Goal: Information Seeking & Learning: Learn about a topic

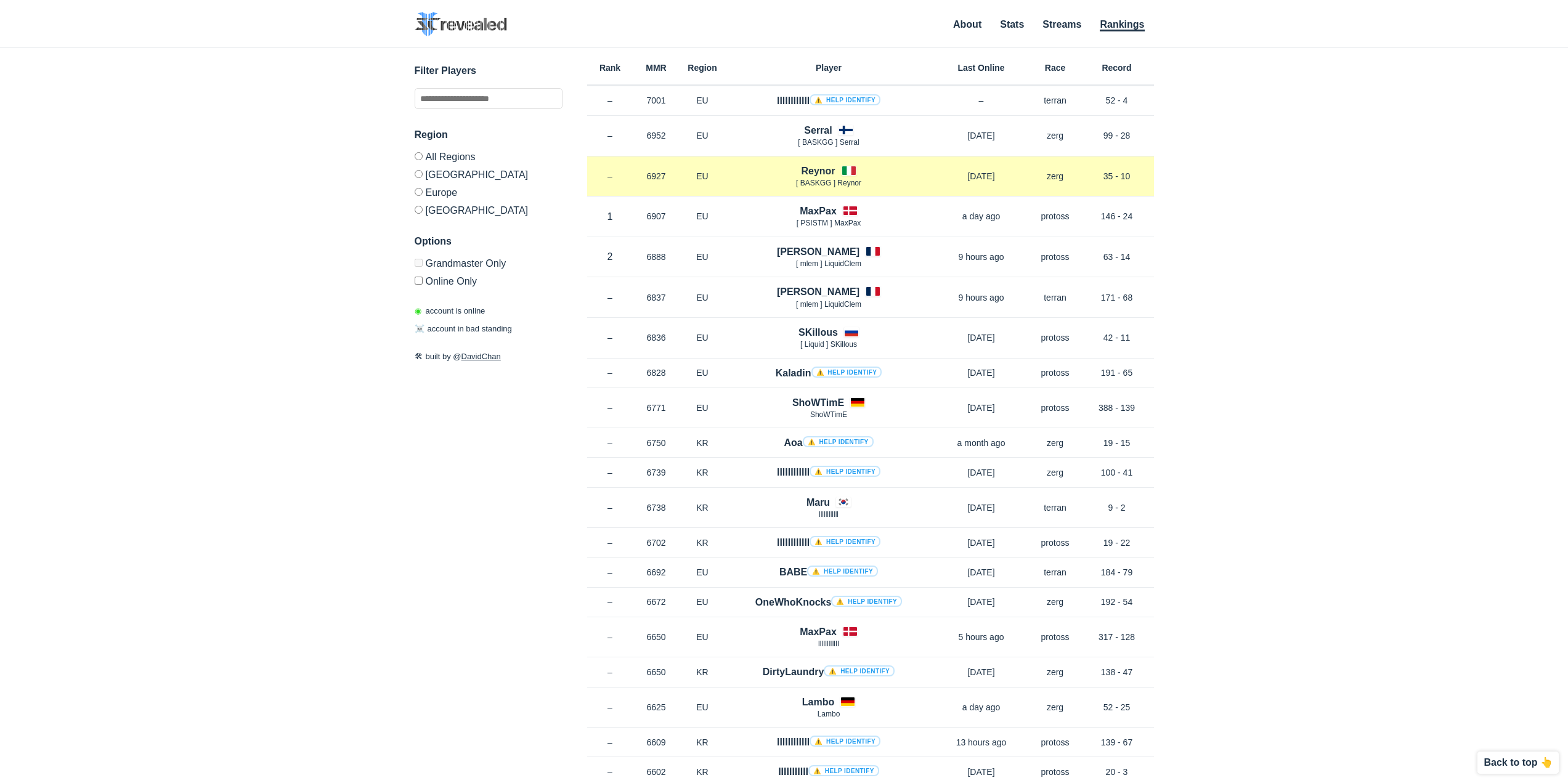
drag, startPoint x: 1067, startPoint y: 176, endPoint x: 1019, endPoint y: 175, distance: 48.0
click at [1019, 176] on div "Rank – MMR 6927 Region EU Reynor [ BASKGG ] Reynor 3 months ago Race zerg Recor…" at bounding box center [870, 176] width 567 height 41
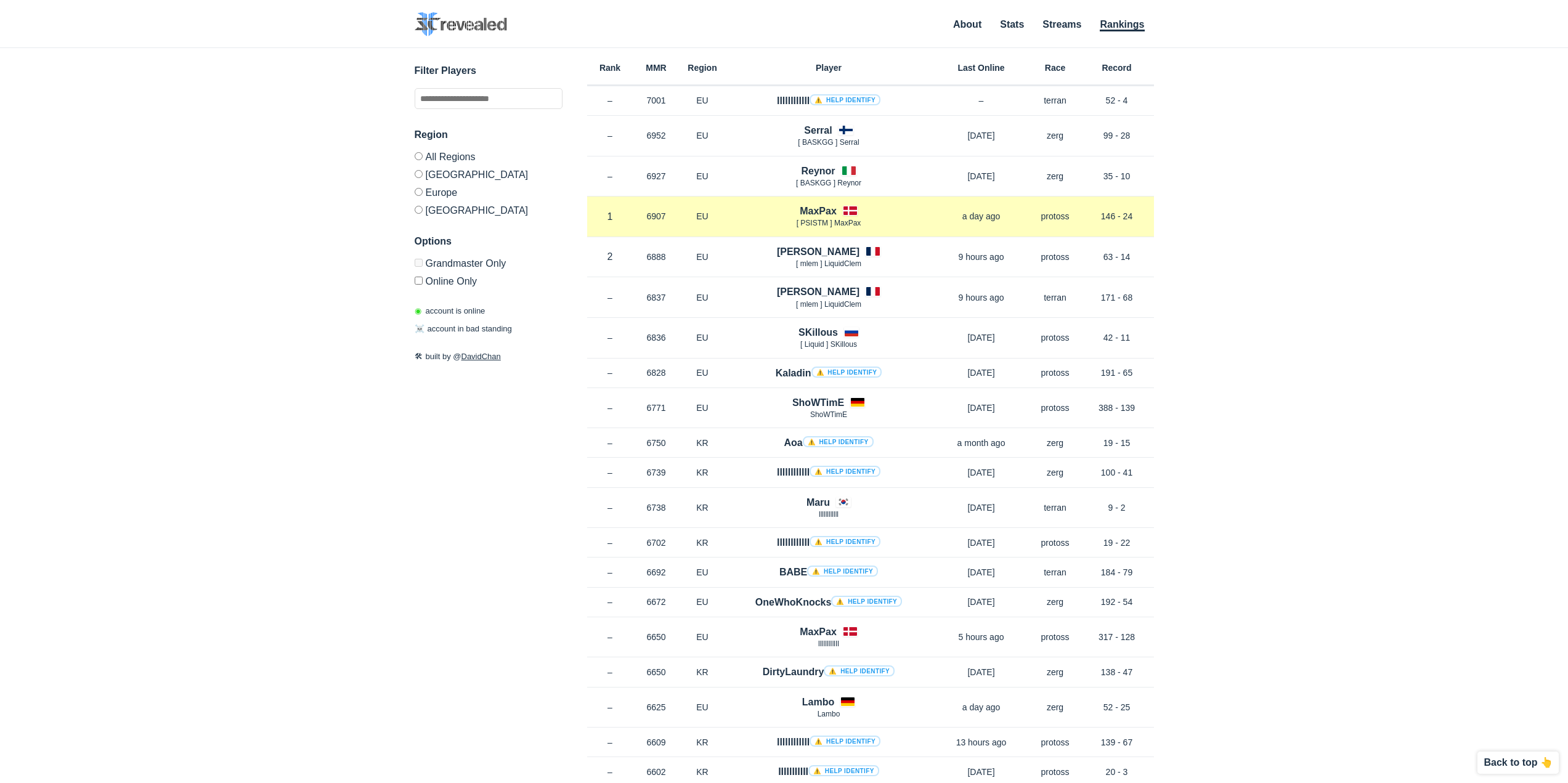
drag, startPoint x: 1045, startPoint y: 204, endPoint x: 1027, endPoint y: 202, distance: 18.1
click at [1028, 202] on div "Rank 1 in EU MMR 6907 Region EU MaxPax [ PSISTM ] MaxPax a day ago Race protoss…" at bounding box center [870, 217] width 567 height 41
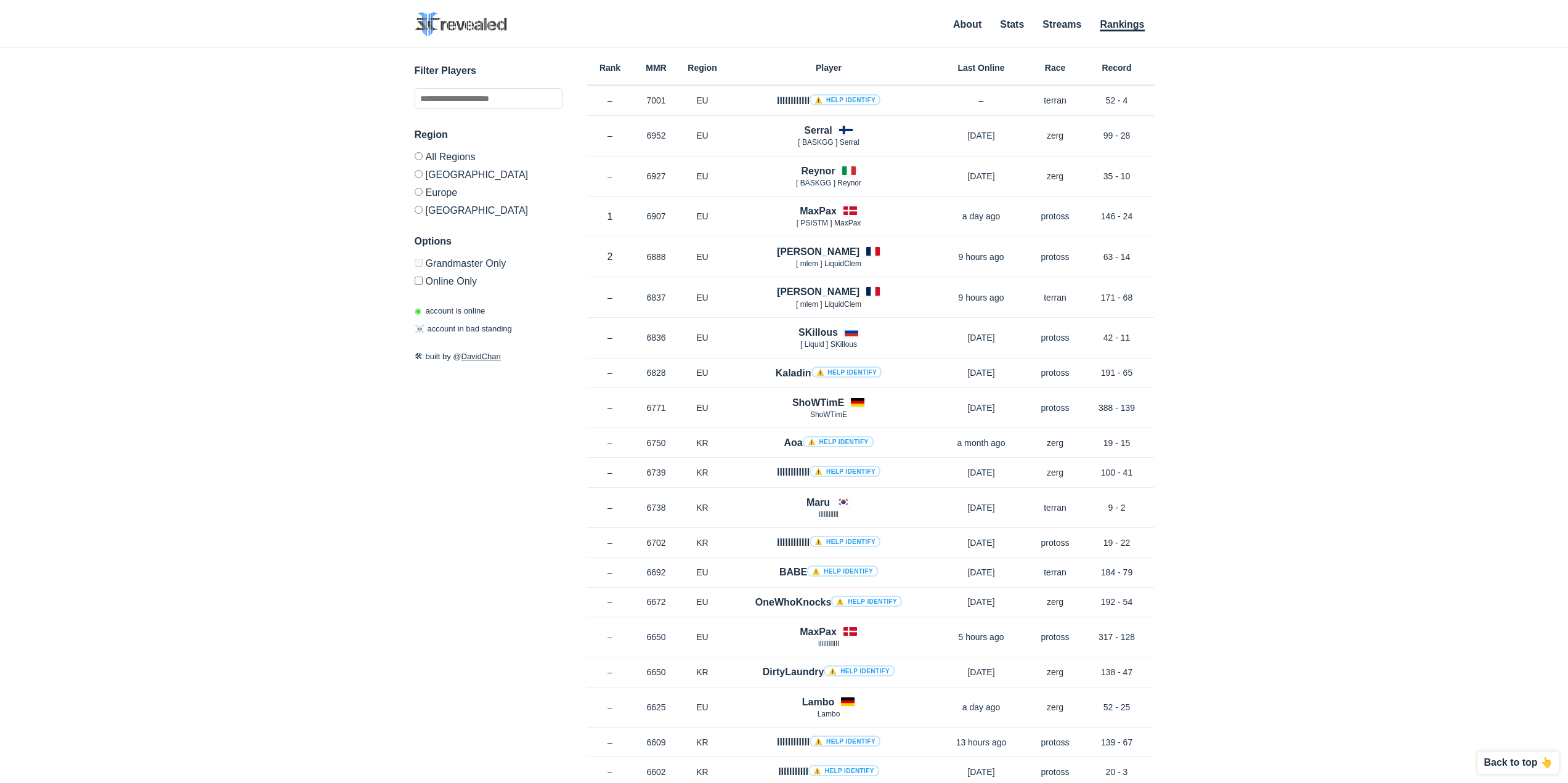
click at [1234, 219] on div "✕ Filter Players Region All Regions North America Europe Korea Options Grandmas…" at bounding box center [784, 400] width 1544 height 704
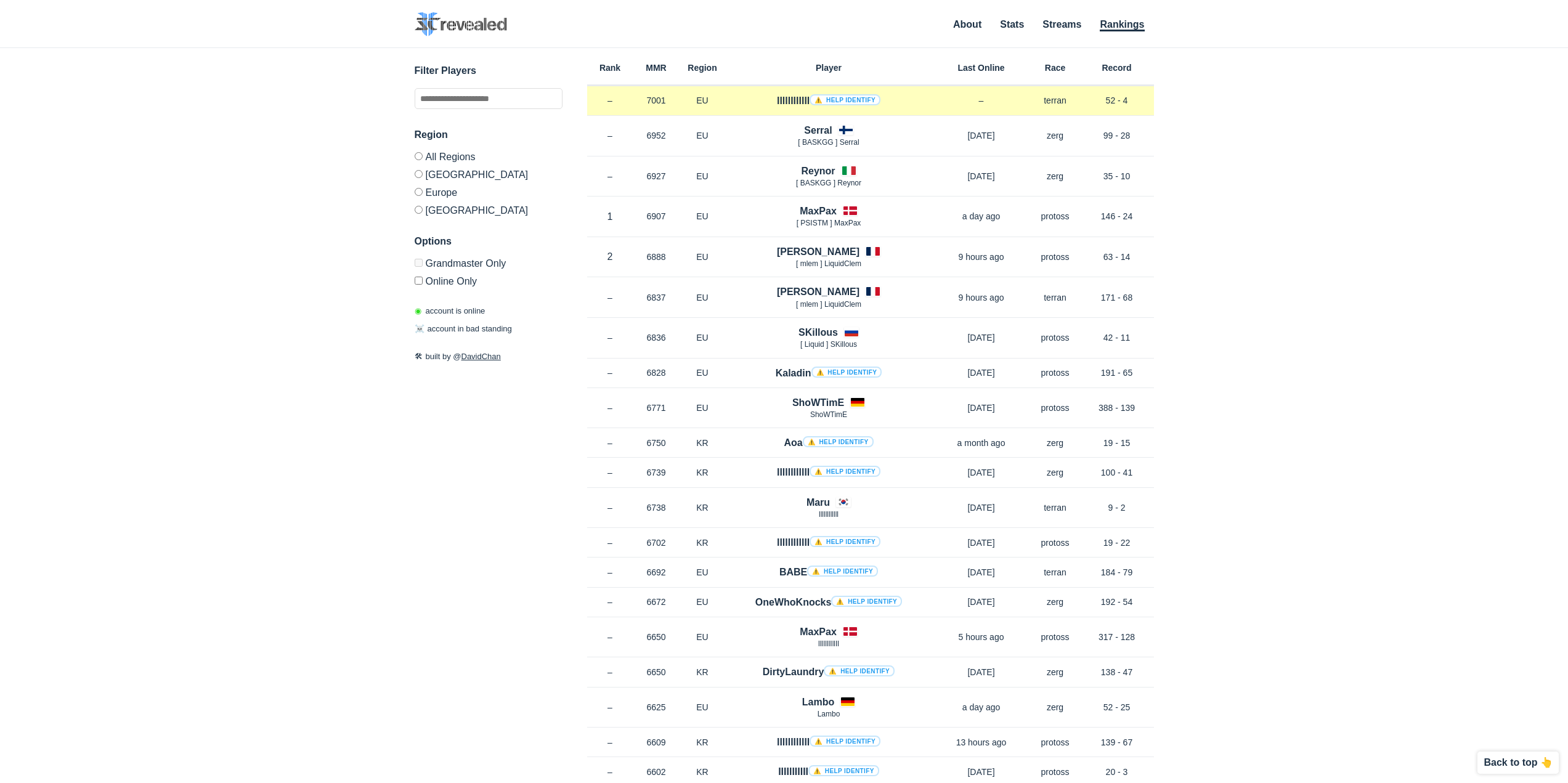
drag, startPoint x: 1139, startPoint y: 100, endPoint x: 1100, endPoint y: 100, distance: 39.0
click at [1100, 100] on p "52 - 4" at bounding box center [1117, 100] width 74 height 13
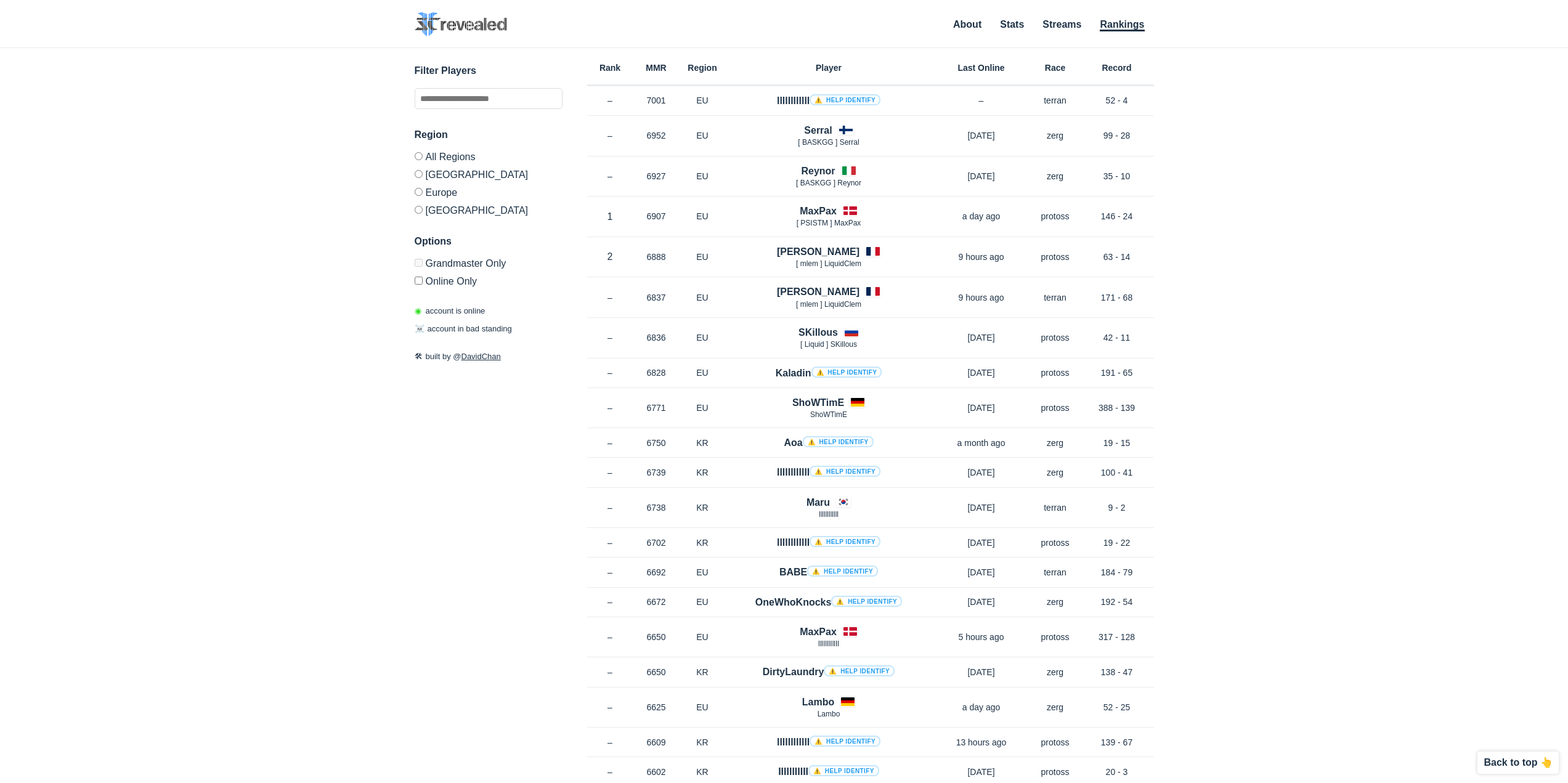
click at [1240, 116] on div "✕ Filter Players Region All Regions North America Europe Korea Options Grandmas…" at bounding box center [784, 400] width 1544 height 704
drag, startPoint x: 950, startPoint y: 69, endPoint x: 1026, endPoint y: 70, distance: 76.0
click at [1021, 69] on h6 "Last Online" at bounding box center [981, 68] width 99 height 9
drag, startPoint x: 1062, startPoint y: 70, endPoint x: 982, endPoint y: 59, distance: 80.8
click at [982, 59] on div "Rank MMR Region Player Last Online Race Record" at bounding box center [870, 67] width 567 height 39
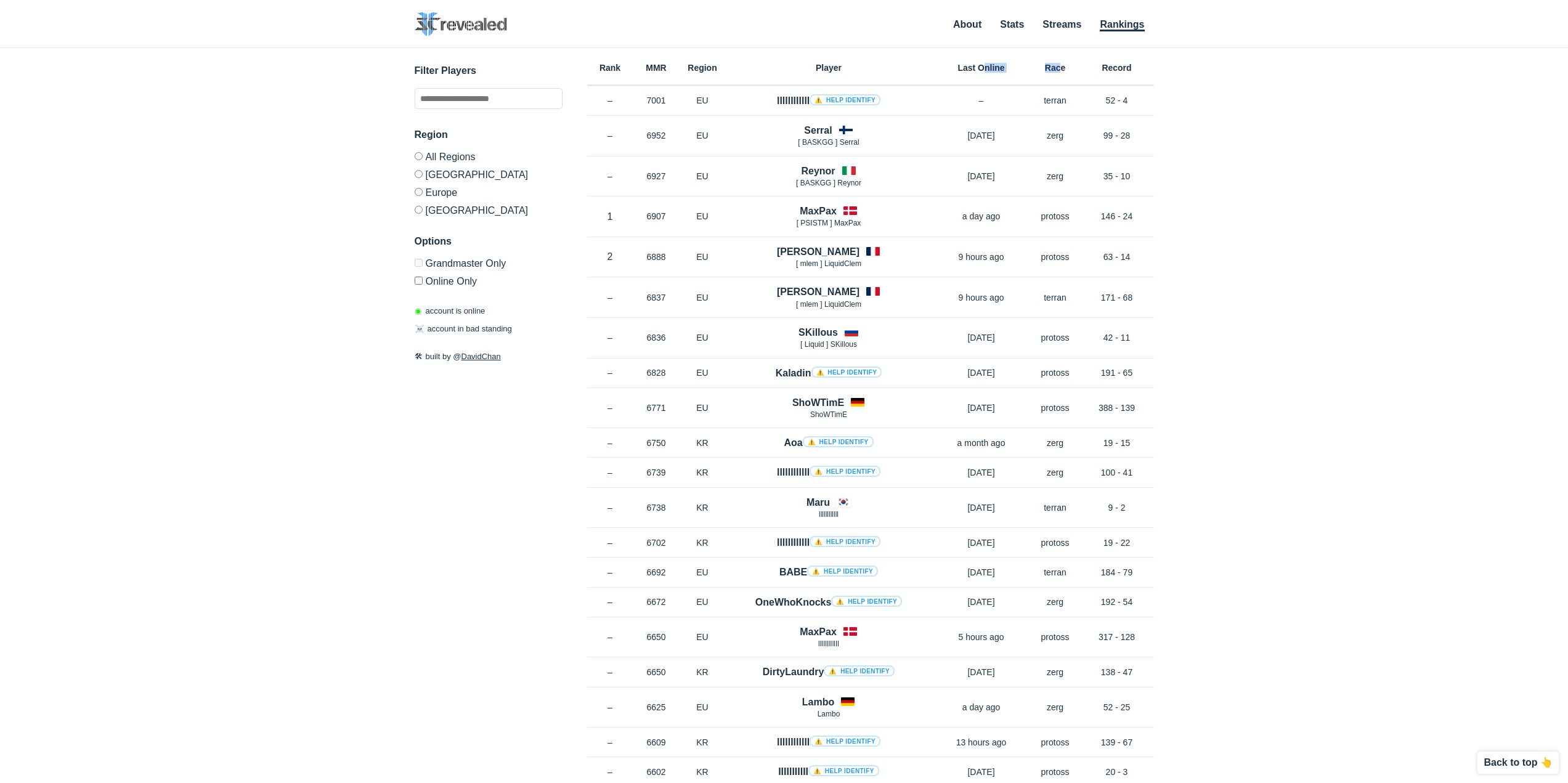
click at [1039, 66] on h6 "Race" at bounding box center [1055, 68] width 49 height 9
click at [1154, 65] on div "✕ Filter Players Region All Regions North America Europe Korea Options Grandmas…" at bounding box center [784, 400] width 1544 height 704
drag, startPoint x: 1120, startPoint y: 58, endPoint x: 942, endPoint y: 67, distance: 178.2
click at [942, 67] on div "✕ Filter Players Region All Regions North America Europe Korea Options Grandmas…" at bounding box center [784, 400] width 1544 height 704
drag, startPoint x: 871, startPoint y: 73, endPoint x: 601, endPoint y: 65, distance: 270.1
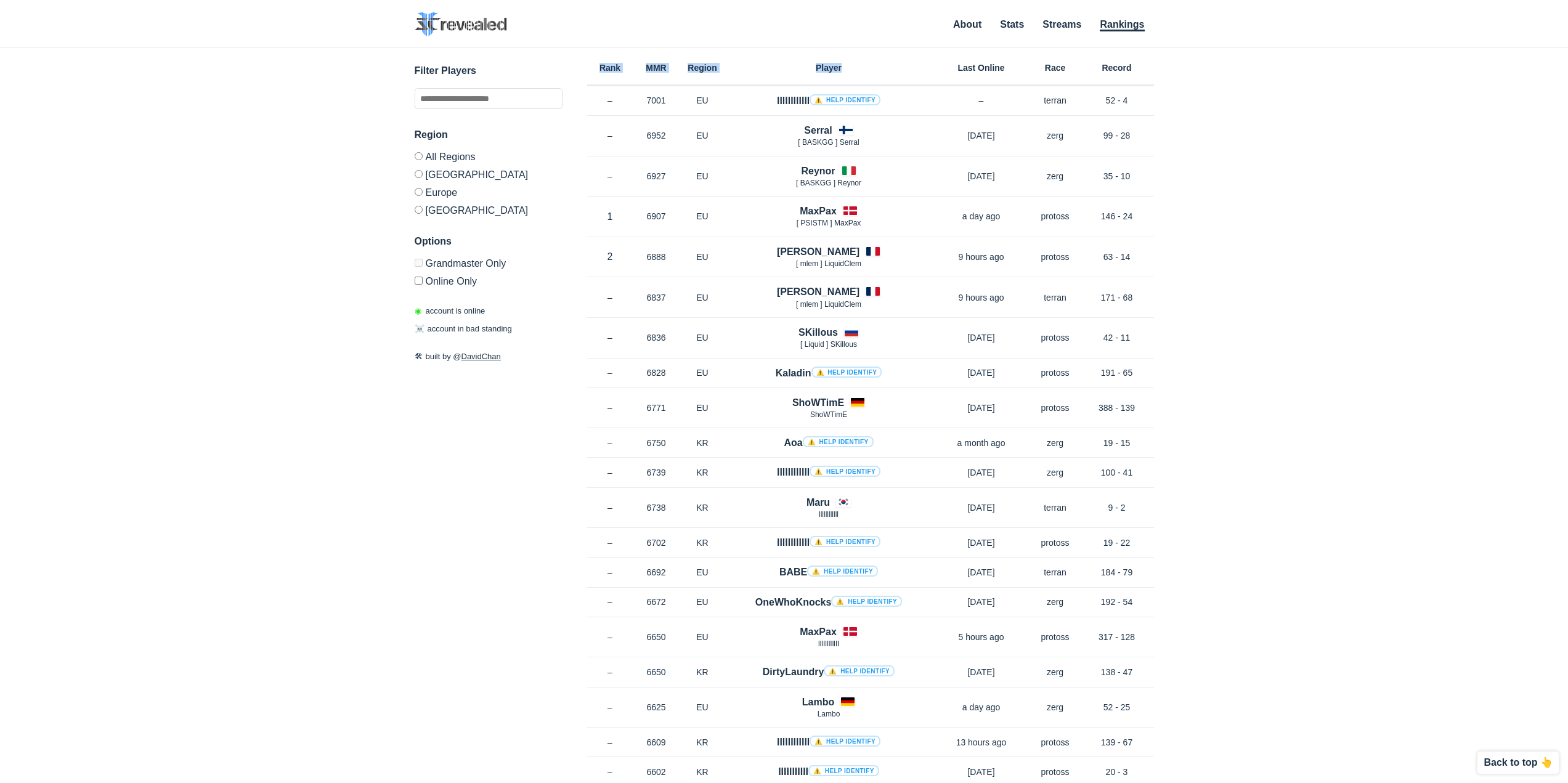
click at [601, 65] on div "Rank MMR Region Player Last Online Race Record" at bounding box center [870, 67] width 567 height 39
click at [601, 65] on h6 "Rank" at bounding box center [610, 68] width 46 height 9
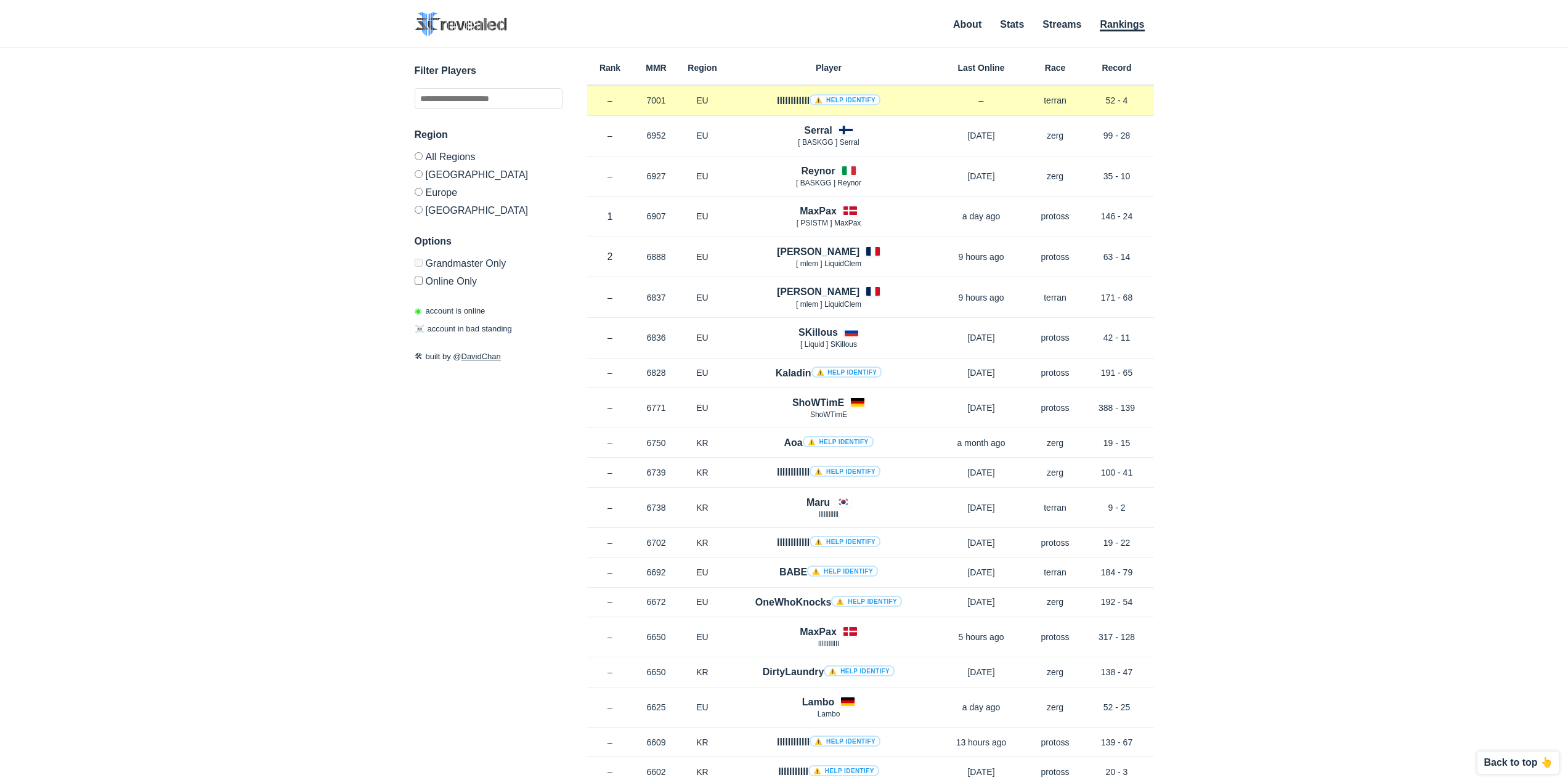
drag, startPoint x: 1139, startPoint y: 104, endPoint x: 1100, endPoint y: 101, distance: 39.1
click at [1100, 101] on p "52 - 4" at bounding box center [1117, 100] width 74 height 13
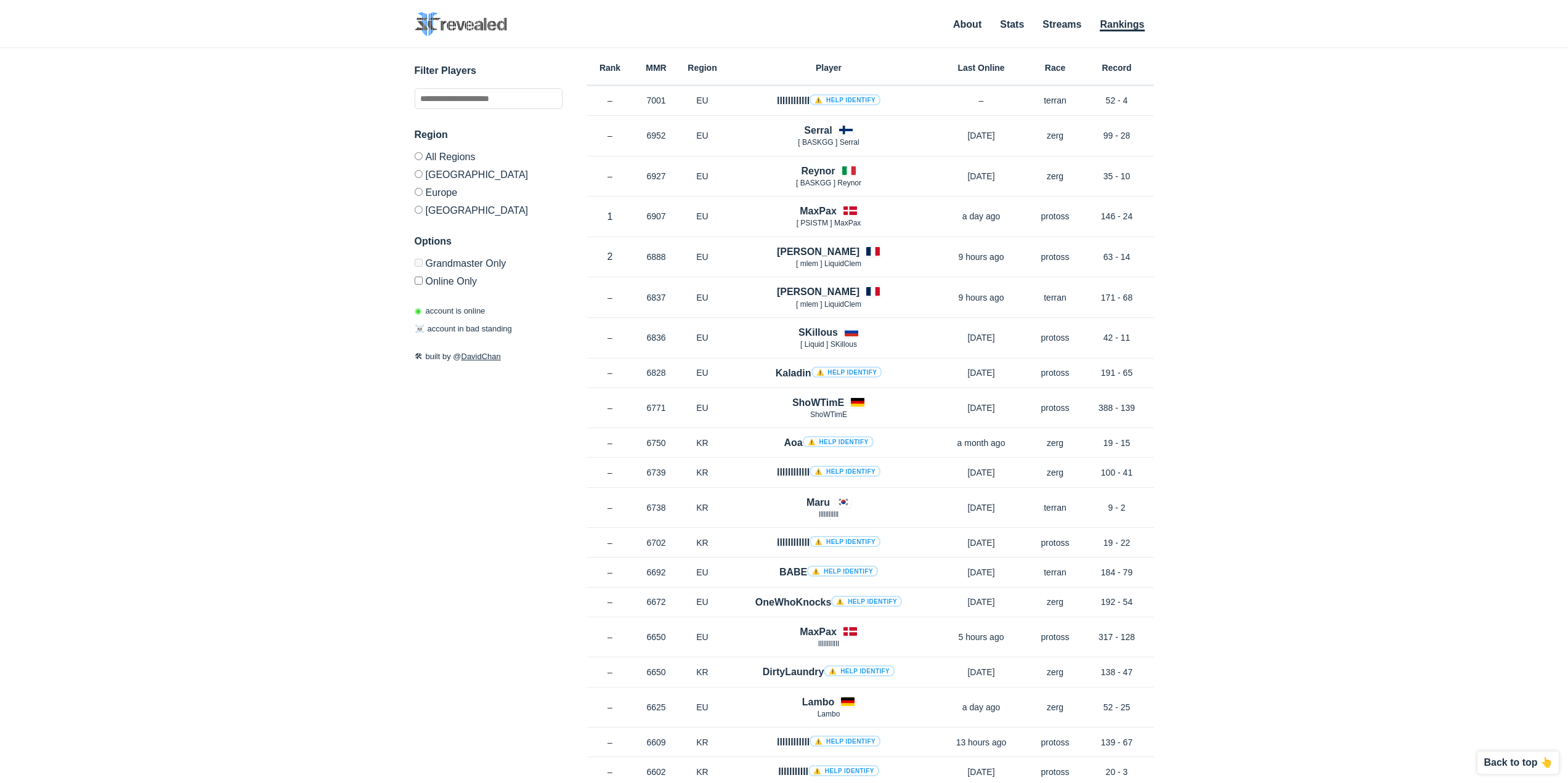
click at [1244, 115] on div "✕ Filter Players Region All Regions North America Europe Korea Options Grandmas…" at bounding box center [784, 400] width 1544 height 704
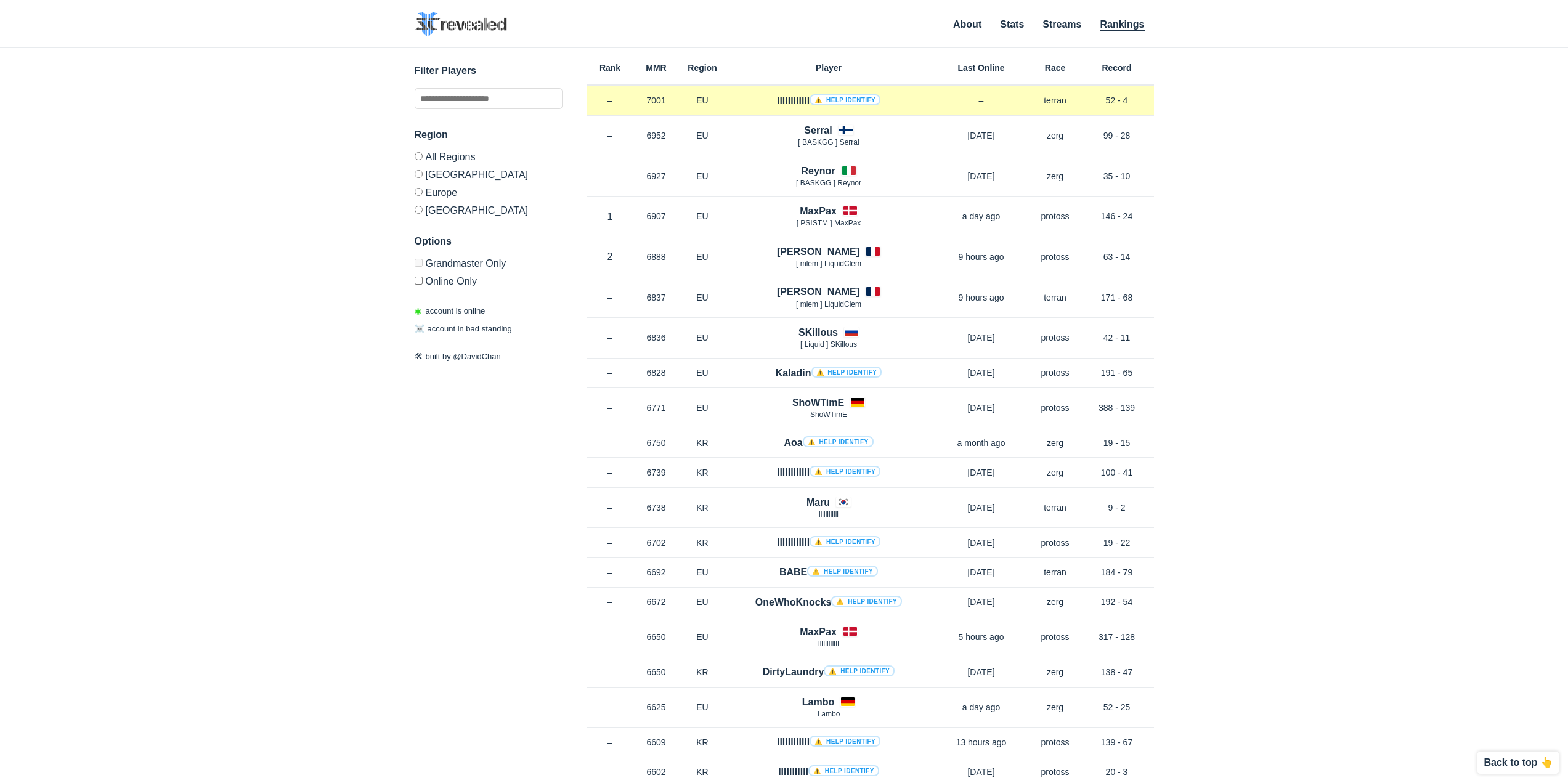
drag, startPoint x: 1139, startPoint y: 104, endPoint x: 1094, endPoint y: 98, distance: 45.4
click at [1097, 98] on p "52 - 4" at bounding box center [1117, 100] width 74 height 13
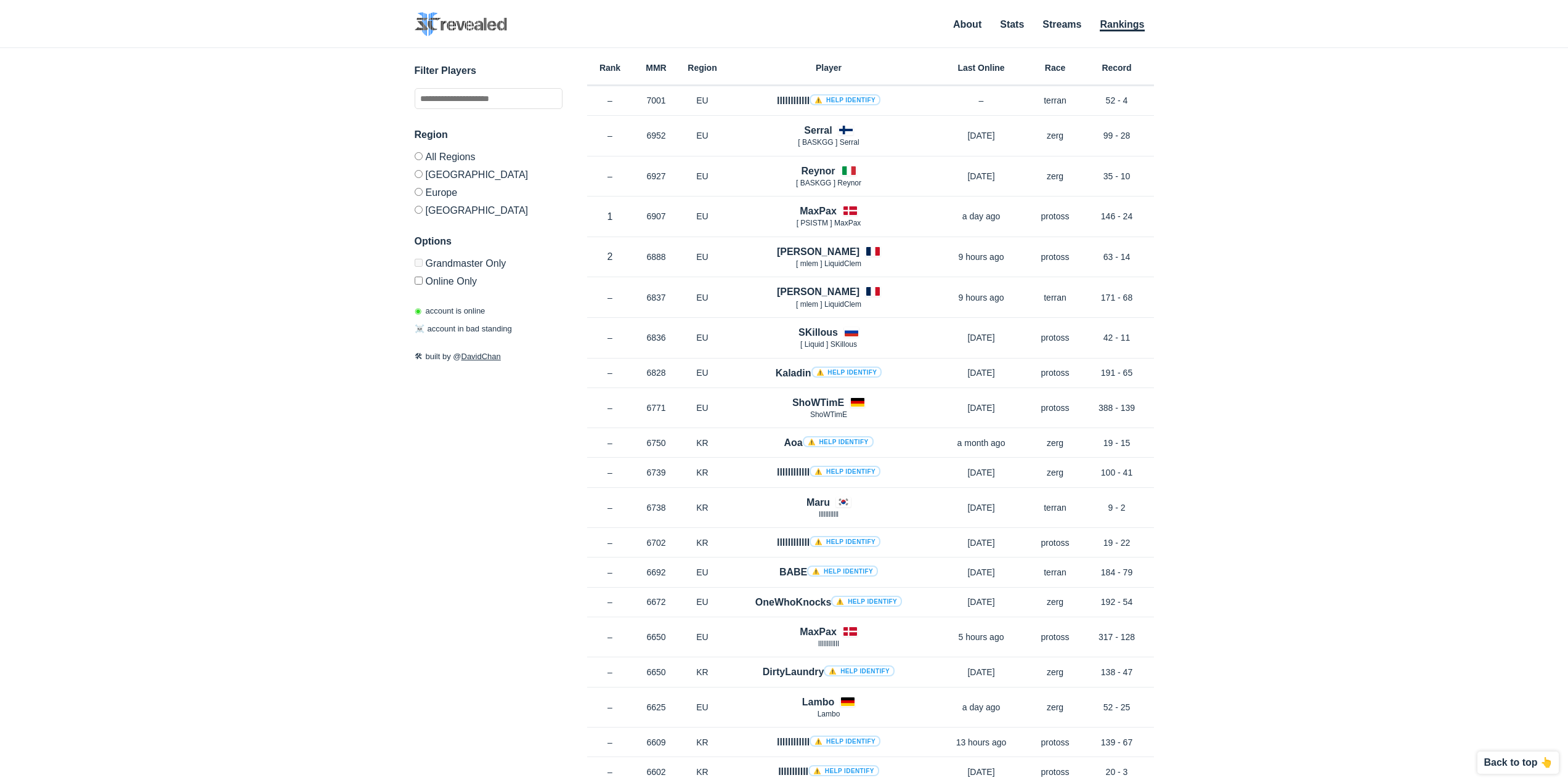
drag, startPoint x: 1253, startPoint y: 110, endPoint x: 1240, endPoint y: 108, distance: 13.2
click at [1253, 110] on div "✕ Filter Players Region All Regions North America Europe Korea Options Grandmas…" at bounding box center [784, 400] width 1544 height 704
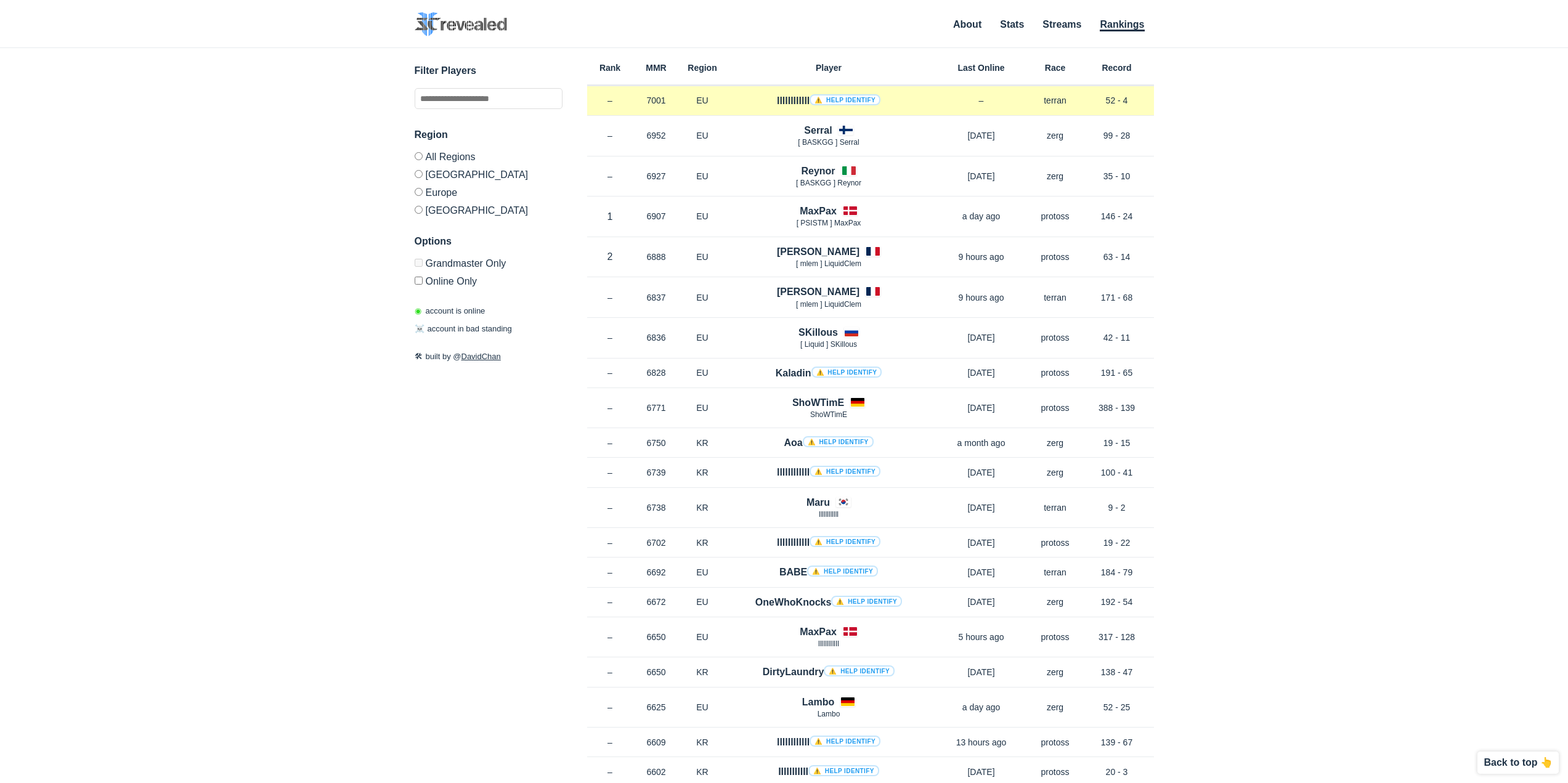
click at [1151, 99] on p "52 - 4" at bounding box center [1117, 100] width 74 height 13
drag, startPoint x: 1137, startPoint y: 103, endPoint x: 1100, endPoint y: 99, distance: 37.2
click at [1093, 100] on p "52 - 4" at bounding box center [1117, 100] width 74 height 13
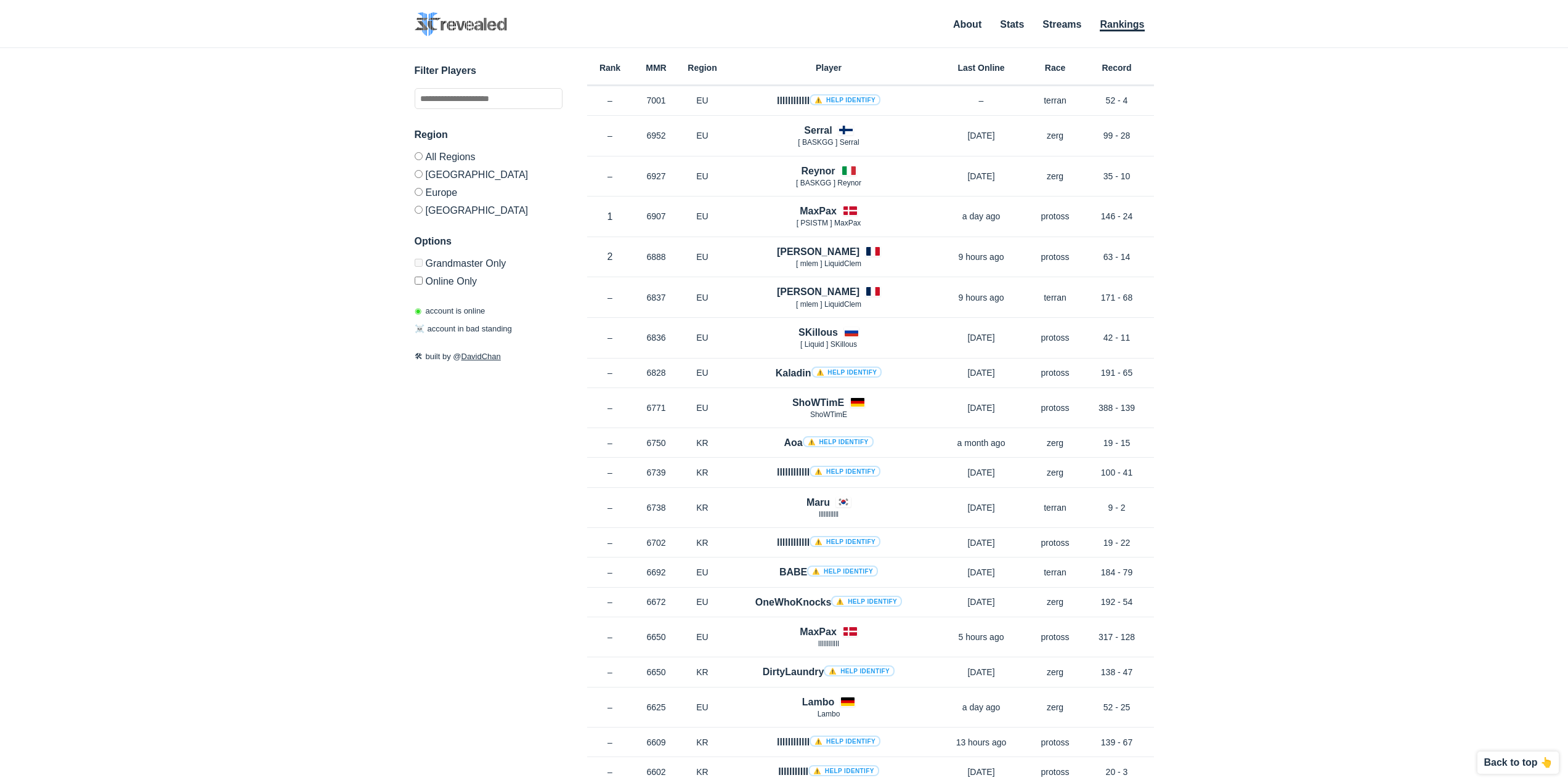
click at [1235, 111] on div "✕ Filter Players Region All Regions North America Europe Korea Options Grandmas…" at bounding box center [784, 400] width 1544 height 704
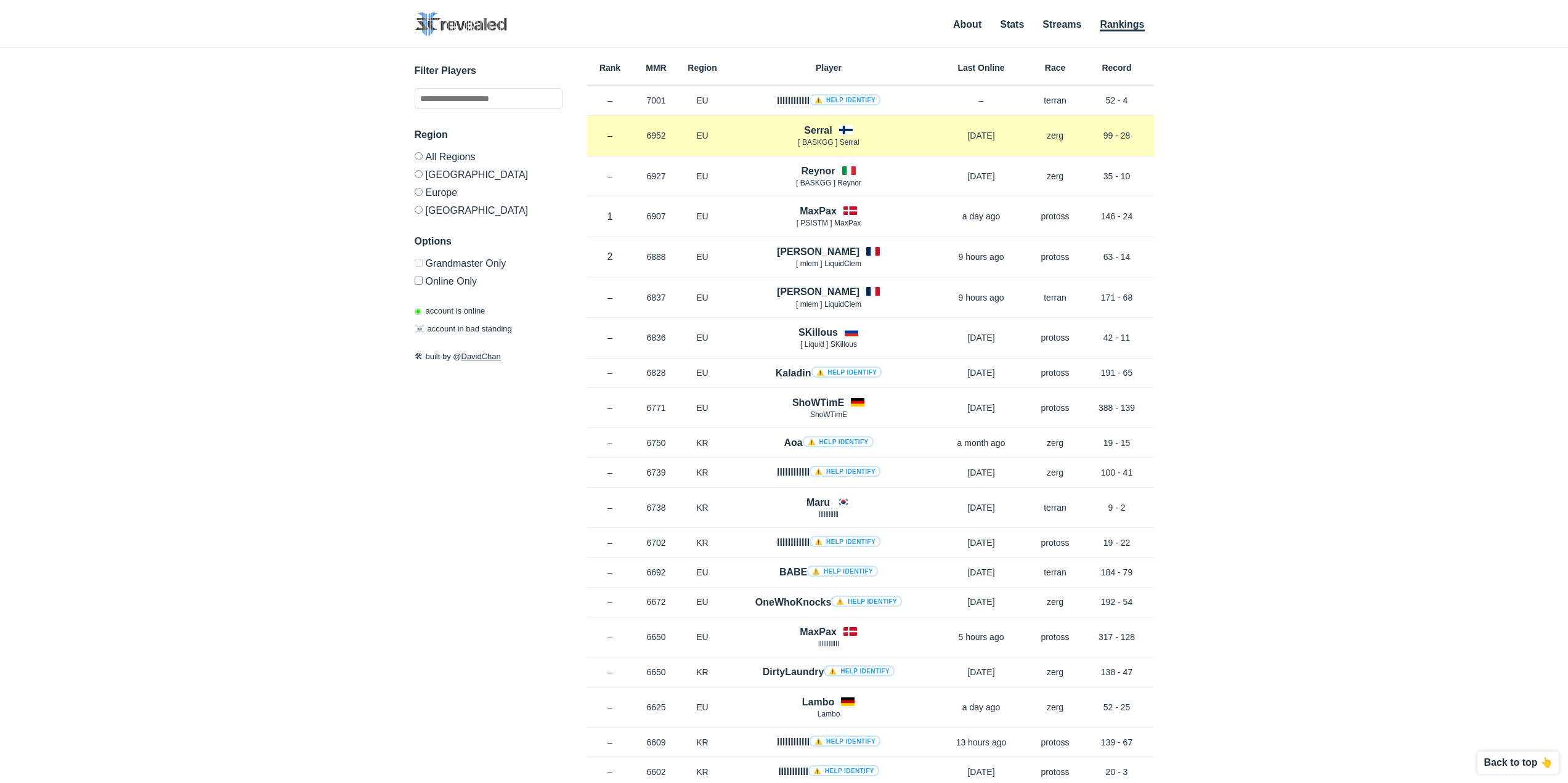
drag, startPoint x: 1118, startPoint y: 139, endPoint x: 1137, endPoint y: 133, distance: 19.9
click at [1131, 133] on p "99 - 28" at bounding box center [1117, 136] width 74 height 13
click at [1137, 131] on p "99 - 28" at bounding box center [1117, 136] width 74 height 13
click at [1151, 139] on p "99 - 28" at bounding box center [1117, 136] width 74 height 13
click at [1111, 128] on div "Rank – MMR 6952 Region EU Serral [ BASKGG ] Serral 3 months ago Race zerg Recor…" at bounding box center [870, 136] width 567 height 41
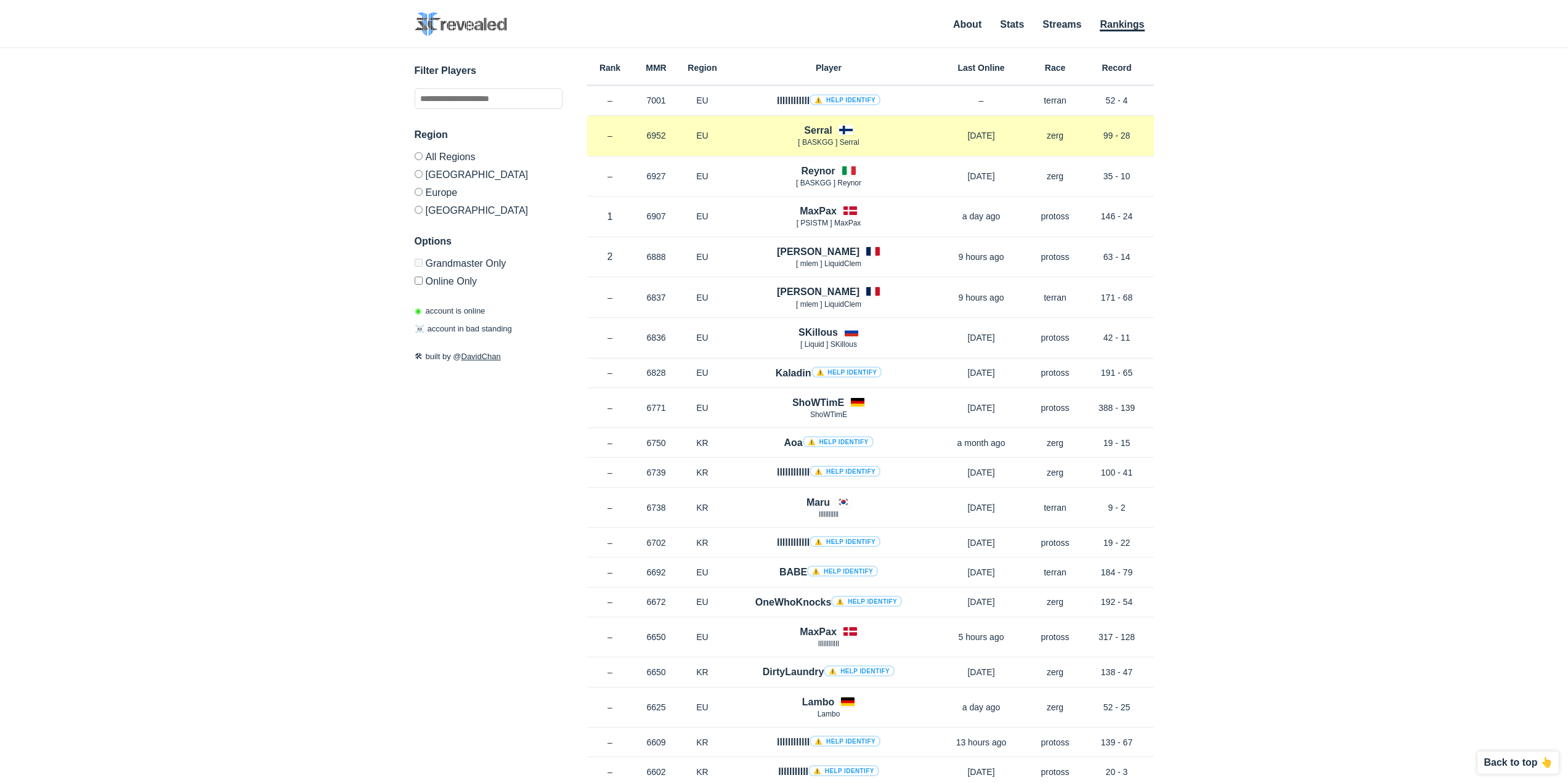
click at [1137, 134] on p "99 - 28" at bounding box center [1117, 136] width 74 height 13
drag, startPoint x: 1131, startPoint y: 139, endPoint x: 1112, endPoint y: 133, distance: 19.9
click at [1112, 133] on p "99 - 28" at bounding box center [1117, 136] width 74 height 13
click at [1129, 136] on p "99 - 28" at bounding box center [1117, 136] width 74 height 13
drag, startPoint x: 1129, startPoint y: 136, endPoint x: 1125, endPoint y: 130, distance: 7.2
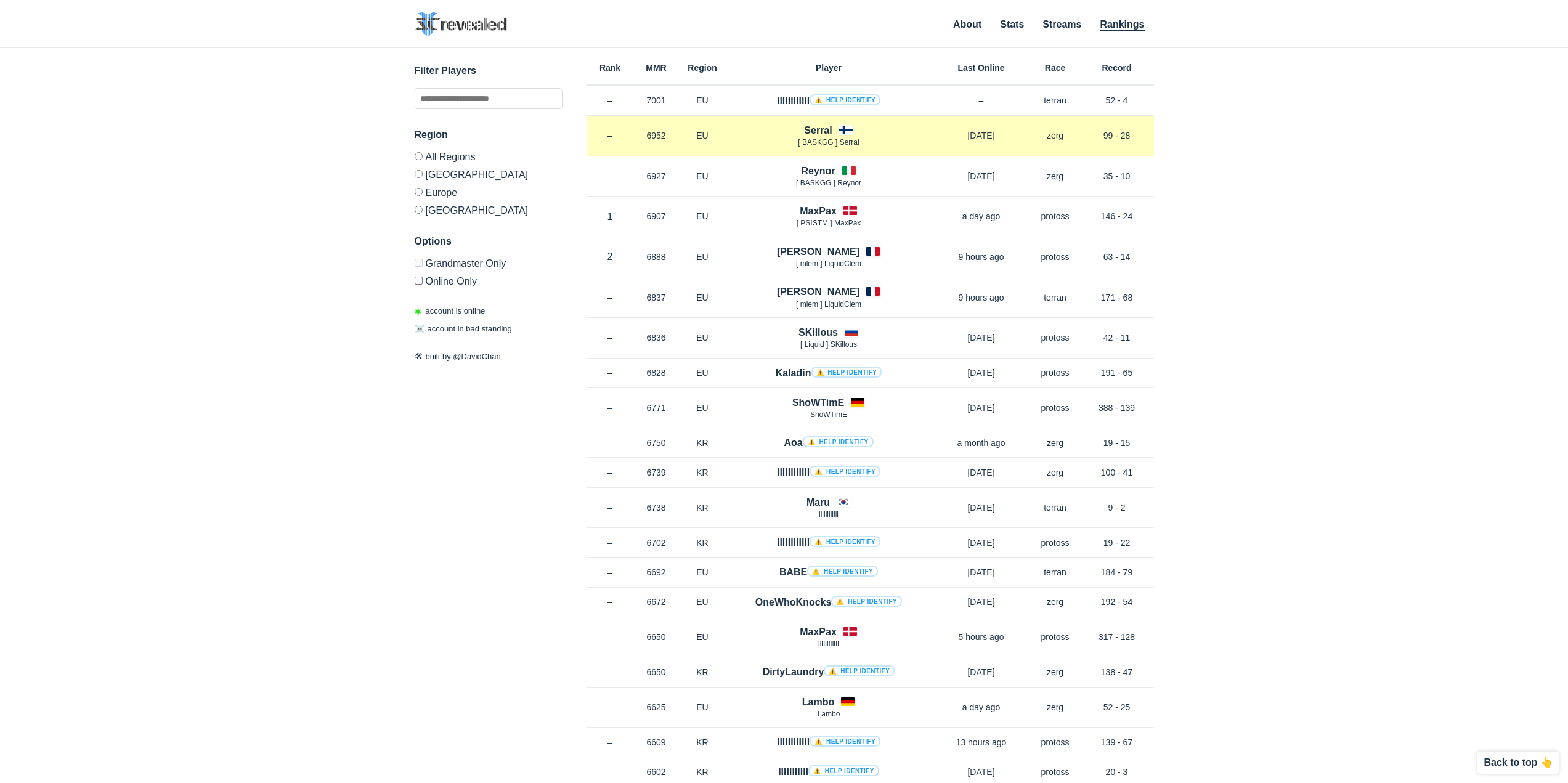
click at [1123, 133] on p "99 - 28" at bounding box center [1117, 136] width 74 height 13
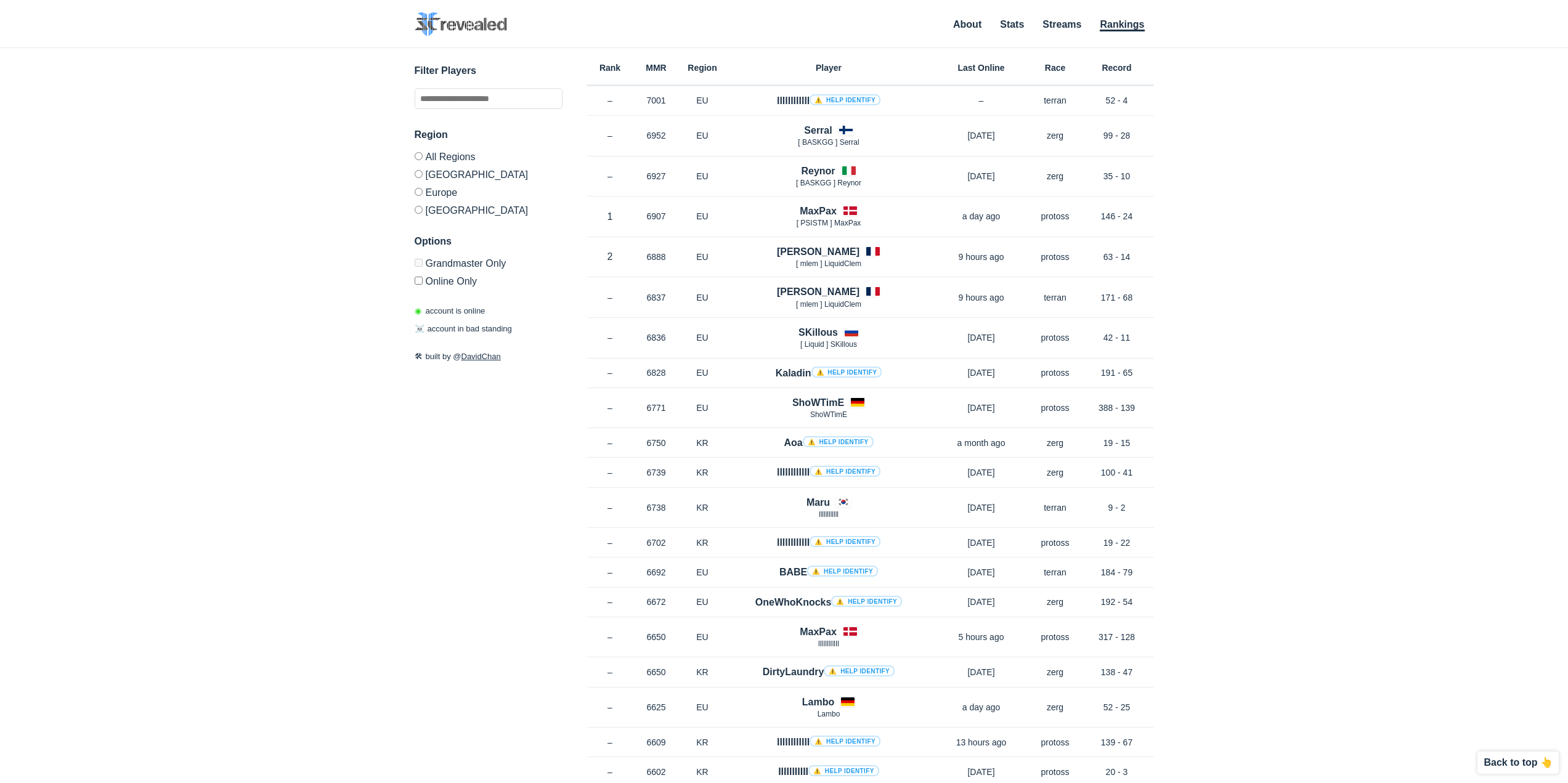
click at [1259, 195] on div "✕ Filter Players Region All Regions North America Europe Korea Options Grandmas…" at bounding box center [784, 400] width 1544 height 704
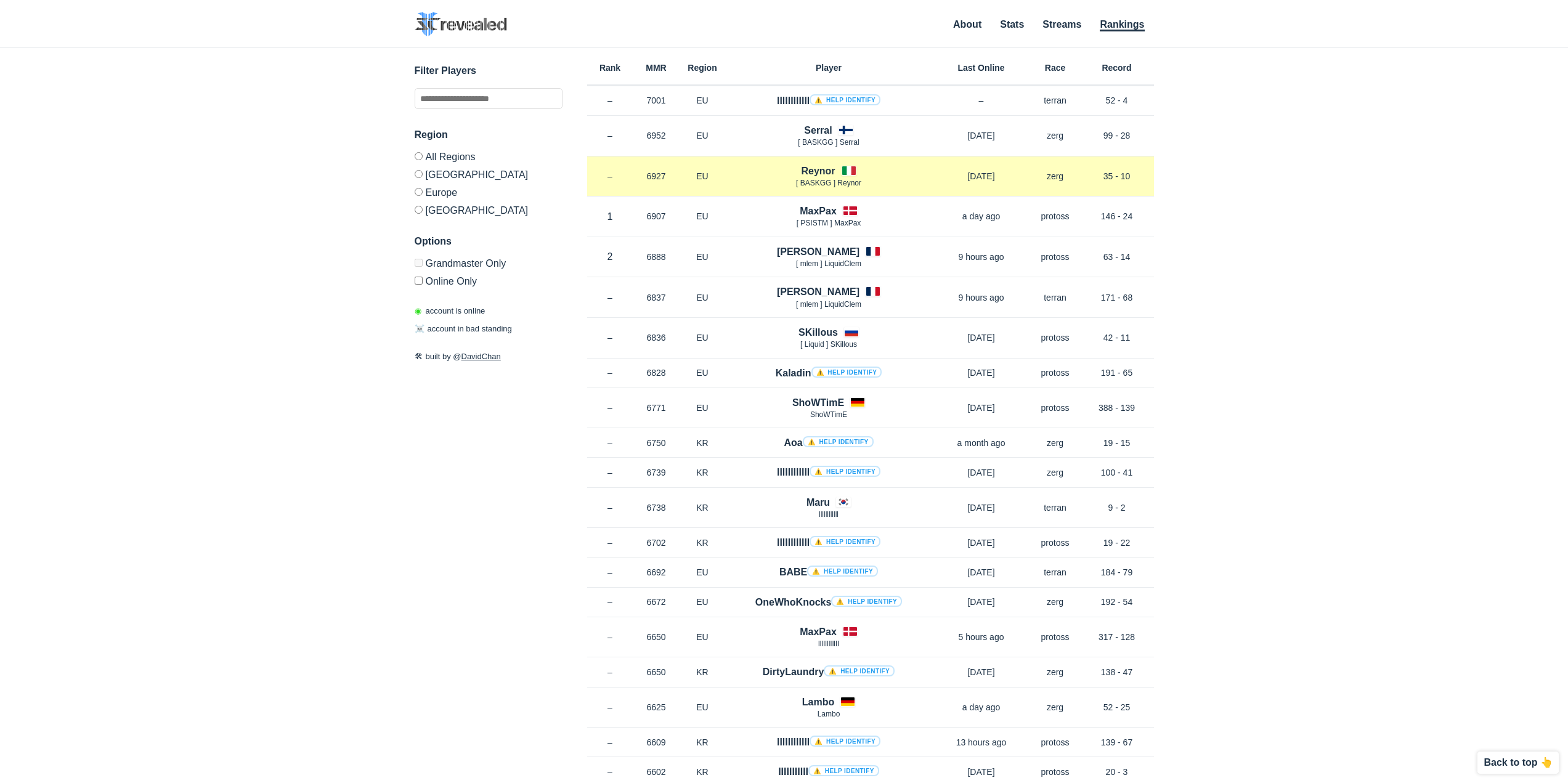
drag, startPoint x: 1142, startPoint y: 185, endPoint x: 1098, endPoint y: 173, distance: 45.6
click at [1090, 176] on div "Rank – MMR 6927 Region EU Reynor [ BASKGG ] Reynor 3 months ago Race zerg Recor…" at bounding box center [870, 176] width 567 height 41
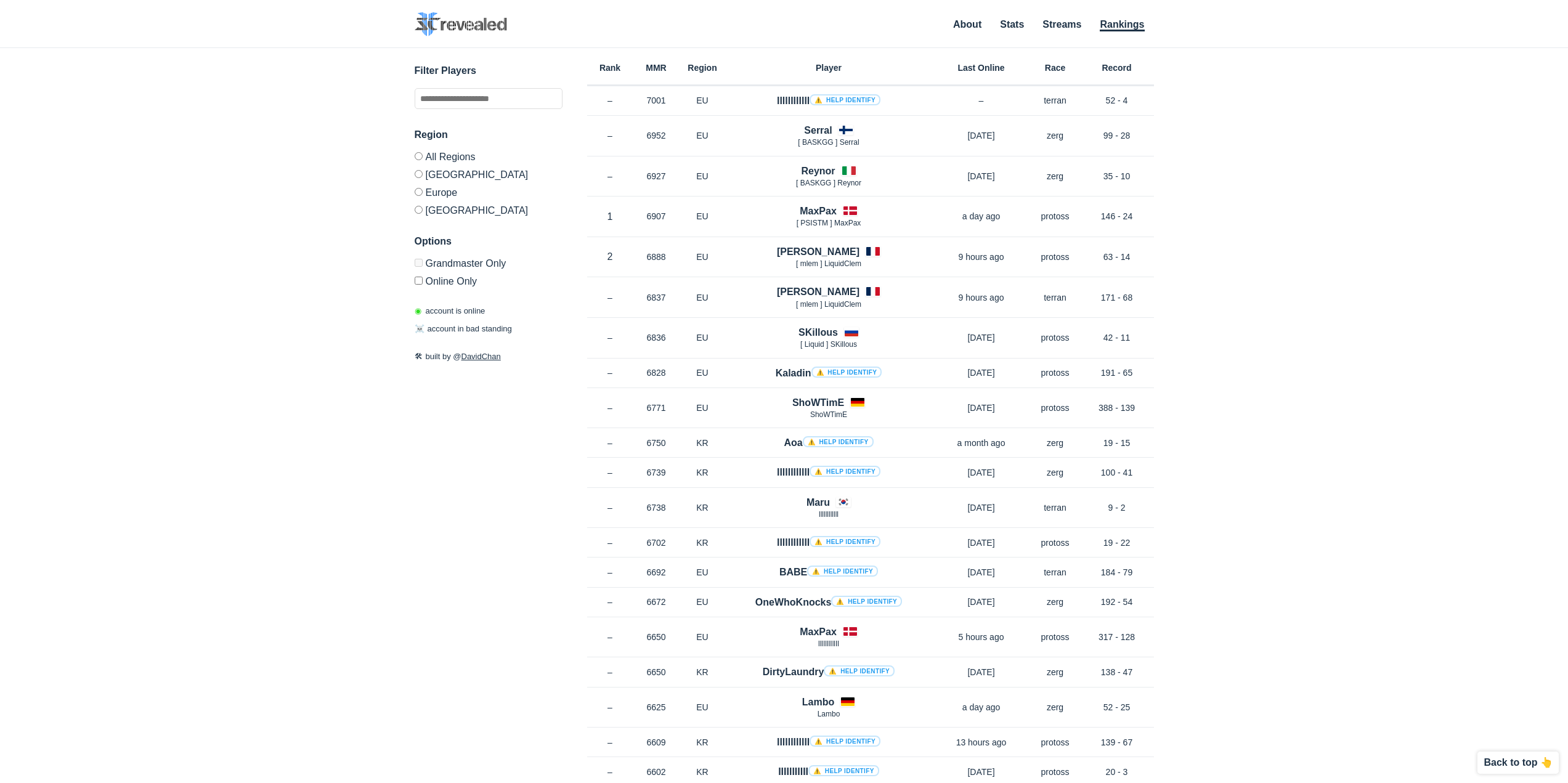
click at [1243, 199] on div "✕ Filter Players Region All Regions North America Europe Korea Options Grandmas…" at bounding box center [784, 400] width 1544 height 704
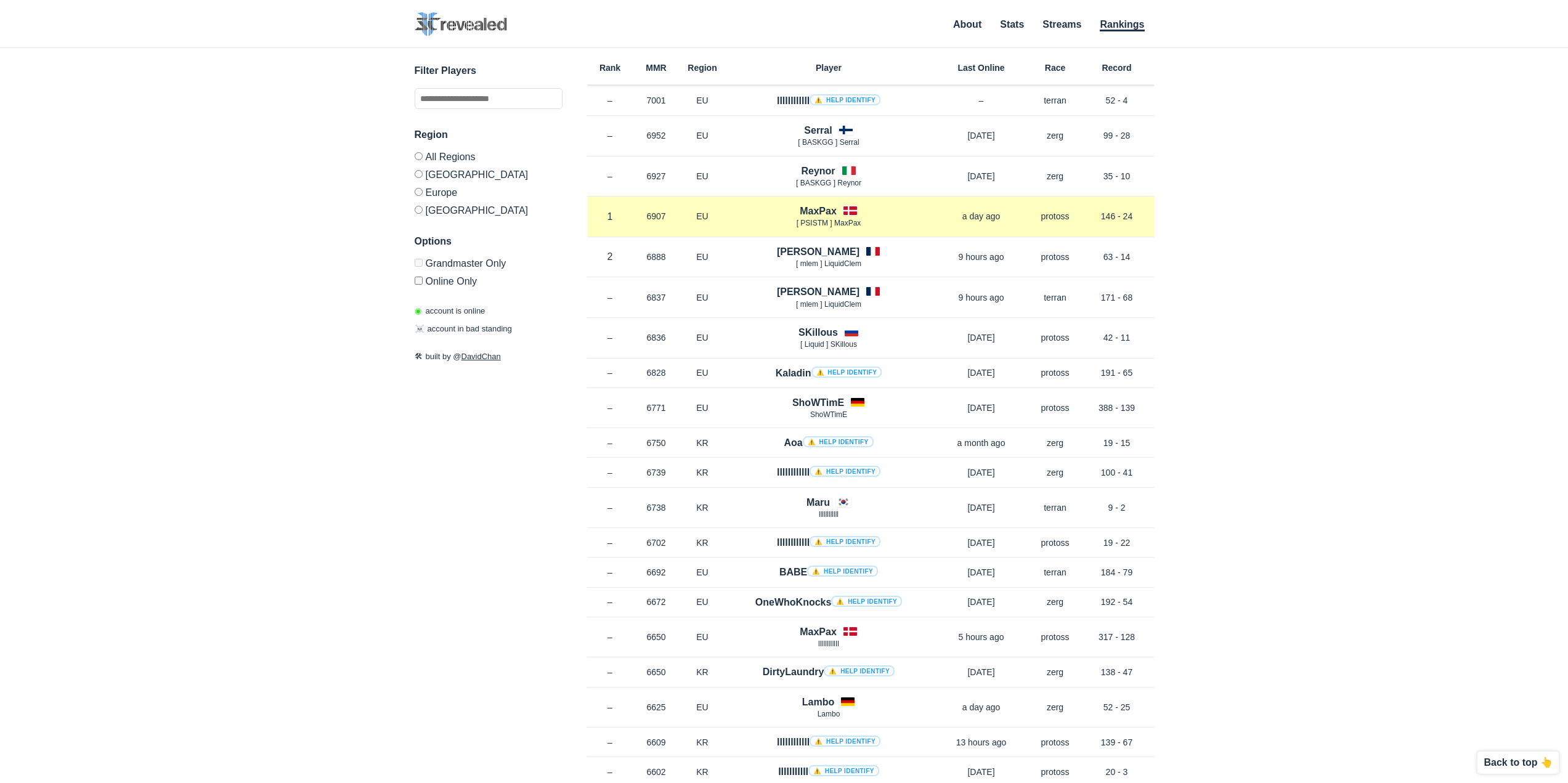
drag, startPoint x: 1122, startPoint y: 218, endPoint x: 1091, endPoint y: 208, distance: 32.6
click at [1085, 211] on div "Rank 1 in EU MMR 6907 Region EU MaxPax [ PSISTM ] MaxPax a day ago Race protoss…" at bounding box center [870, 217] width 567 height 41
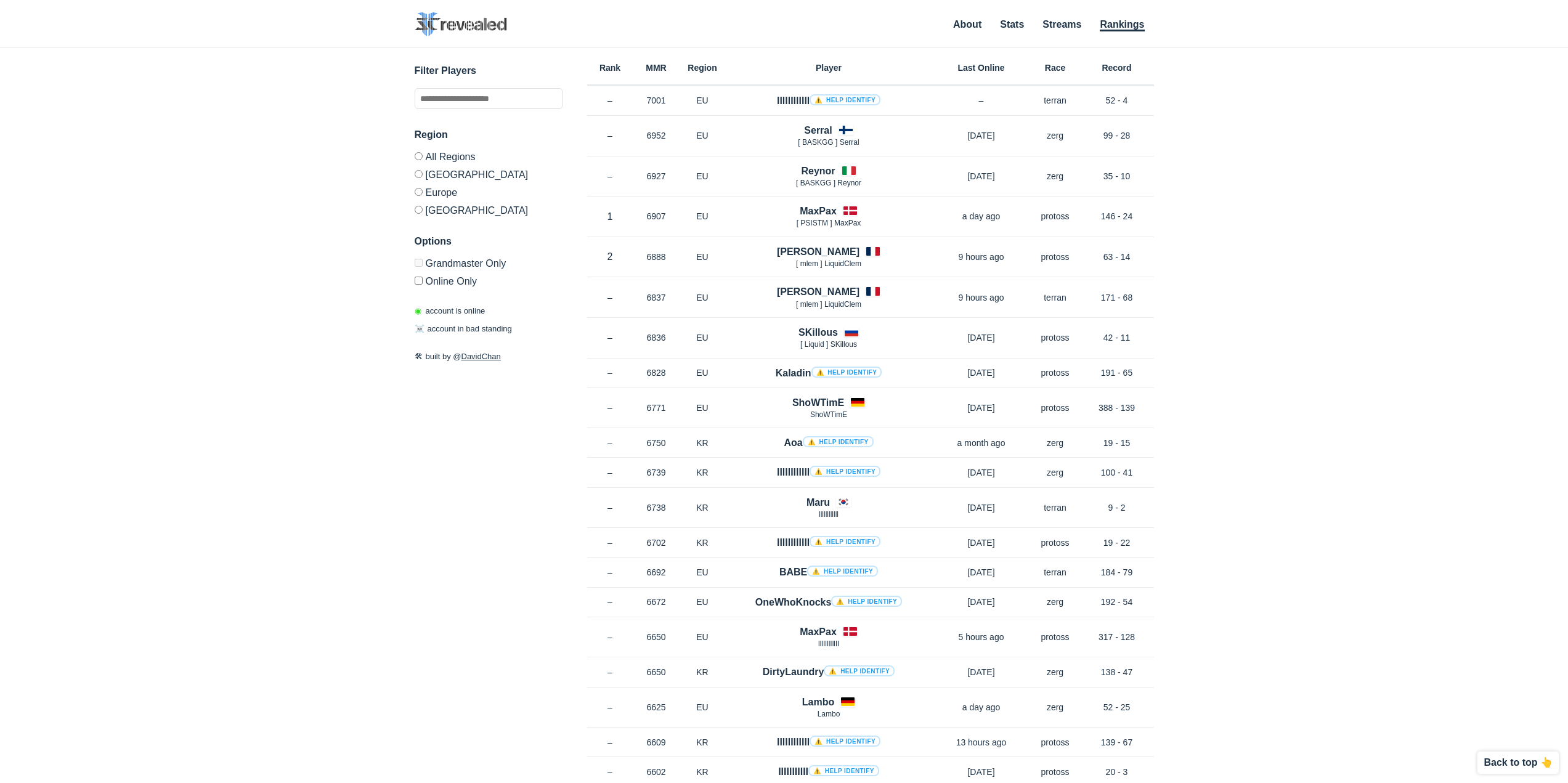
click at [1289, 209] on div "✕ Filter Players Region All Regions North America Europe Korea Options Grandmas…" at bounding box center [784, 400] width 1544 height 704
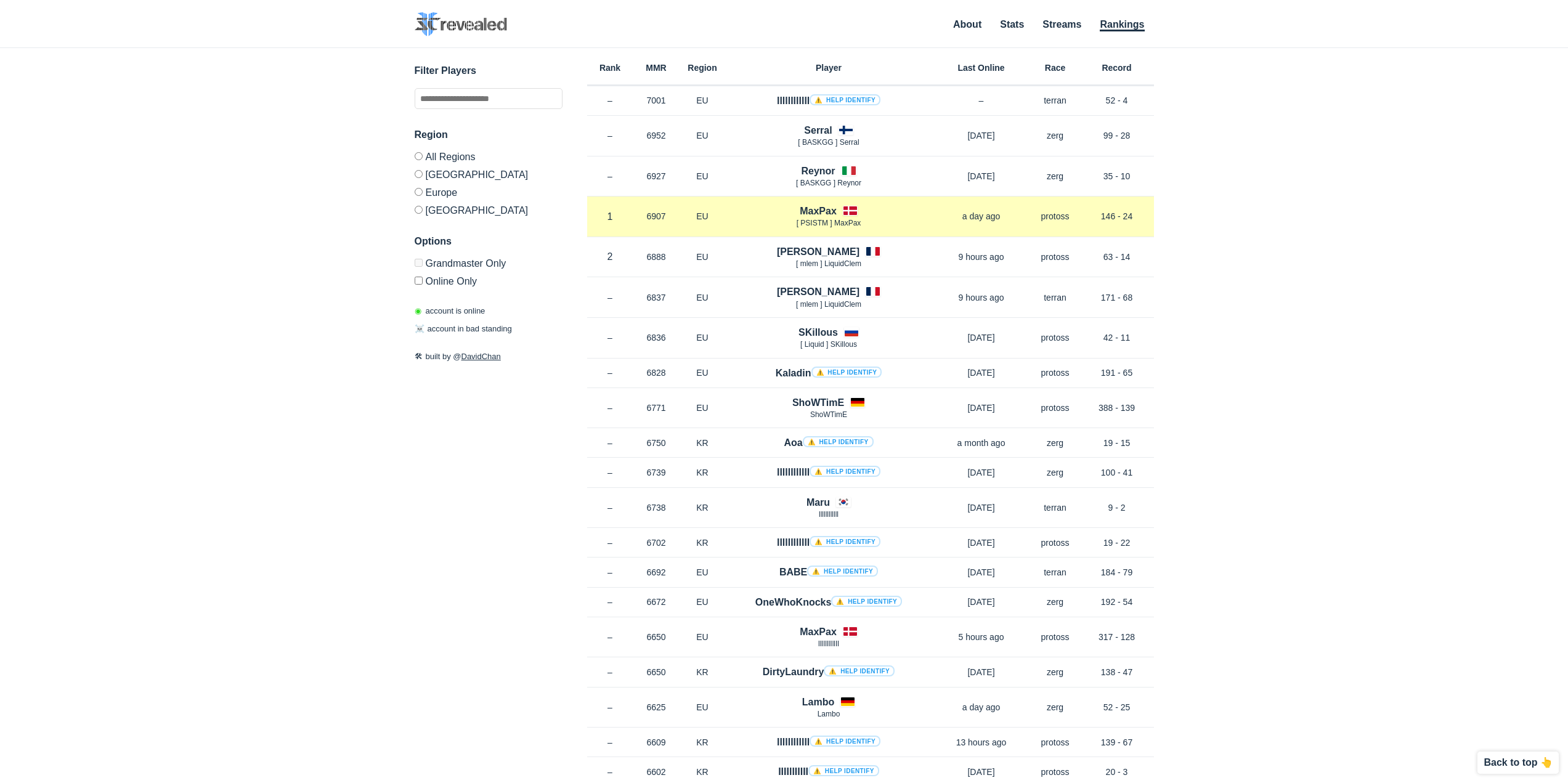
drag, startPoint x: 1123, startPoint y: 218, endPoint x: 1133, endPoint y: 217, distance: 10.0
click at [1133, 217] on p "146 - 24" at bounding box center [1117, 216] width 74 height 13
click at [1151, 219] on p "146 - 24" at bounding box center [1117, 216] width 74 height 13
drag, startPoint x: 1114, startPoint y: 219, endPoint x: 1098, endPoint y: 218, distance: 16.0
click at [1098, 218] on p "146 - 24" at bounding box center [1117, 216] width 74 height 13
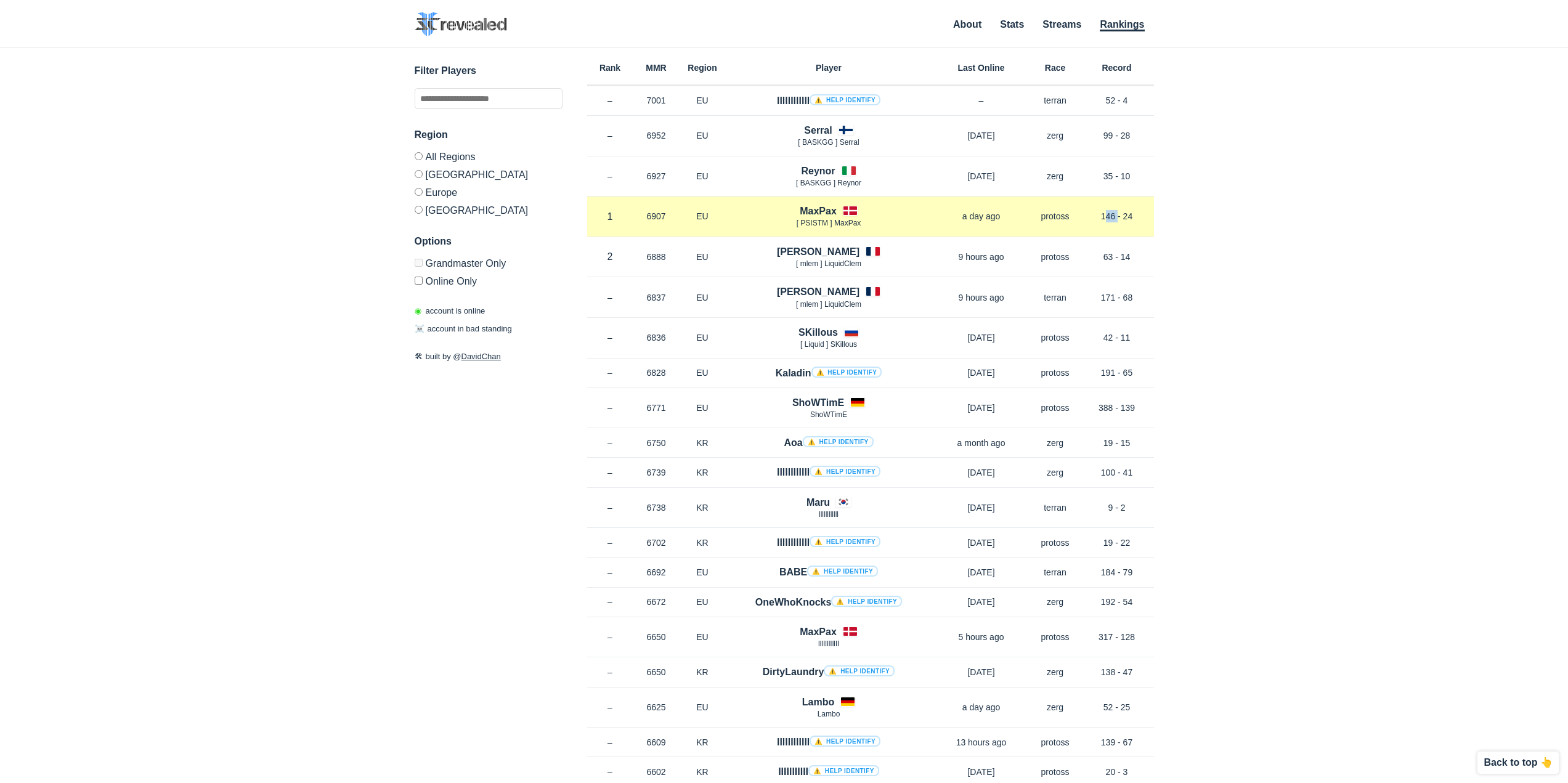
click at [1114, 221] on p "146 - 24" at bounding box center [1117, 216] width 74 height 13
drag, startPoint x: 1116, startPoint y: 214, endPoint x: 1103, endPoint y: 208, distance: 14.3
click at [1097, 208] on div "Rank 1 in EU MMR 6907 Region EU MaxPax [ PSISTM ] MaxPax a day ago Race protoss…" at bounding box center [870, 217] width 567 height 41
click at [1123, 216] on p "146 - 24" at bounding box center [1117, 216] width 74 height 13
drag, startPoint x: 1146, startPoint y: 222, endPoint x: 1125, endPoint y: 227, distance: 21.6
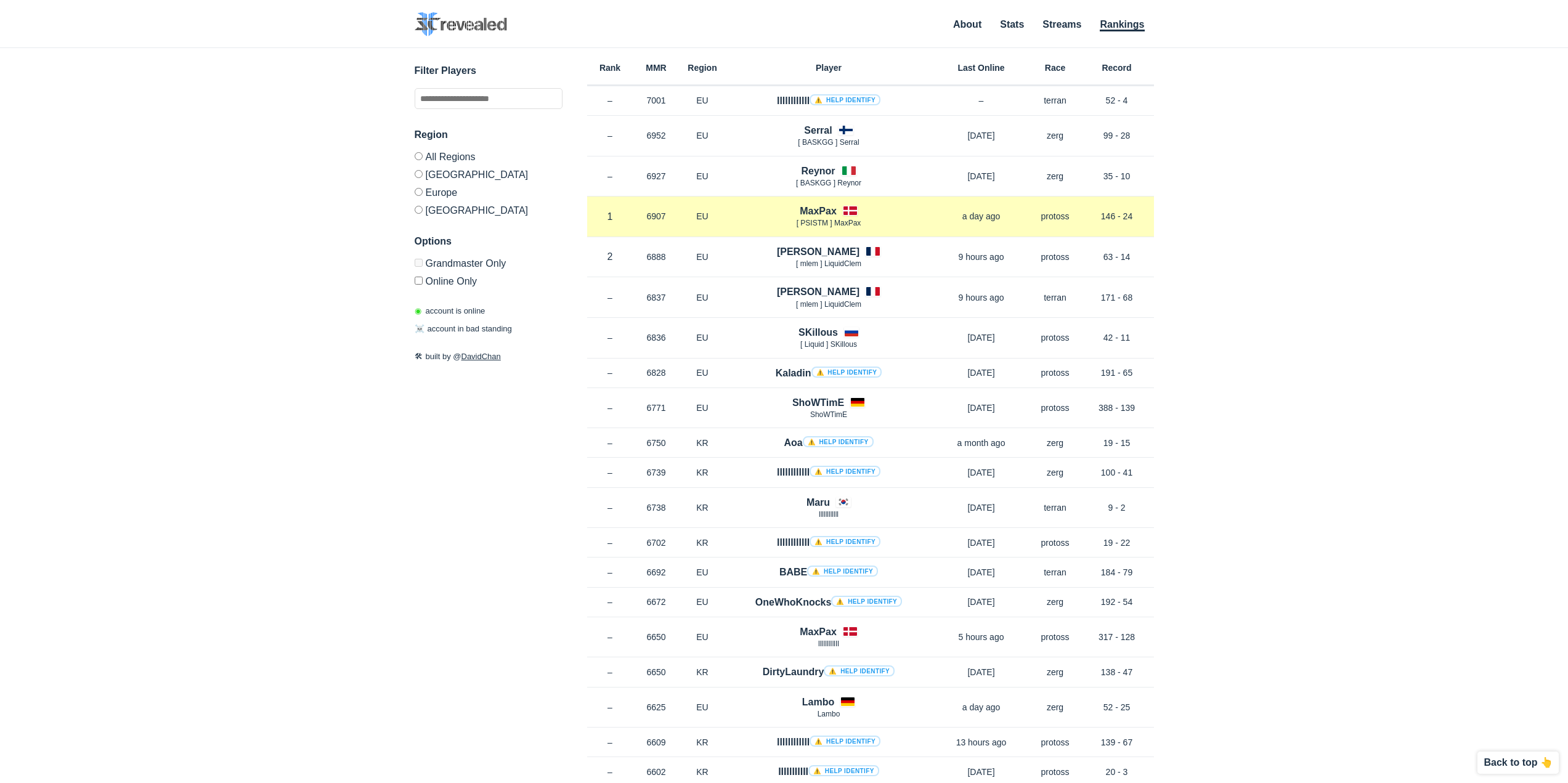
click at [1092, 221] on p "146 - 24" at bounding box center [1117, 216] width 74 height 13
drag, startPoint x: 1162, startPoint y: 228, endPoint x: 1152, endPoint y: 231, distance: 10.4
click at [1162, 228] on div "✕ Filter Players Region All Regions North America Europe Korea Options Grandmas…" at bounding box center [784, 400] width 1544 height 704
click at [1136, 224] on div "Rank 1 in EU MMR 6907 Region EU MaxPax [ PSISTM ] MaxPax a day ago Race protoss…" at bounding box center [870, 217] width 567 height 41
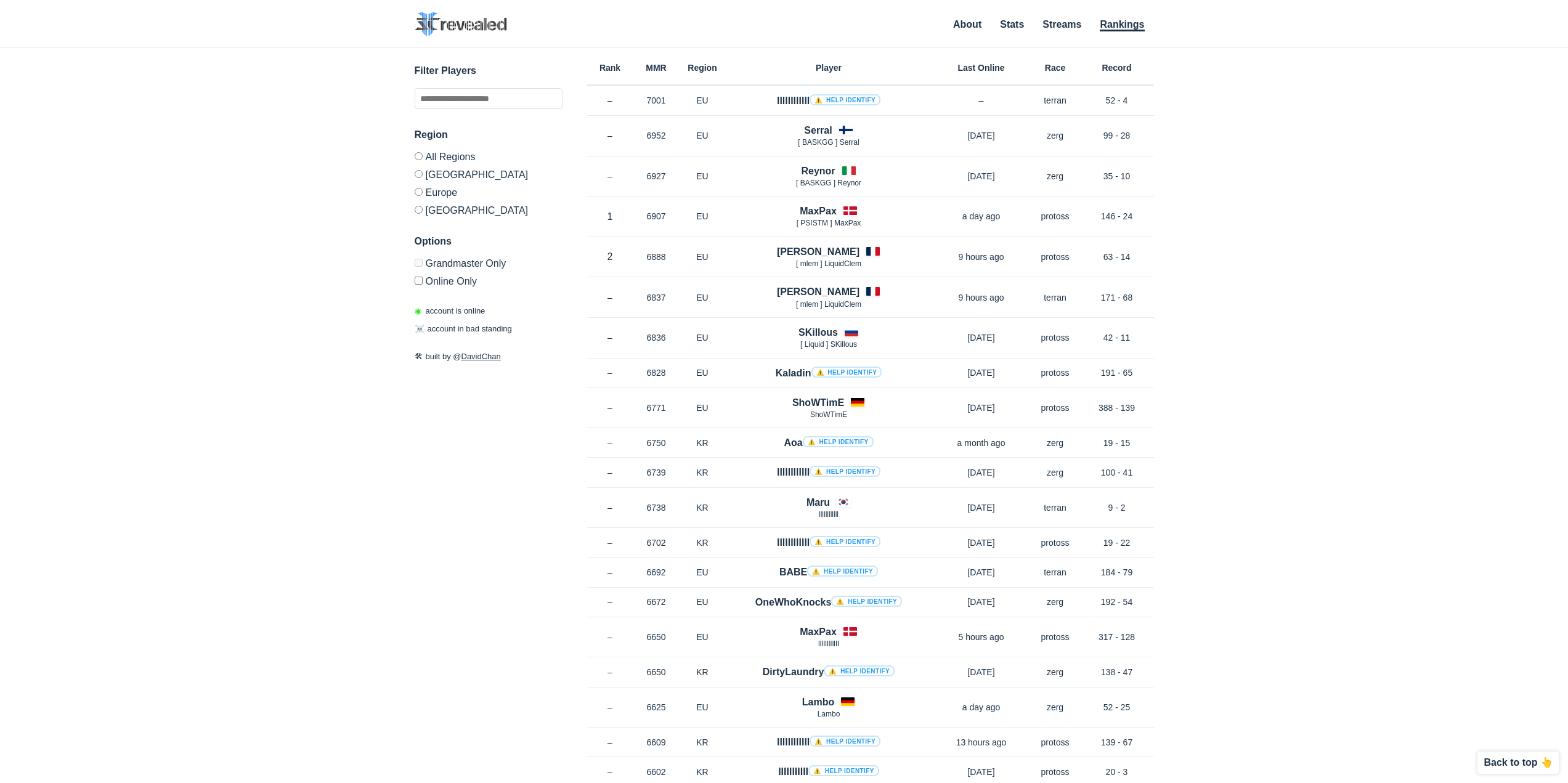
drag, startPoint x: 1200, startPoint y: 215, endPoint x: 1181, endPoint y: 209, distance: 19.9
click at [1197, 214] on div "✕ Filter Players Region All Regions North America Europe Korea Options Grandmas…" at bounding box center [784, 400] width 1544 height 704
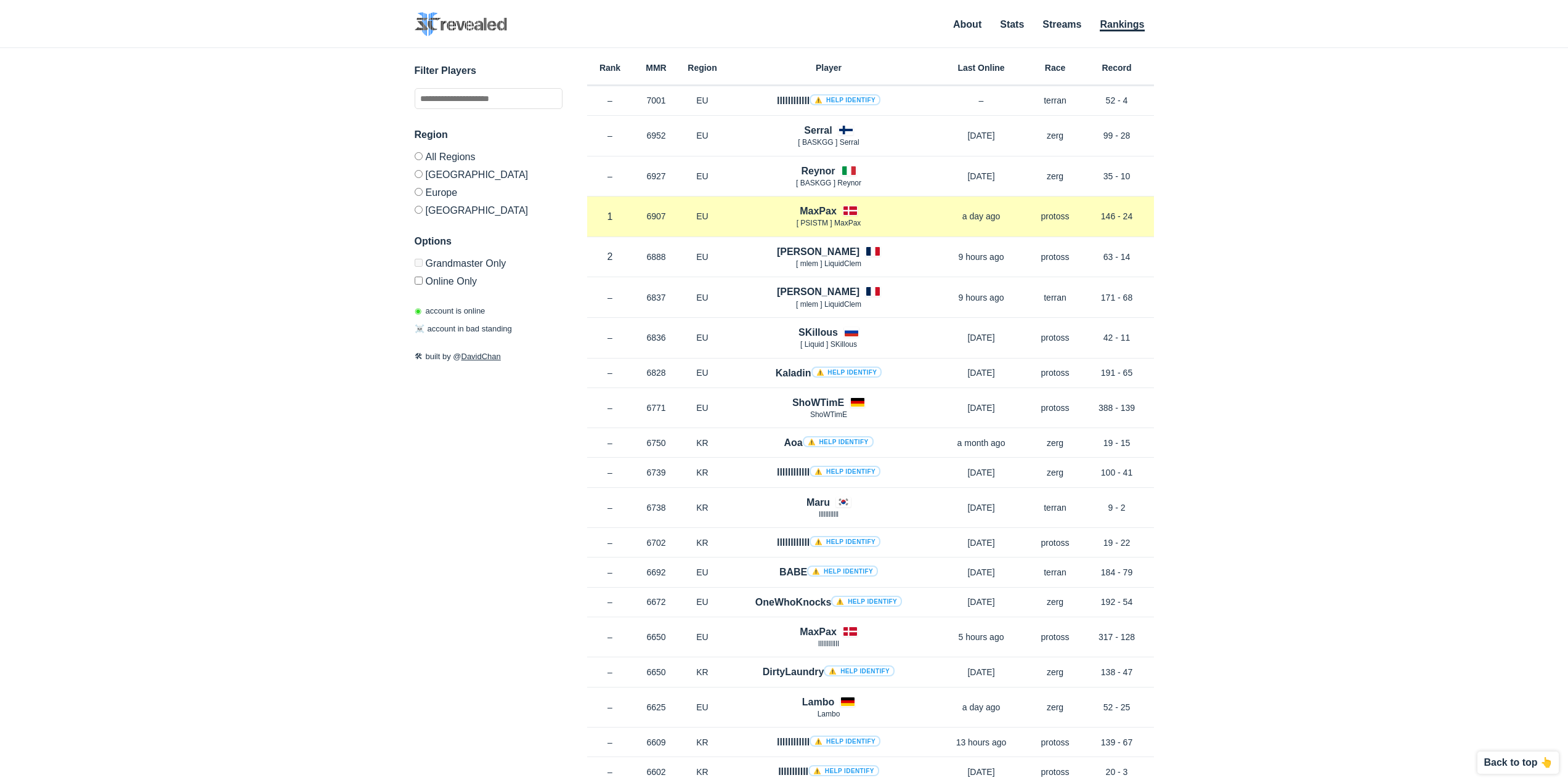
drag, startPoint x: 1143, startPoint y: 219, endPoint x: 1099, endPoint y: 214, distance: 44.3
click at [1099, 214] on p "146 - 24" at bounding box center [1117, 216] width 74 height 13
click at [1137, 222] on p "146 - 24" at bounding box center [1117, 216] width 74 height 13
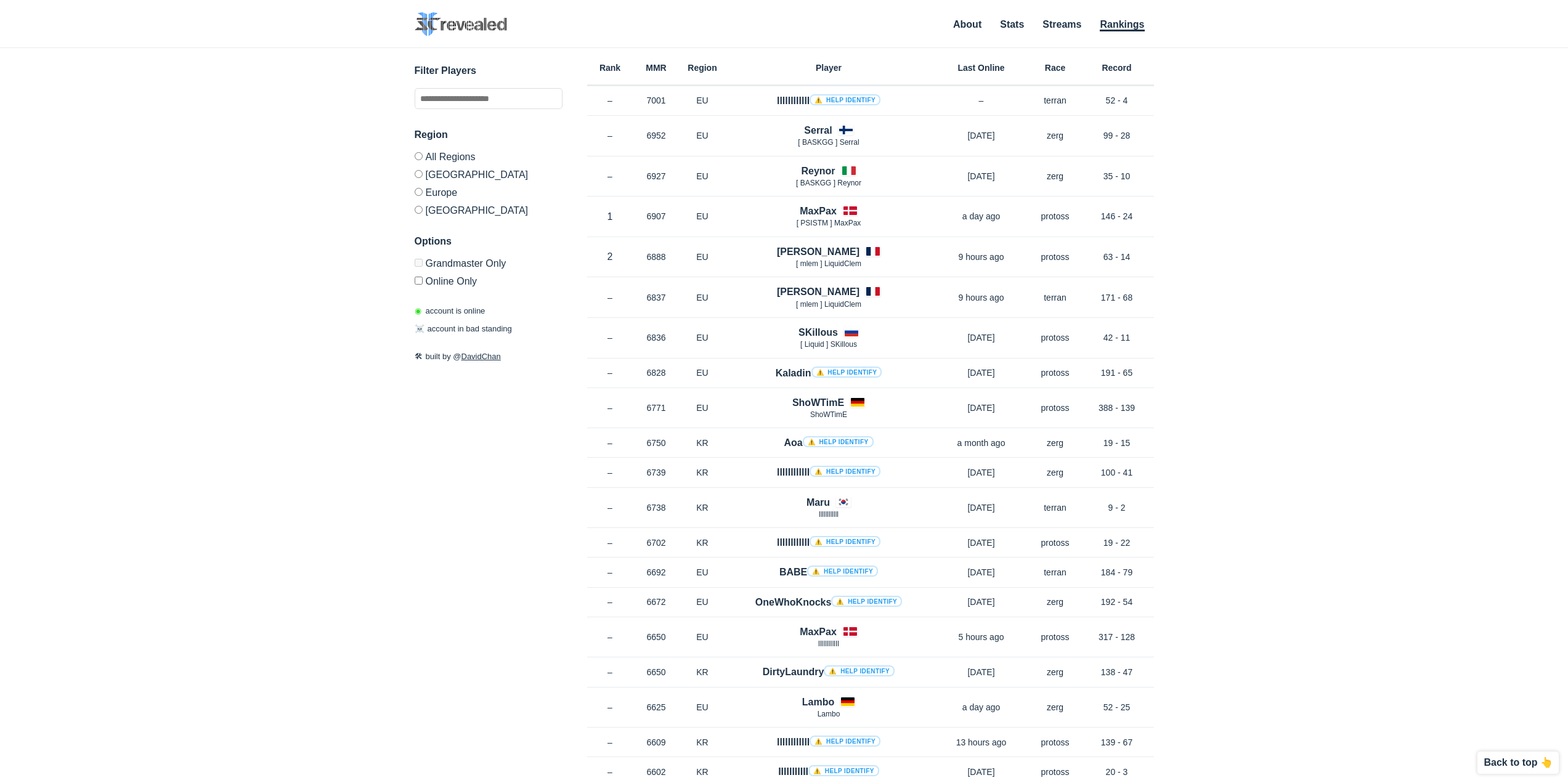
drag, startPoint x: 1110, startPoint y: 104, endPoint x: 1168, endPoint y: 125, distance: 61.7
click at [1158, 112] on div "✕ Filter Players Region All Regions North America Europe Korea Options Grandmas…" at bounding box center [784, 400] width 1544 height 704
drag, startPoint x: 1220, startPoint y: 188, endPoint x: 1154, endPoint y: 214, distance: 70.9
click at [1216, 188] on div "✕ Filter Players Region All Regions North America Europe Korea Options Grandmas…" at bounding box center [784, 400] width 1544 height 704
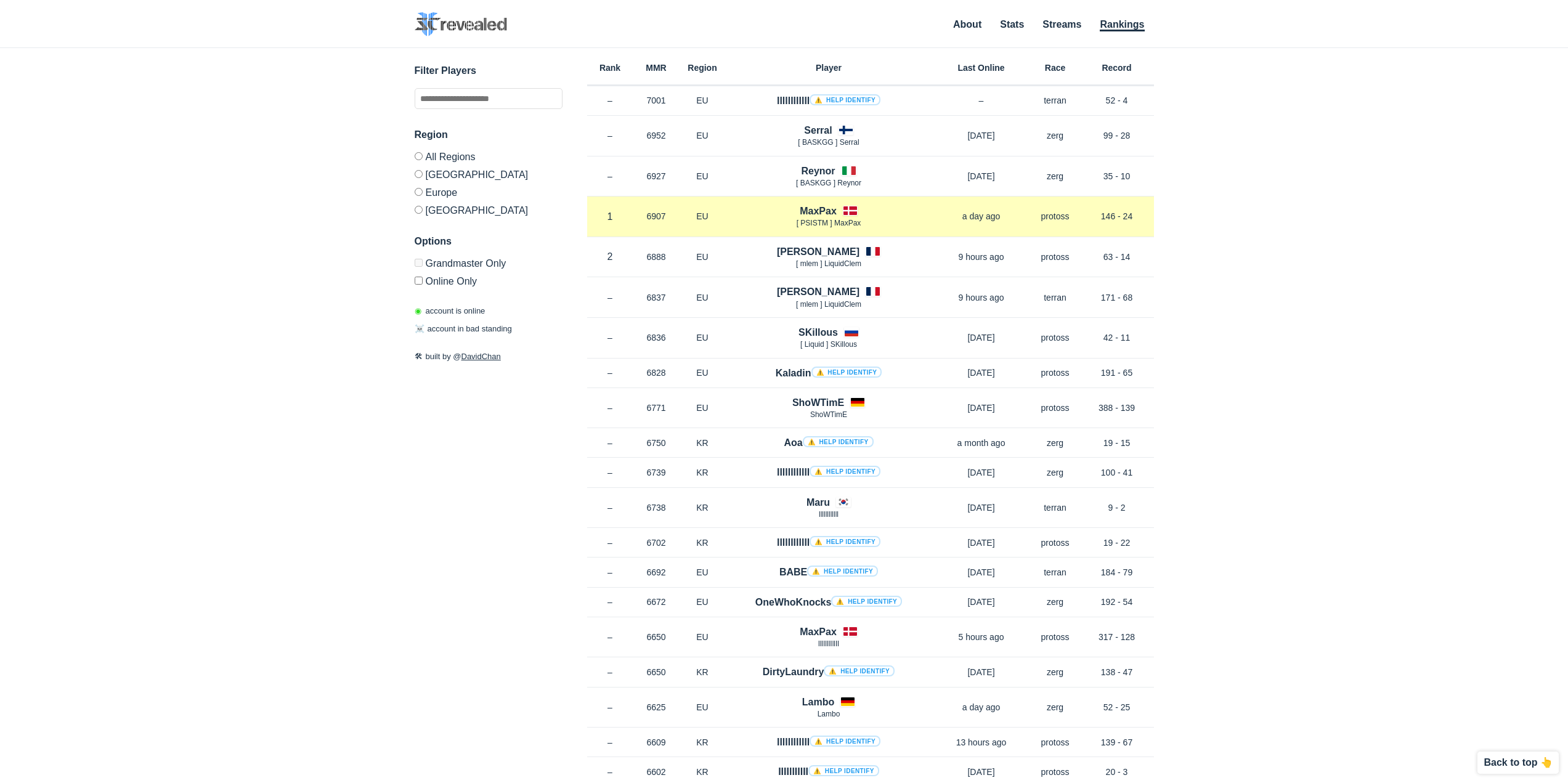
drag, startPoint x: 1154, startPoint y: 222, endPoint x: 1194, endPoint y: 225, distance: 40.1
click at [1156, 222] on div "✕ Filter Players Region All Regions North America Europe Korea Options Grandmas…" at bounding box center [784, 400] width 1544 height 704
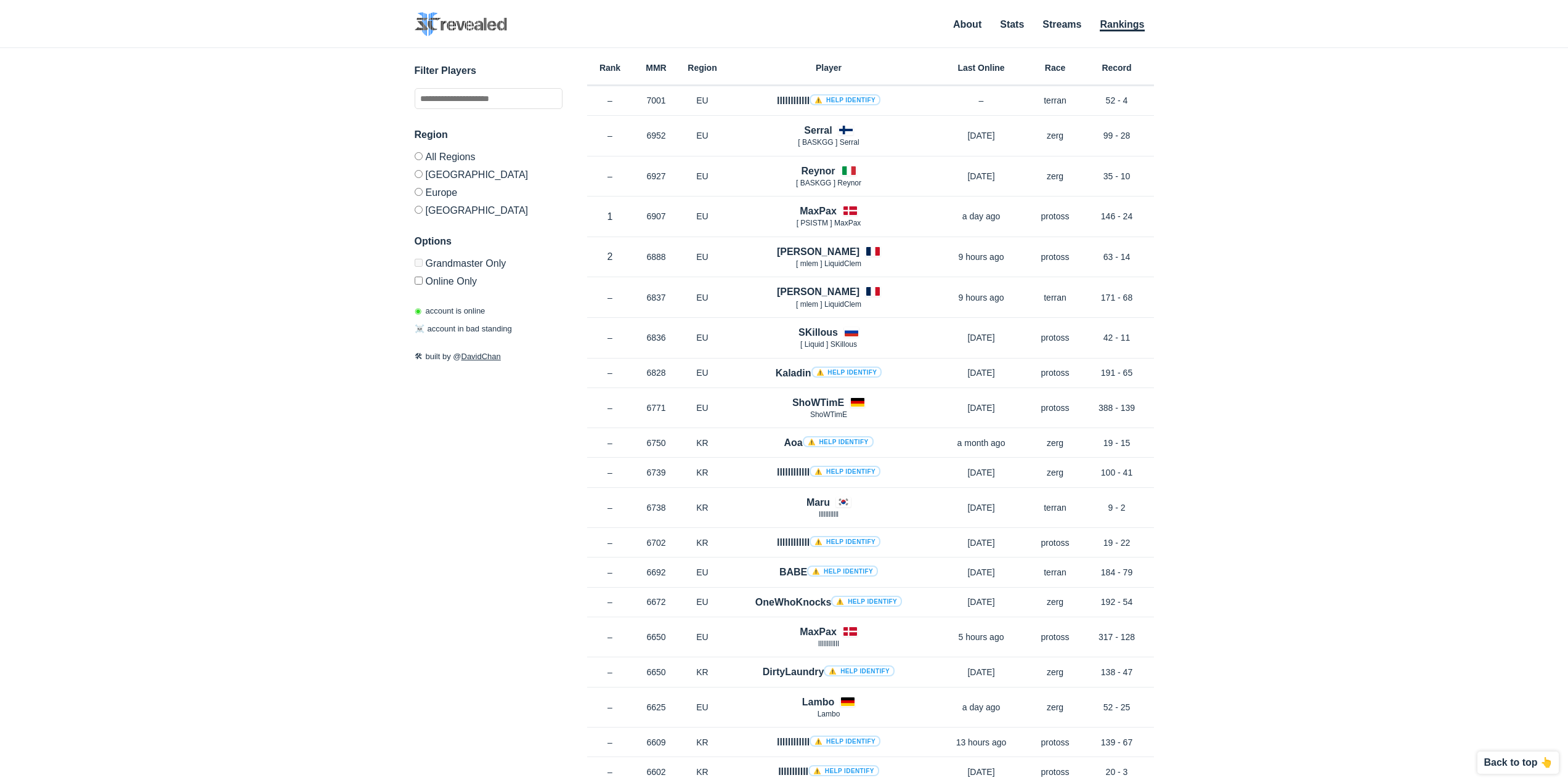
click at [1272, 180] on div "✕ Filter Players Region All Regions North America Europe Korea Options Grandmas…" at bounding box center [784, 400] width 1544 height 704
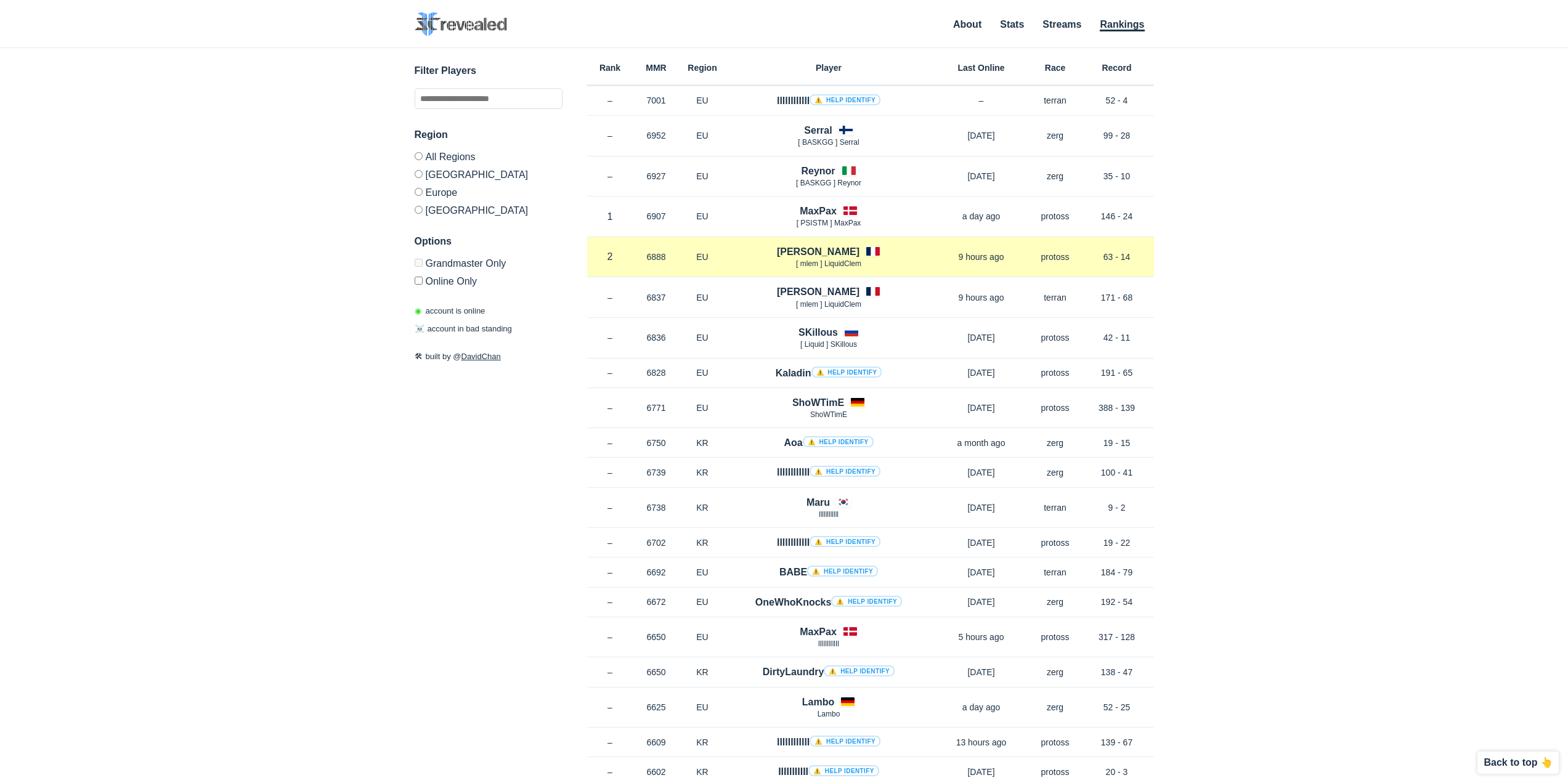
drag, startPoint x: 1148, startPoint y: 254, endPoint x: 1091, endPoint y: 256, distance: 57.0
click at [1091, 256] on p "63 - 14" at bounding box center [1117, 257] width 74 height 13
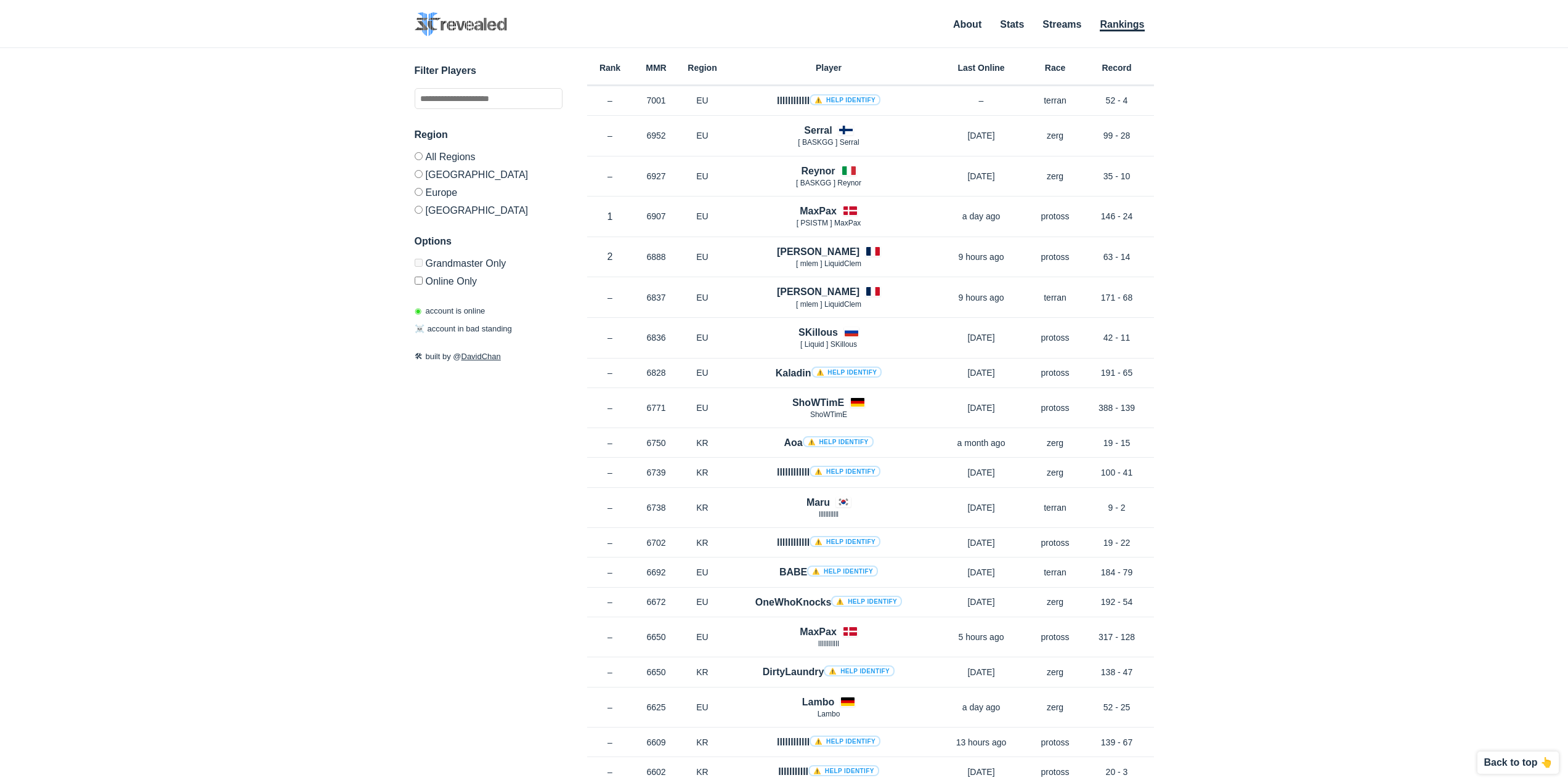
drag, startPoint x: 1251, startPoint y: 296, endPoint x: 1237, endPoint y: 298, distance: 14.1
click at [1248, 297] on div "✕ Filter Players Region All Regions North America Europe Korea Options Grandmas…" at bounding box center [784, 400] width 1544 height 704
drag, startPoint x: 1137, startPoint y: 303, endPoint x: 1200, endPoint y: 316, distance: 64.3
click at [1078, 301] on div "Rank – MMR 6837 Region EU Clem [ mlem ] LiquidClem 9 hours ago Race terran Reco…" at bounding box center [870, 297] width 567 height 41
click at [1279, 320] on div "✕ Filter Players Region All Regions North America Europe Korea Options Grandmas…" at bounding box center [784, 400] width 1544 height 704
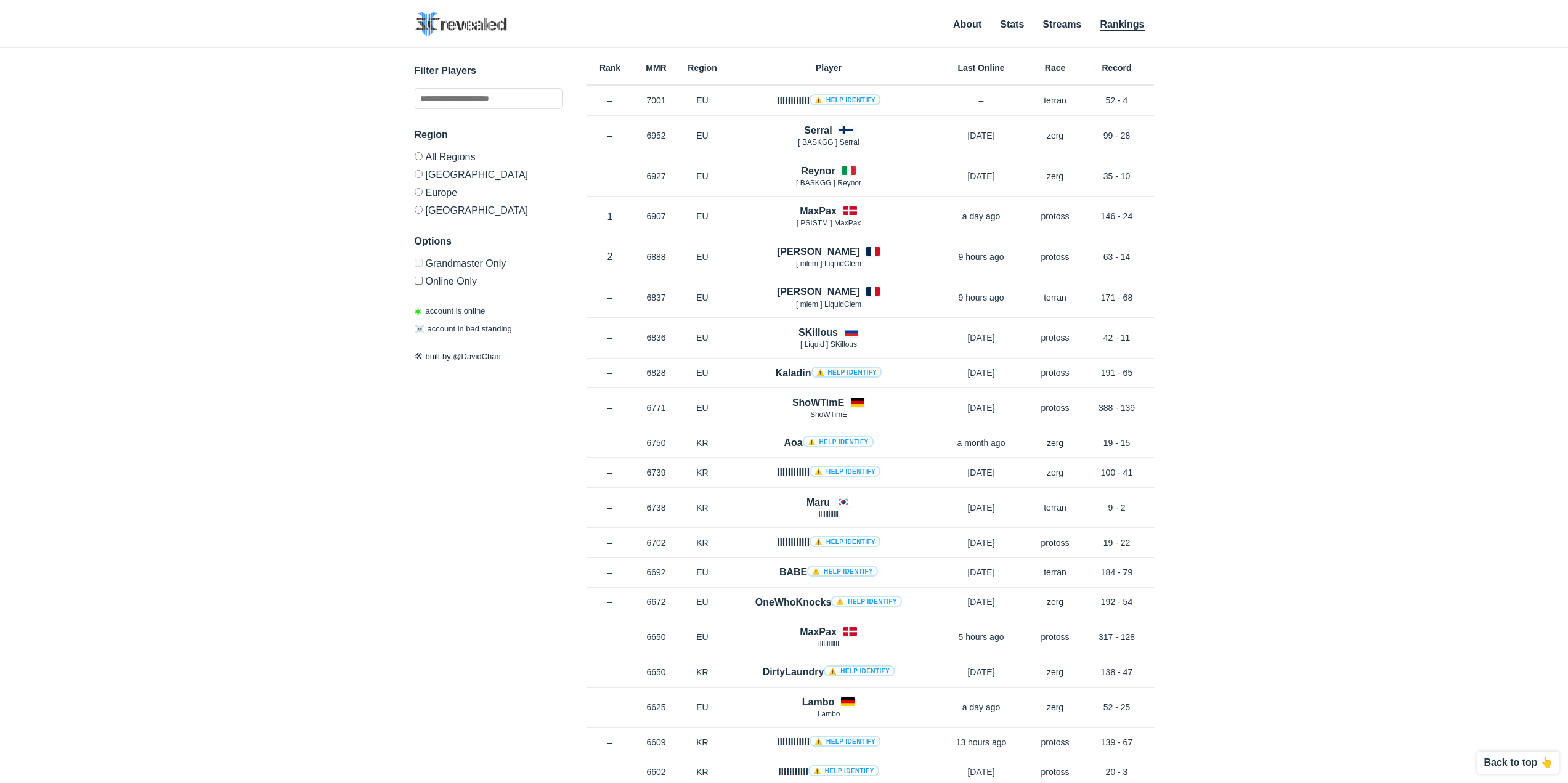
drag, startPoint x: 1298, startPoint y: 398, endPoint x: 1295, endPoint y: 386, distance: 12.4
click at [1297, 394] on div "✕ Filter Players Region All Regions North America Europe Korea Options Grandmas…" at bounding box center [784, 400] width 1544 height 704
click at [1349, 279] on div "✕ Filter Players Region All Regions North America Europe Korea Options Grandmas…" at bounding box center [784, 400] width 1544 height 704
drag, startPoint x: 1313, startPoint y: 464, endPoint x: 1303, endPoint y: 473, distance: 13.5
click at [1306, 470] on div "✕ Filter Players Region All Regions North America Europe Korea Options Grandmas…" at bounding box center [784, 400] width 1544 height 704
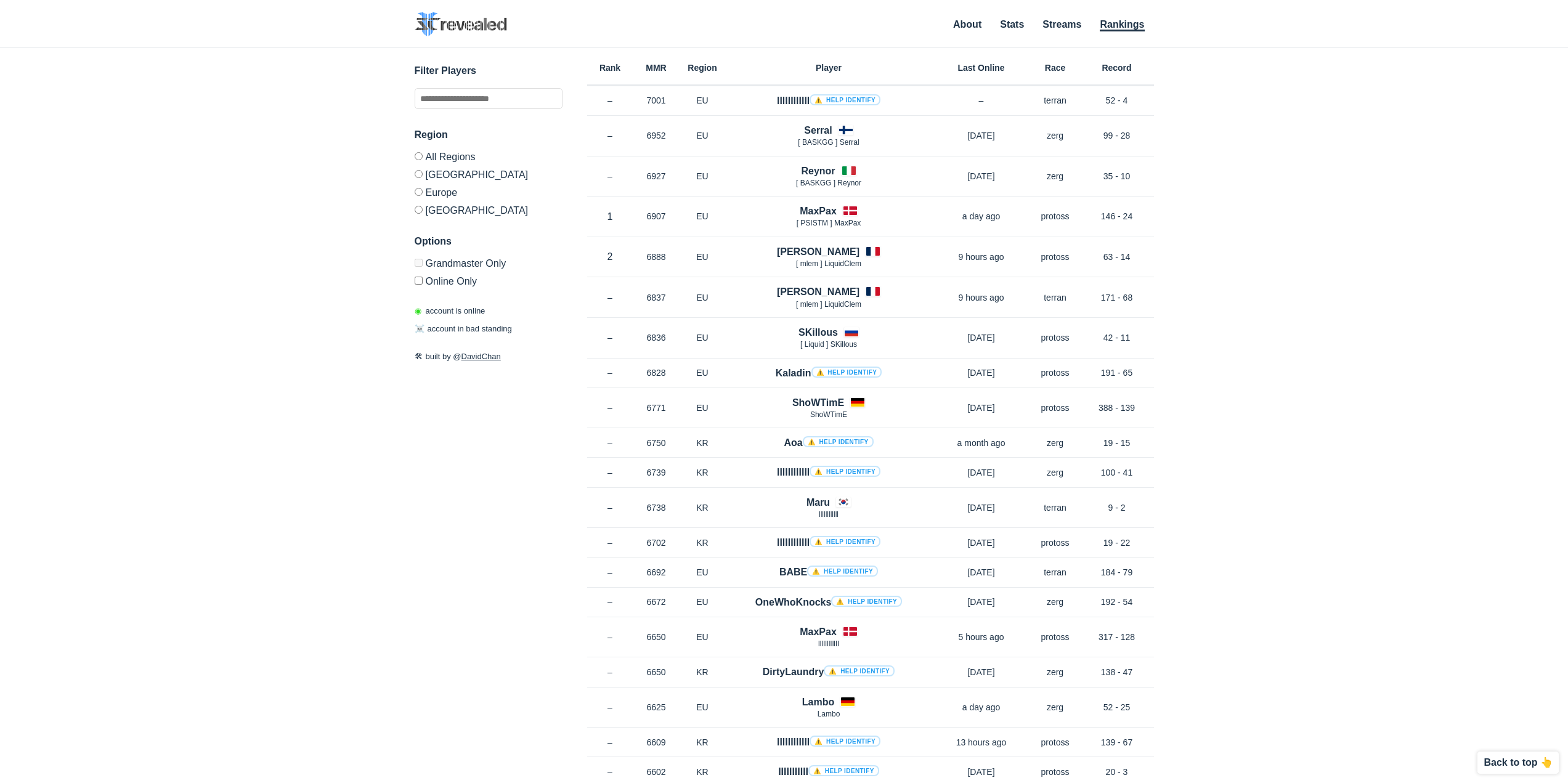
drag, startPoint x: 1317, startPoint y: 533, endPoint x: 1311, endPoint y: 535, distance: 6.3
click at [1316, 534] on div "✕ Filter Players Region All Regions North America Europe Korea Options Grandmas…" at bounding box center [784, 400] width 1544 height 704
click at [1239, 451] on div "✕ Filter Players Region All Regions North America Europe Korea Options Grandmas…" at bounding box center [784, 400] width 1544 height 704
click at [1298, 412] on div "✕ Filter Players Region All Regions North America Europe Korea Options Grandmas…" at bounding box center [784, 400] width 1544 height 704
click at [1387, 396] on div "✕ Filter Players Region All Regions North America Europe Korea Options Grandmas…" at bounding box center [784, 400] width 1544 height 704
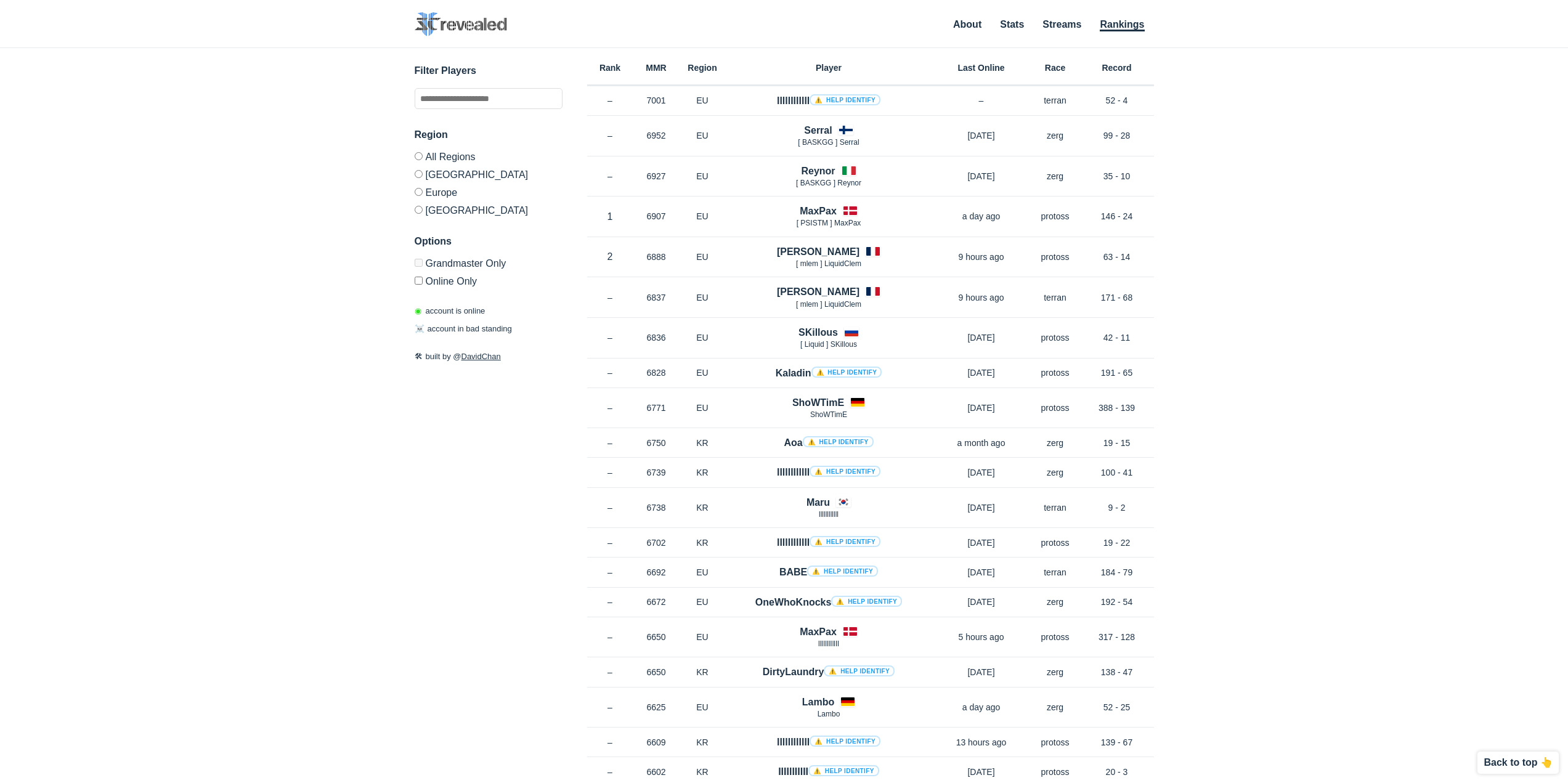
click at [1283, 421] on div "✕ Filter Players Region All Regions North America Europe Korea Options Grandmas…" at bounding box center [784, 400] width 1544 height 704
click at [1282, 401] on div "✕ Filter Players Region All Regions North America Europe Korea Options Grandmas…" at bounding box center [784, 400] width 1544 height 704
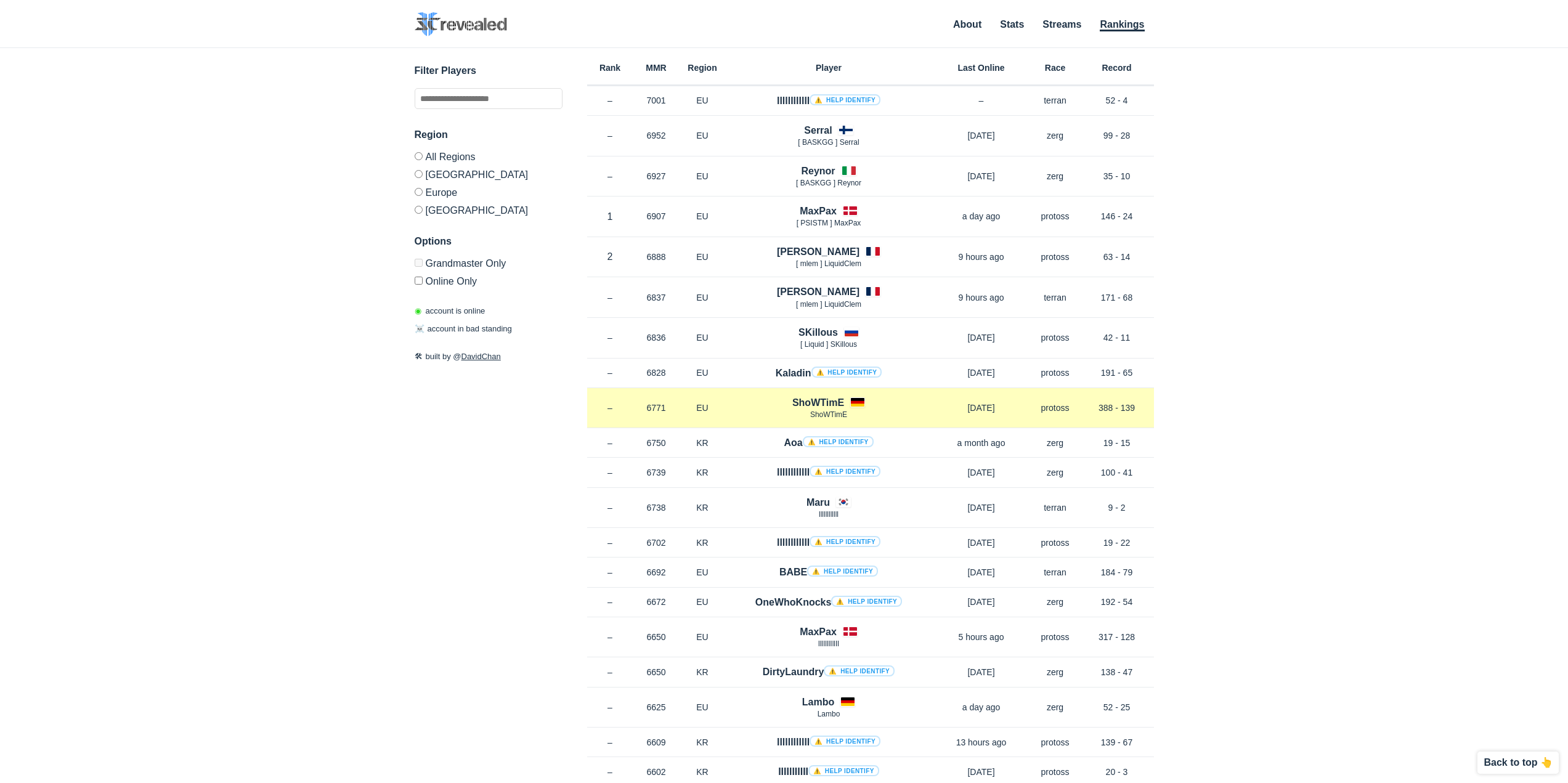
drag, startPoint x: 1165, startPoint y: 421, endPoint x: 1043, endPoint y: 421, distance: 122.0
click at [1052, 419] on div "✕ Filter Players Region All Regions North America Europe Korea Options Grandmas…" at bounding box center [784, 400] width 1544 height 704
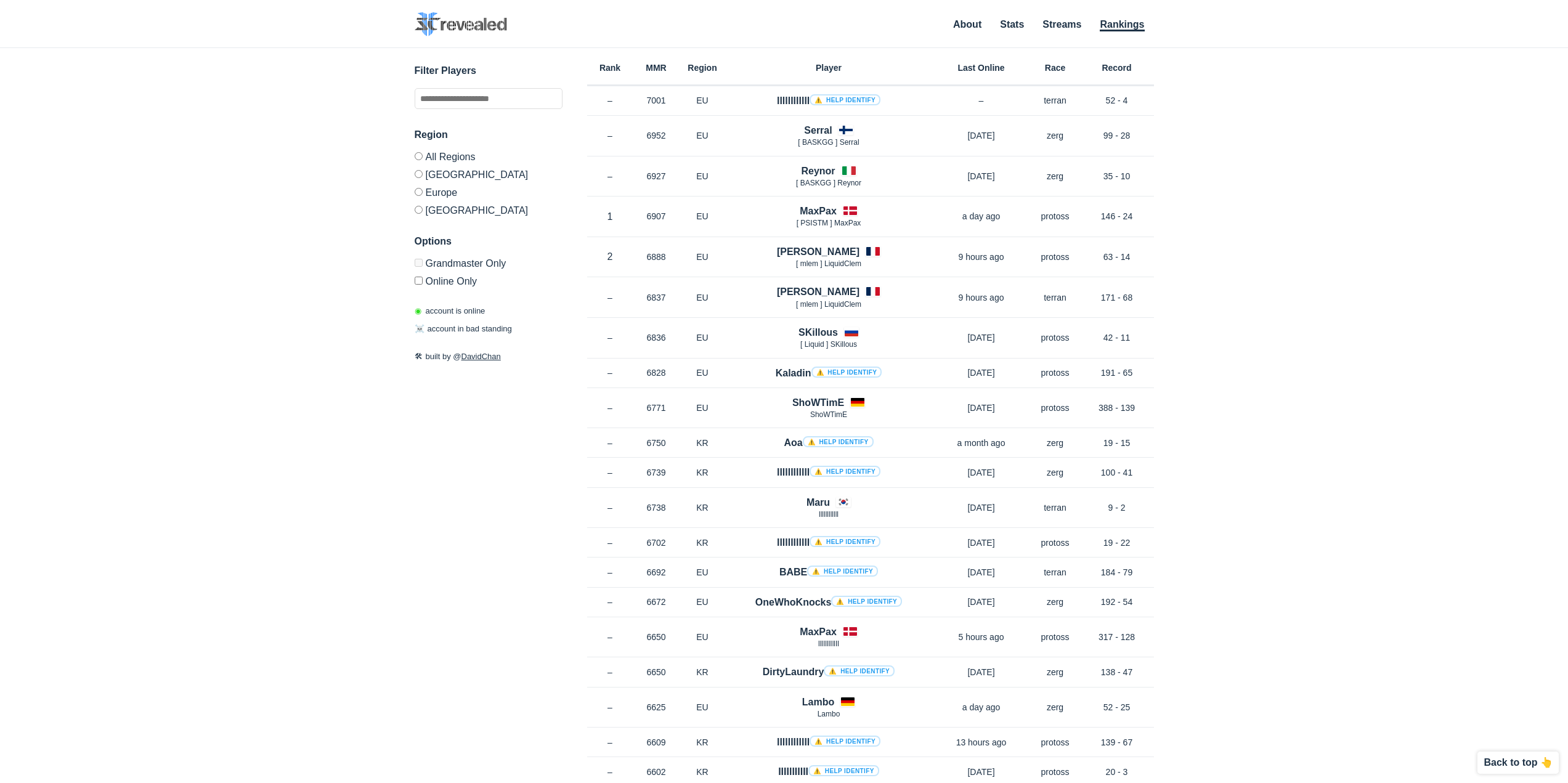
drag, startPoint x: 1304, startPoint y: 451, endPoint x: 1290, endPoint y: 464, distance: 19.1
click at [1301, 455] on div "✕ Filter Players Region All Regions North America Europe Korea Options Grandmas…" at bounding box center [784, 400] width 1544 height 704
click at [1257, 493] on div "✕ Filter Players Region All Regions North America Europe Korea Options Grandmas…" at bounding box center [784, 400] width 1544 height 704
click at [1257, 495] on div "✕ Filter Players Region All Regions North America Europe Korea Options Grandmas…" at bounding box center [784, 400] width 1544 height 704
click at [1275, 480] on div "✕ Filter Players Region All Regions North America Europe Korea Options Grandmas…" at bounding box center [784, 400] width 1544 height 704
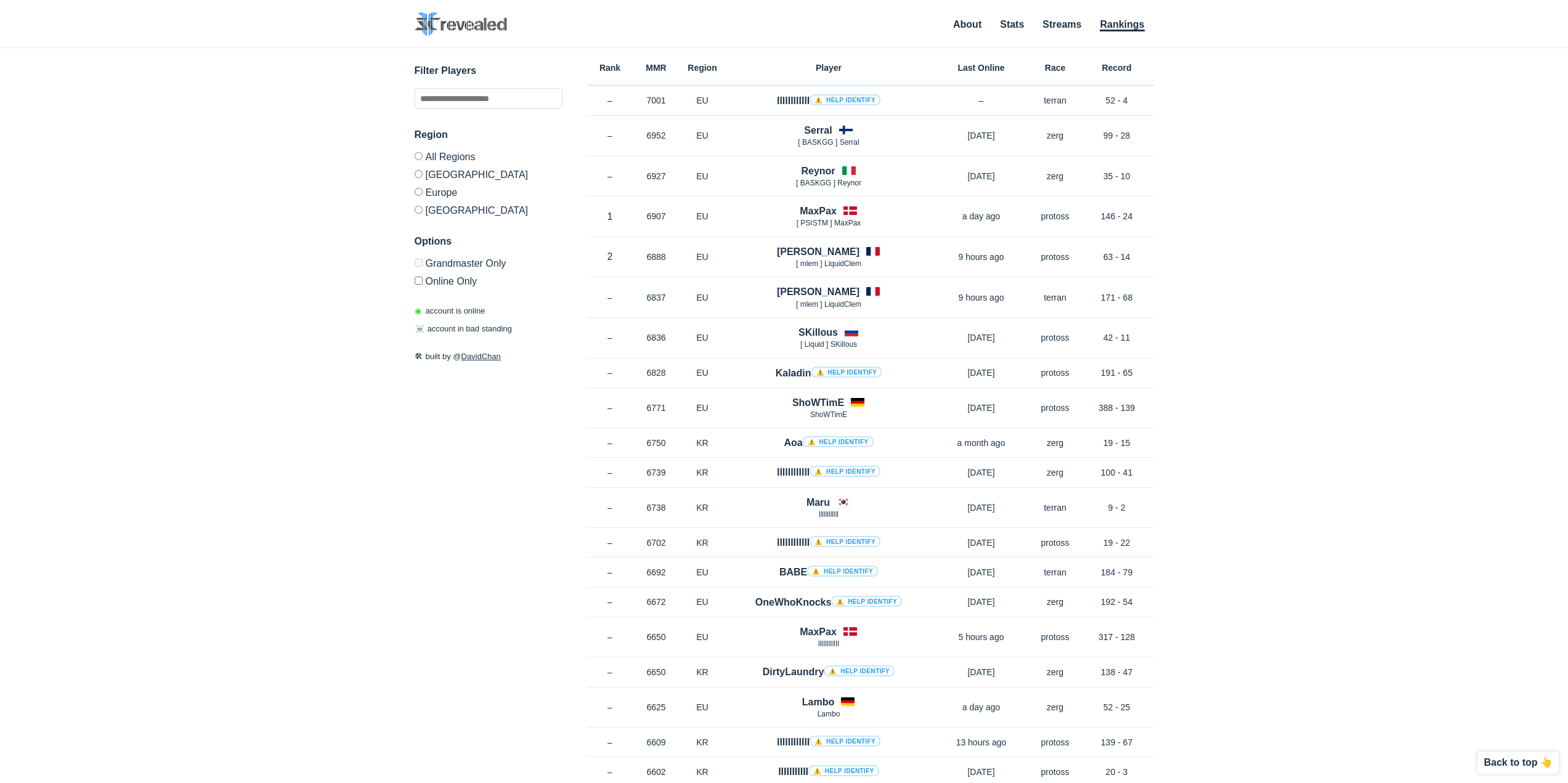
click at [1286, 555] on div "✕ Filter Players Region All Regions North America Europe Korea Options Grandmas…" at bounding box center [784, 400] width 1544 height 704
click at [1271, 552] on div "✕ Filter Players Region All Regions North America Europe Korea Options Grandmas…" at bounding box center [784, 400] width 1544 height 704
click at [1268, 535] on div "✕ Filter Players Region All Regions North America Europe Korea Options Grandmas…" at bounding box center [784, 400] width 1544 height 704
click at [1259, 544] on div "✕ Filter Players Region All Regions North America Europe Korea Options Grandmas…" at bounding box center [784, 400] width 1544 height 704
click at [1267, 533] on div "✕ Filter Players Region All Regions North America Europe Korea Options Grandmas…" at bounding box center [784, 400] width 1544 height 704
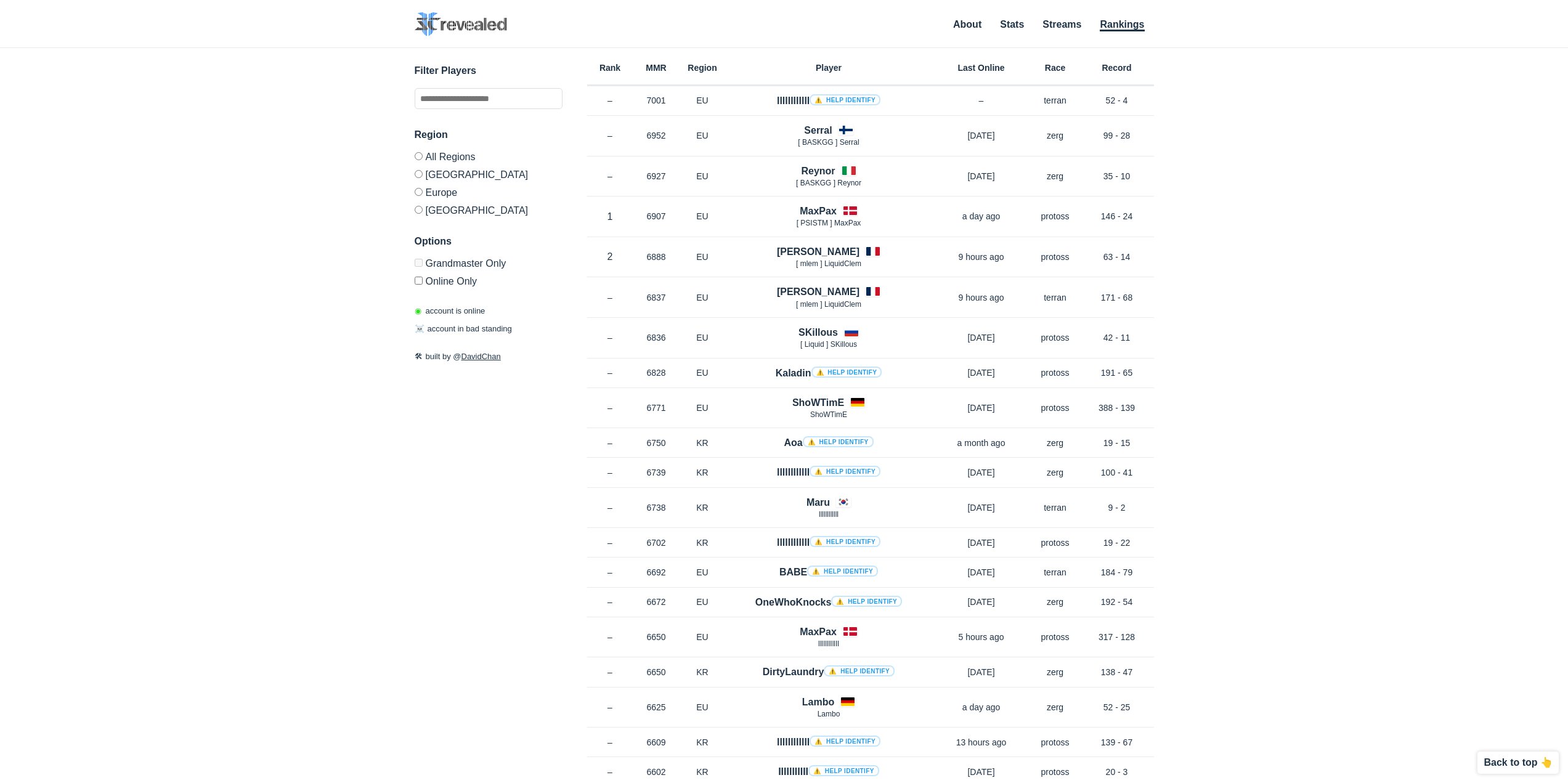
click at [1279, 521] on div "✕ Filter Players Region All Regions North America Europe Korea Options Grandmas…" at bounding box center [784, 400] width 1544 height 704
click at [1273, 529] on div "✕ Filter Players Region All Regions North America Europe Korea Options Grandmas…" at bounding box center [784, 400] width 1544 height 704
click at [1253, 518] on div "✕ Filter Players Region All Regions North America Europe Korea Options Grandmas…" at bounding box center [784, 400] width 1544 height 704
click at [1253, 520] on div "✕ Filter Players Region All Regions North America Europe Korea Options Grandmas…" at bounding box center [784, 400] width 1544 height 704
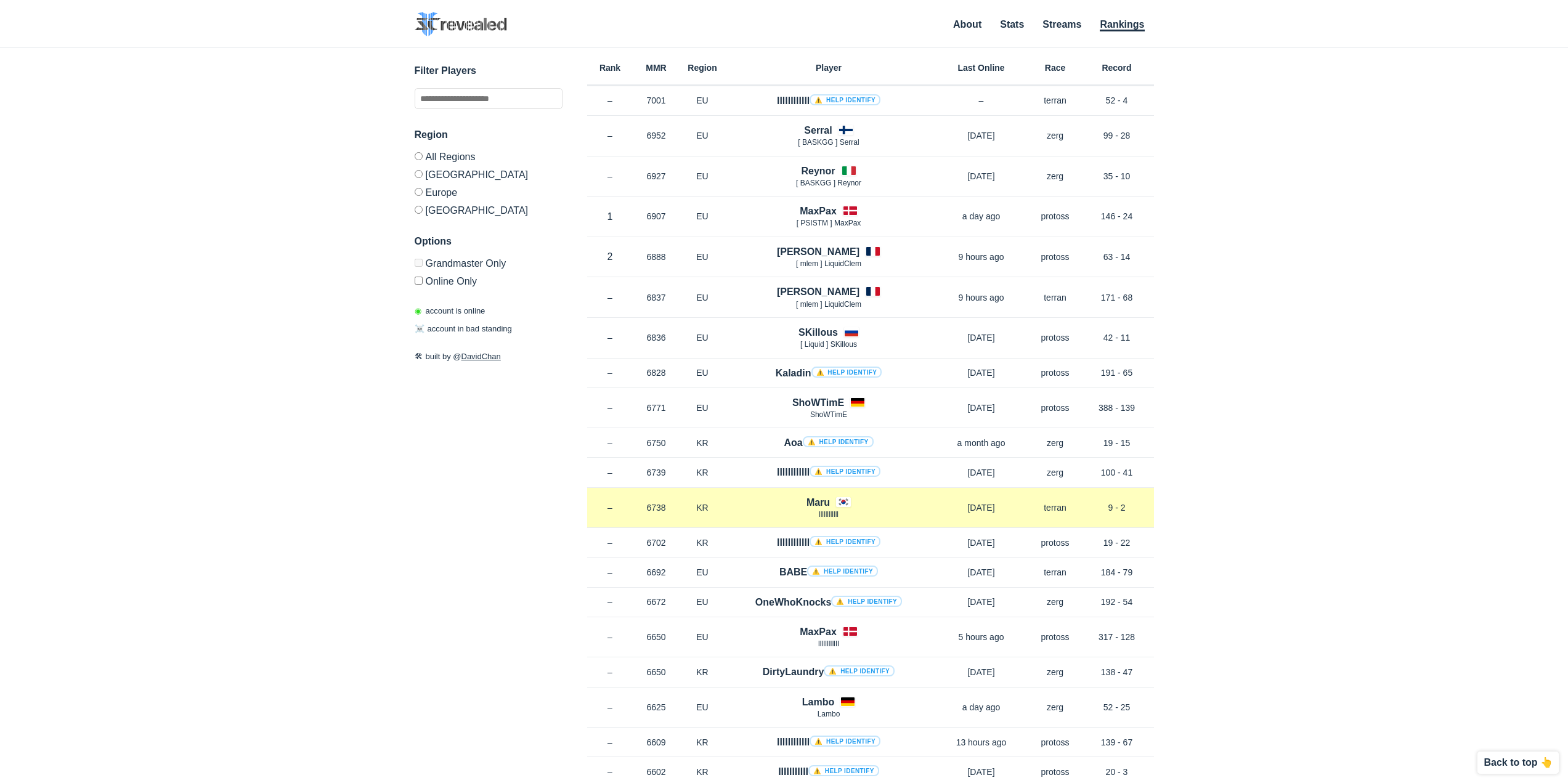
drag, startPoint x: 1105, startPoint y: 503, endPoint x: 1150, endPoint y: 513, distance: 46.1
click at [1145, 515] on div "Rank – MMR 6738 Region KR Maru llllllllllll 4 months ago Race terran Record 9 -…" at bounding box center [870, 508] width 567 height 41
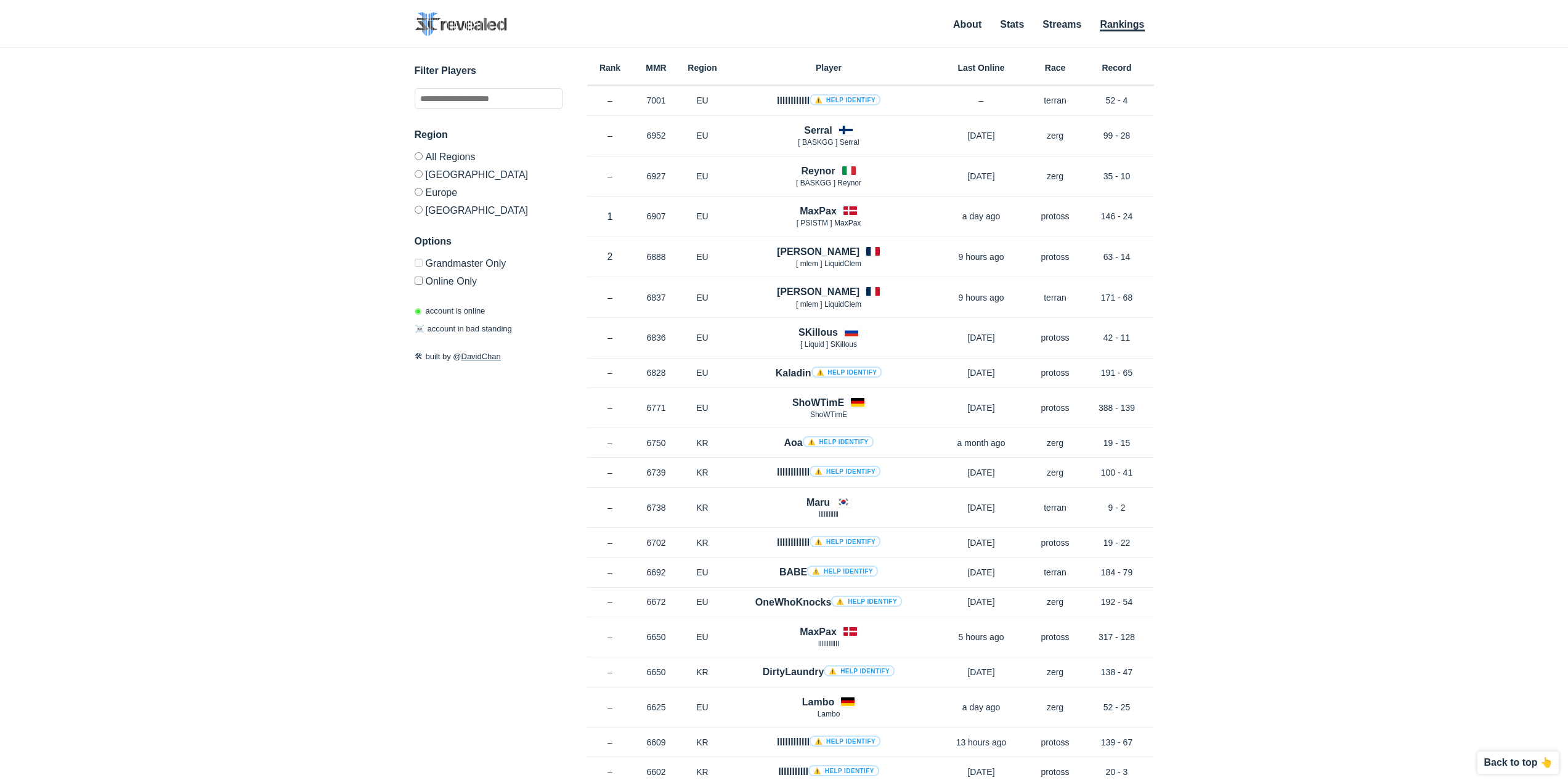
click at [1188, 513] on div "✕ Filter Players Region All Regions North America Europe Korea Options Grandmas…" at bounding box center [784, 400] width 1544 height 704
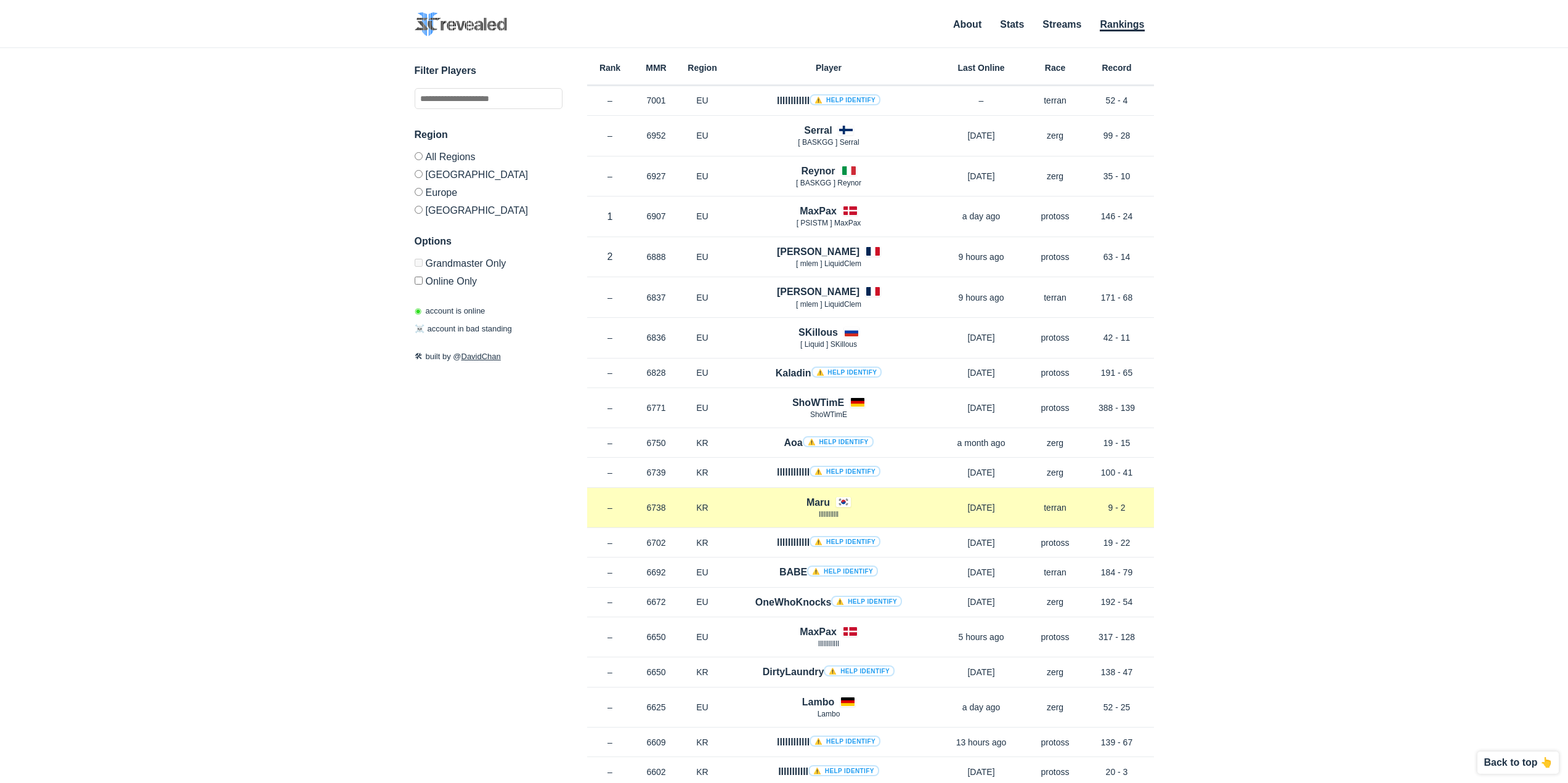
drag, startPoint x: 1136, startPoint y: 502, endPoint x: 1049, endPoint y: 503, distance: 87.0
click at [1049, 503] on div "Rank – MMR 6738 Region KR Maru llllllllllll 4 months ago Race terran Record 9 -…" at bounding box center [870, 508] width 567 height 41
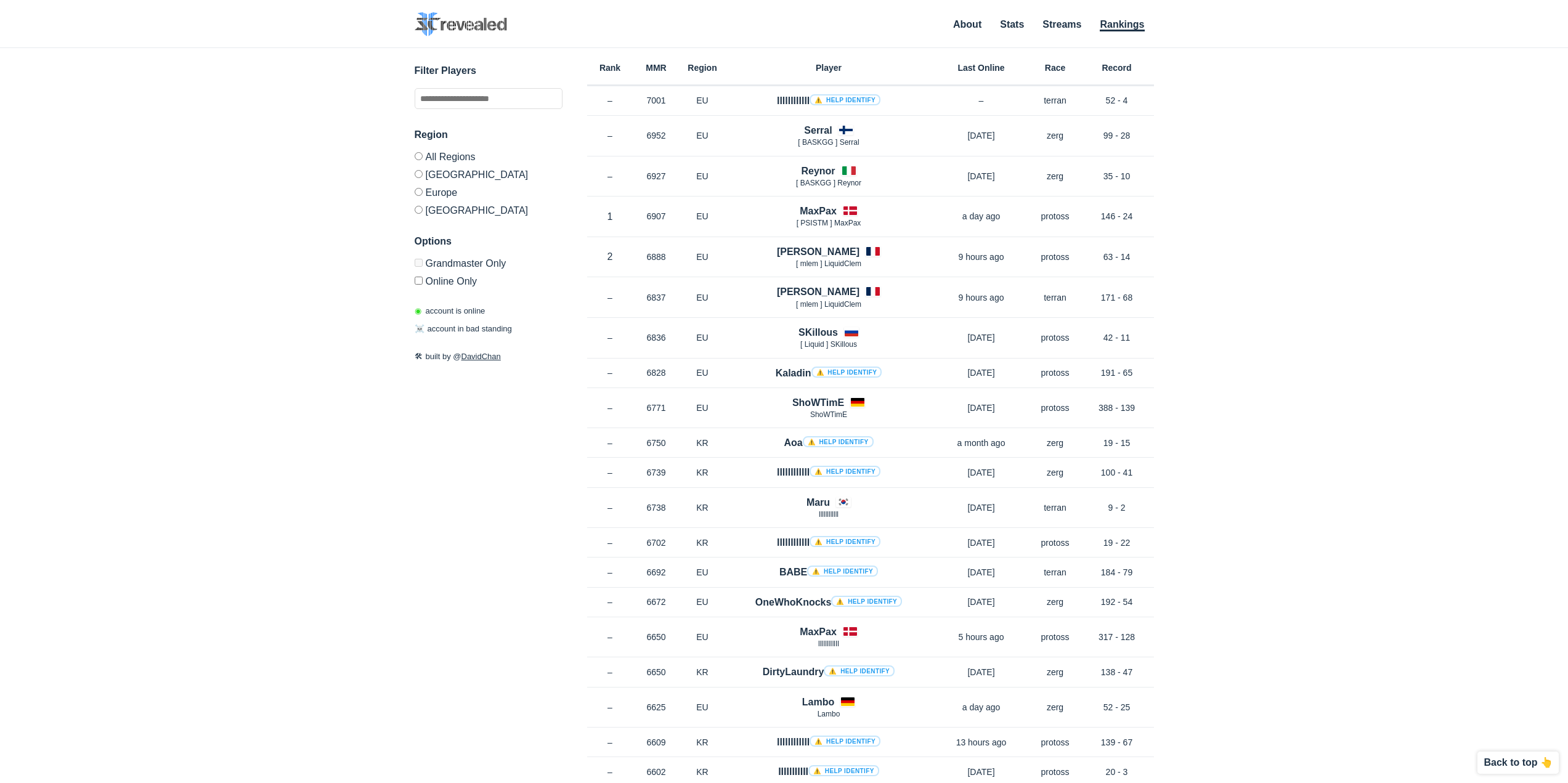
click at [1293, 489] on div "✕ Filter Players Region All Regions North America Europe Korea Options Grandmas…" at bounding box center [784, 400] width 1544 height 704
click at [1288, 506] on div "✕ Filter Players Region All Regions North America Europe Korea Options Grandmas…" at bounding box center [784, 400] width 1544 height 704
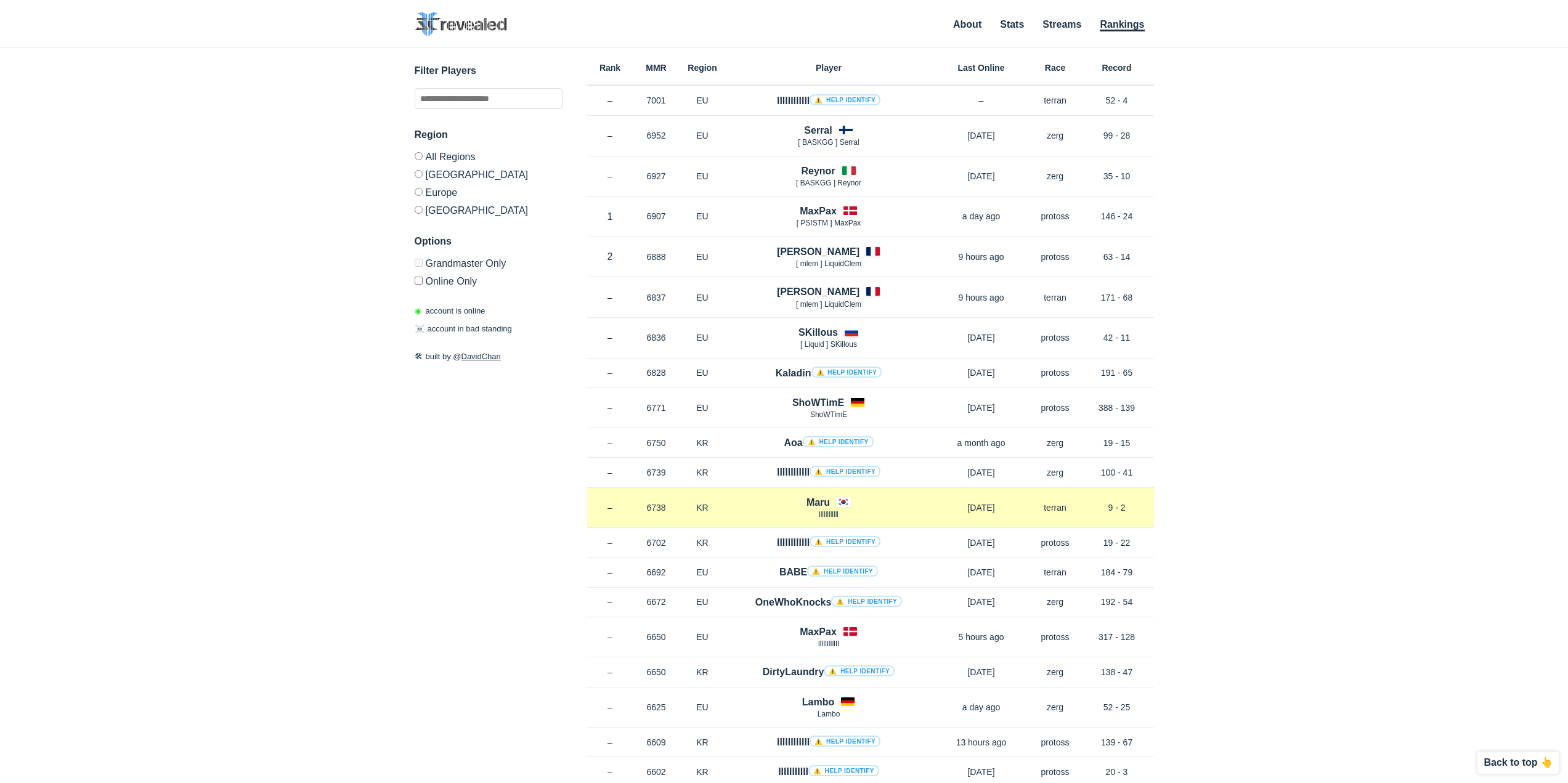
drag, startPoint x: 1105, startPoint y: 512, endPoint x: 1130, endPoint y: 503, distance: 26.6
click at [1038, 498] on div "Rank – MMR 6738 Region KR Maru llllllllllll 4 months ago Race terran Record 9 -…" at bounding box center [870, 508] width 567 height 41
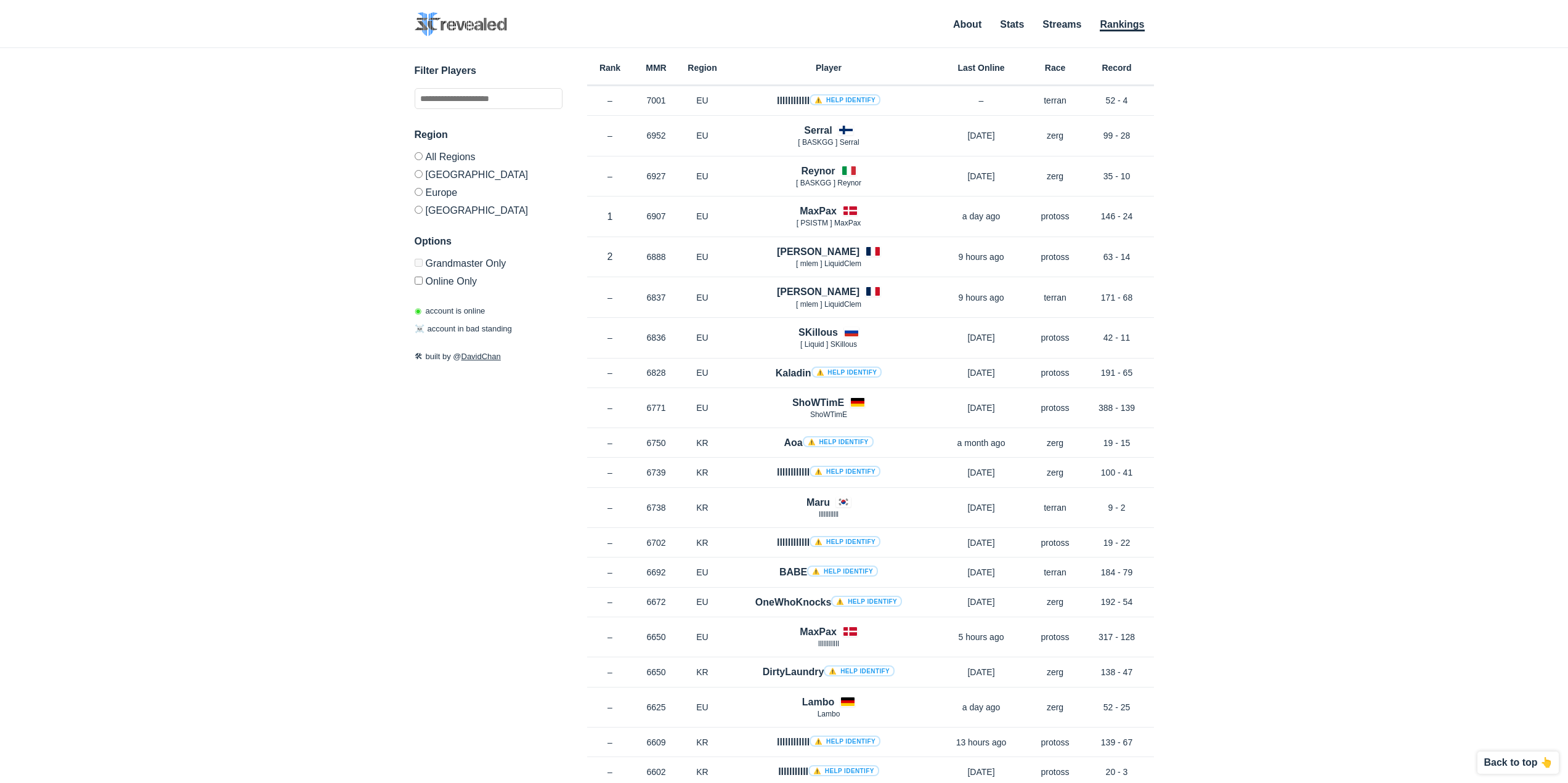
click at [1317, 514] on div "✕ Filter Players Region All Regions North America Europe Korea Options Grandmas…" at bounding box center [784, 400] width 1544 height 704
click at [1311, 497] on div "✕ Filter Players Region All Regions North America Europe Korea Options Grandmas…" at bounding box center [784, 400] width 1544 height 704
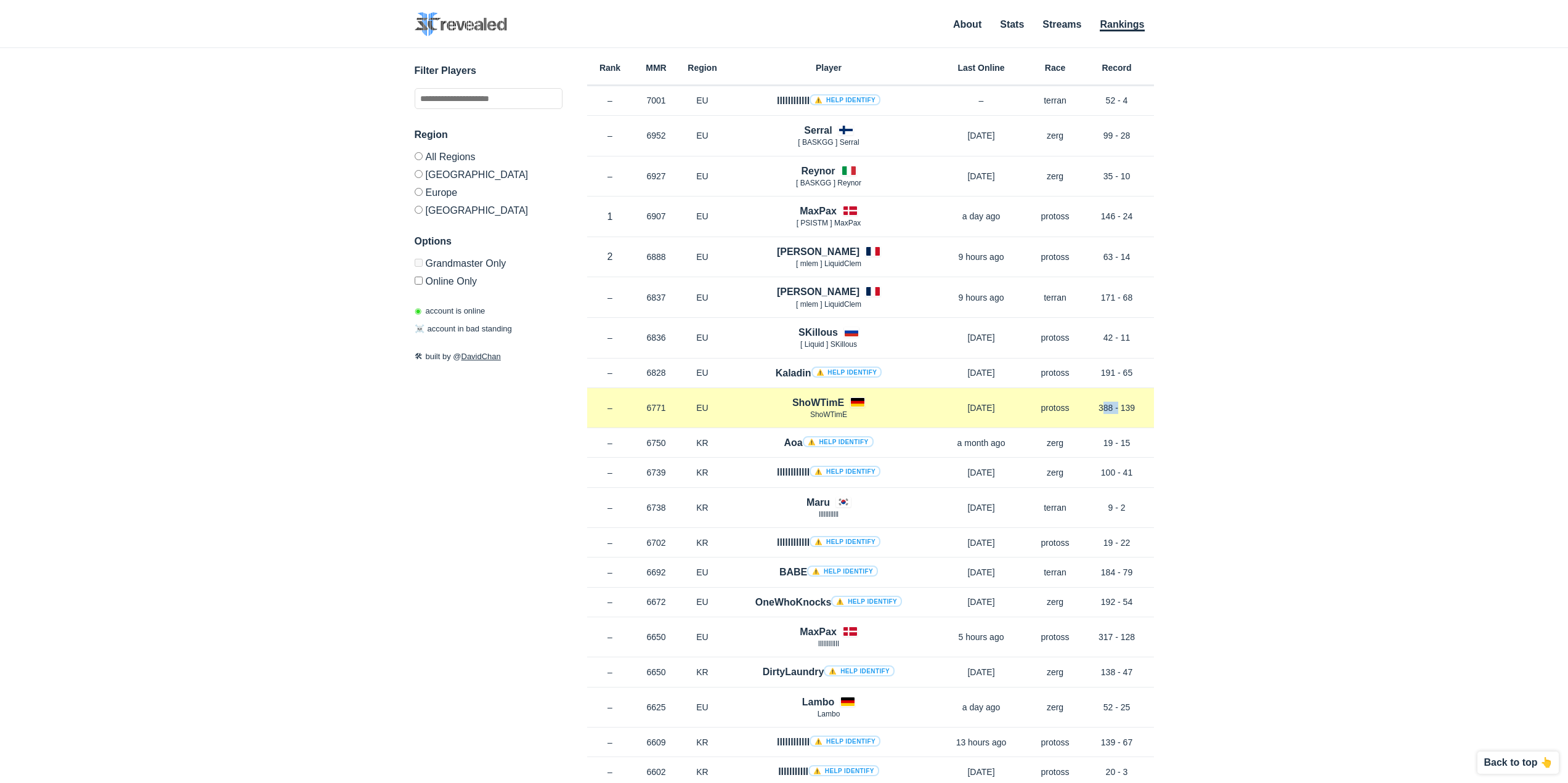
drag, startPoint x: 1099, startPoint y: 405, endPoint x: 1148, endPoint y: 414, distance: 49.8
click at [1142, 414] on p "388 - 139" at bounding box center [1117, 408] width 74 height 13
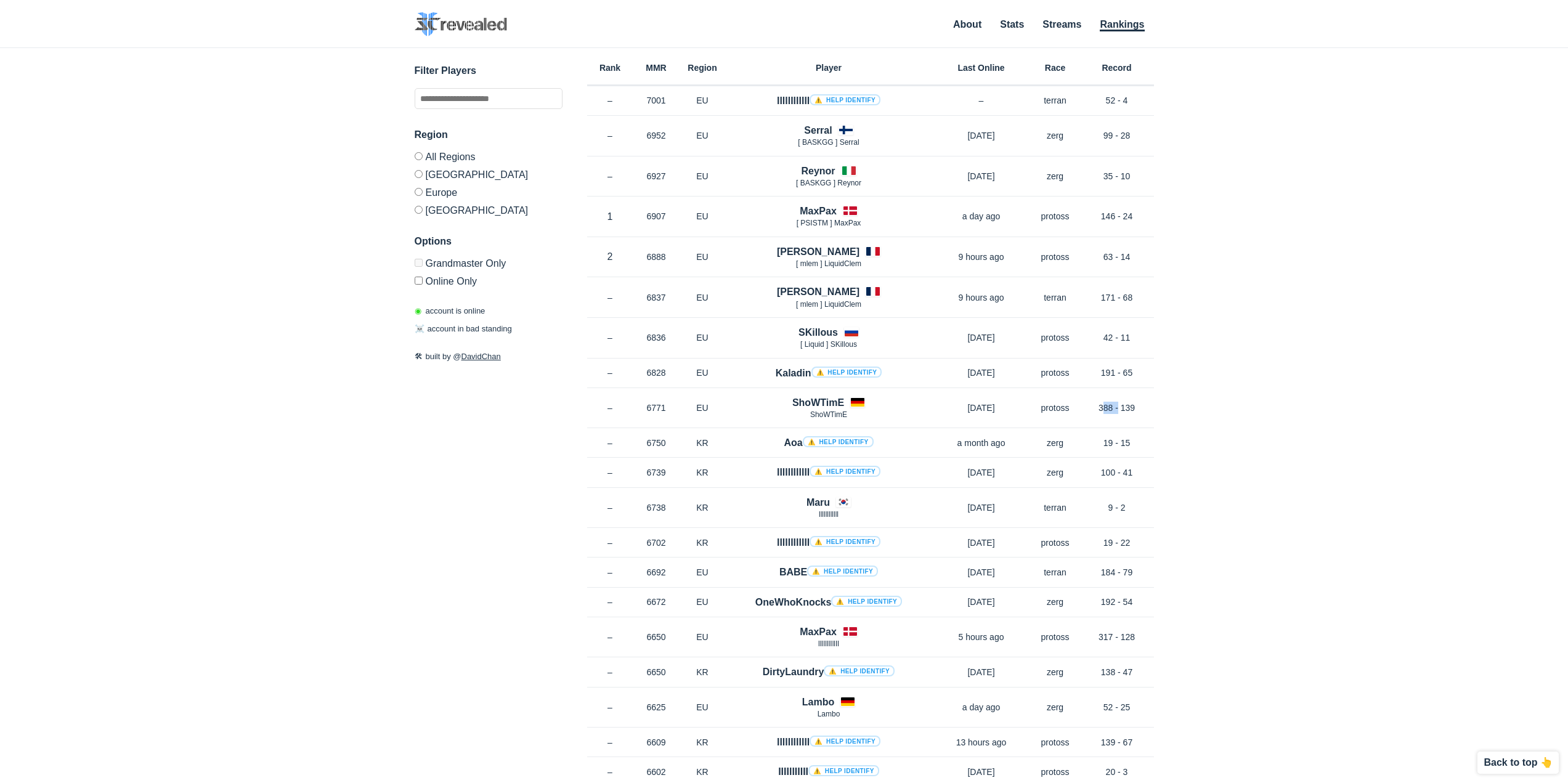
click at [1220, 422] on div "✕ Filter Players Region All Regions North America Europe Korea Options Grandmas…" at bounding box center [784, 400] width 1544 height 704
click at [1245, 409] on div "✕ Filter Players Region All Regions North America Europe Korea Options Grandmas…" at bounding box center [784, 400] width 1544 height 704
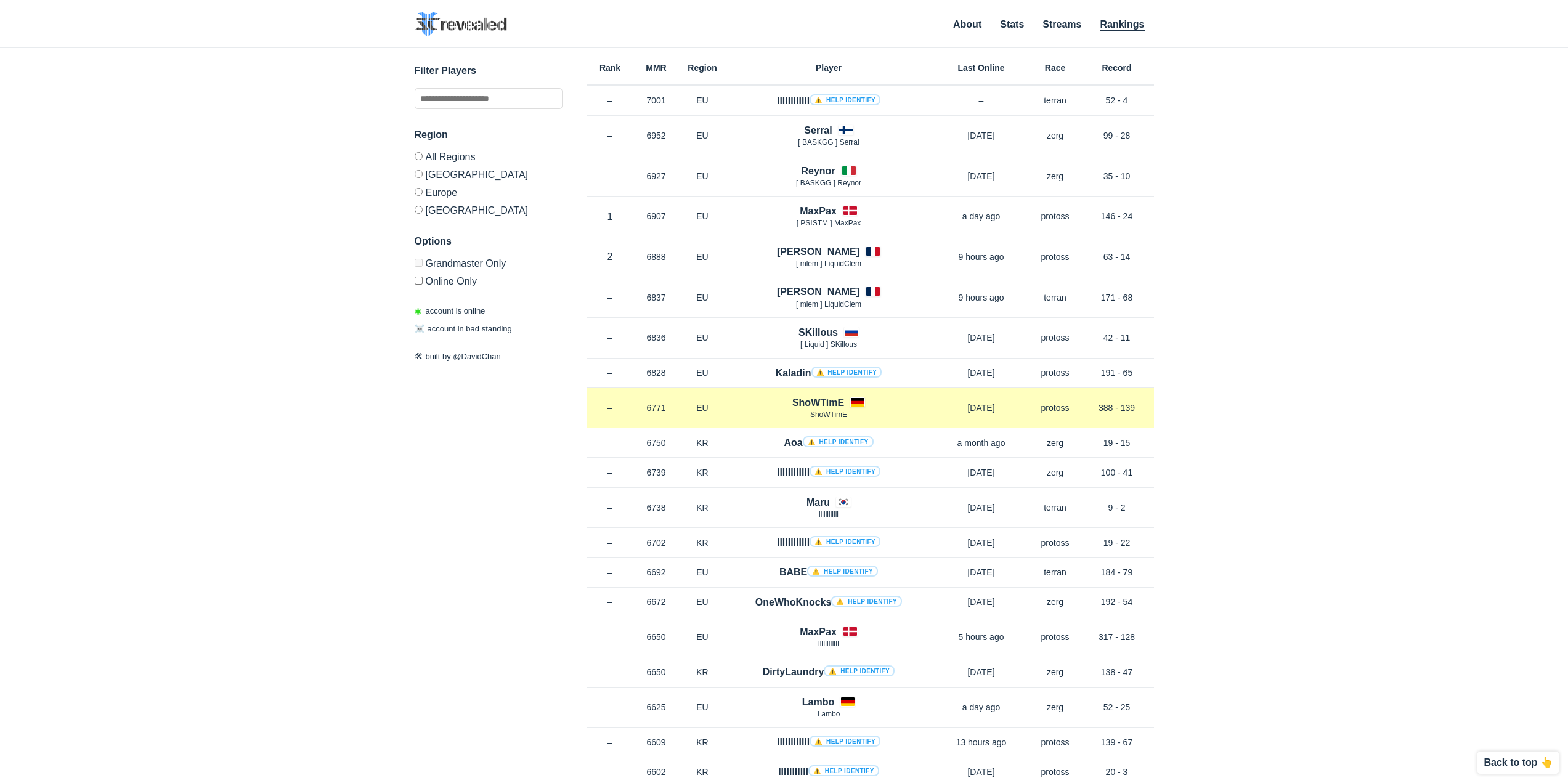
drag, startPoint x: 1137, startPoint y: 407, endPoint x: 1096, endPoint y: 409, distance: 41.0
click at [1096, 409] on p "388 - 139" at bounding box center [1117, 408] width 74 height 13
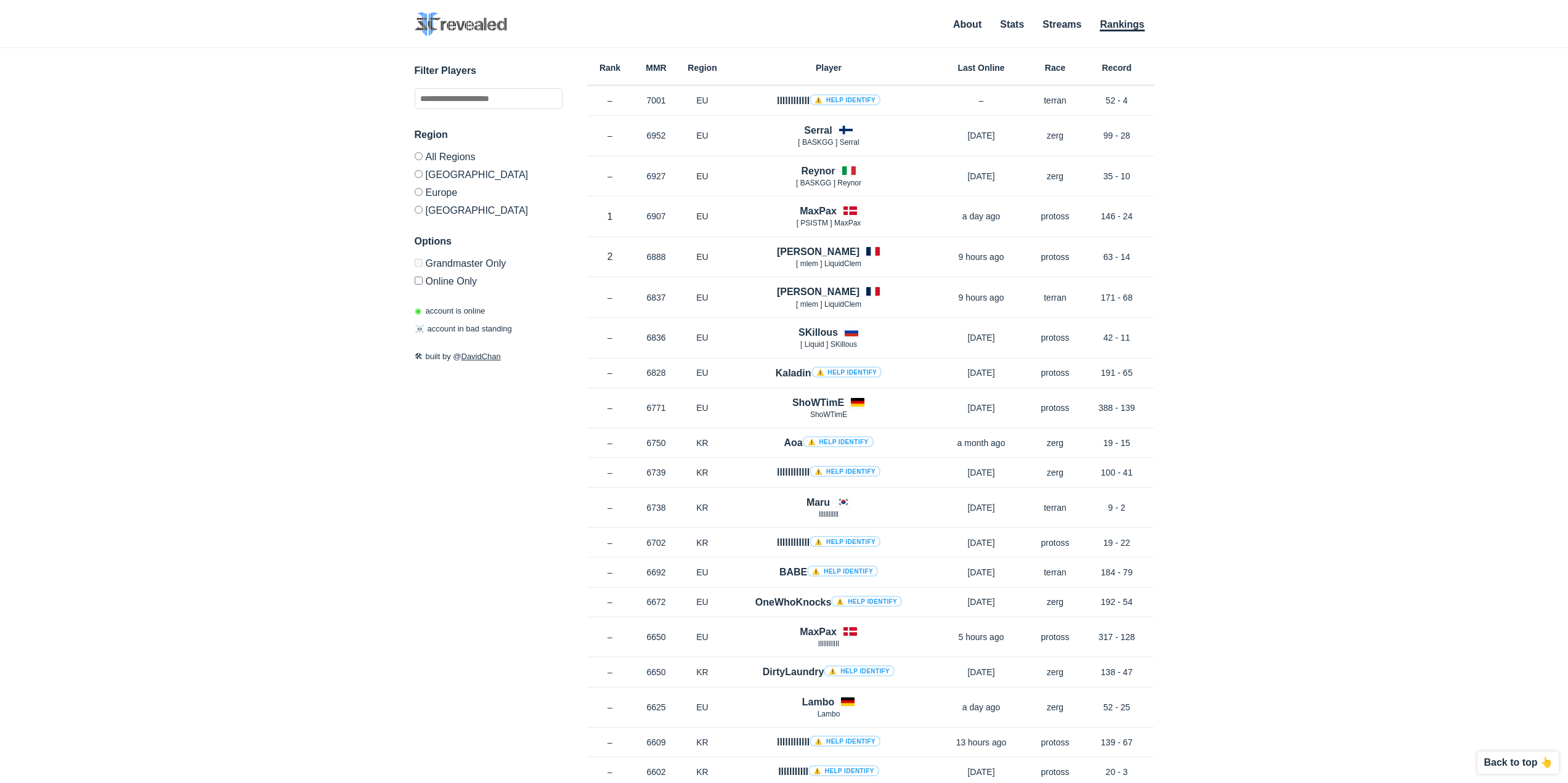
drag, startPoint x: 1323, startPoint y: 437, endPoint x: 1317, endPoint y: 431, distance: 8.5
click at [1323, 437] on div "✕ Filter Players Region All Regions North America Europe Korea Options Grandmas…" at bounding box center [784, 400] width 1544 height 704
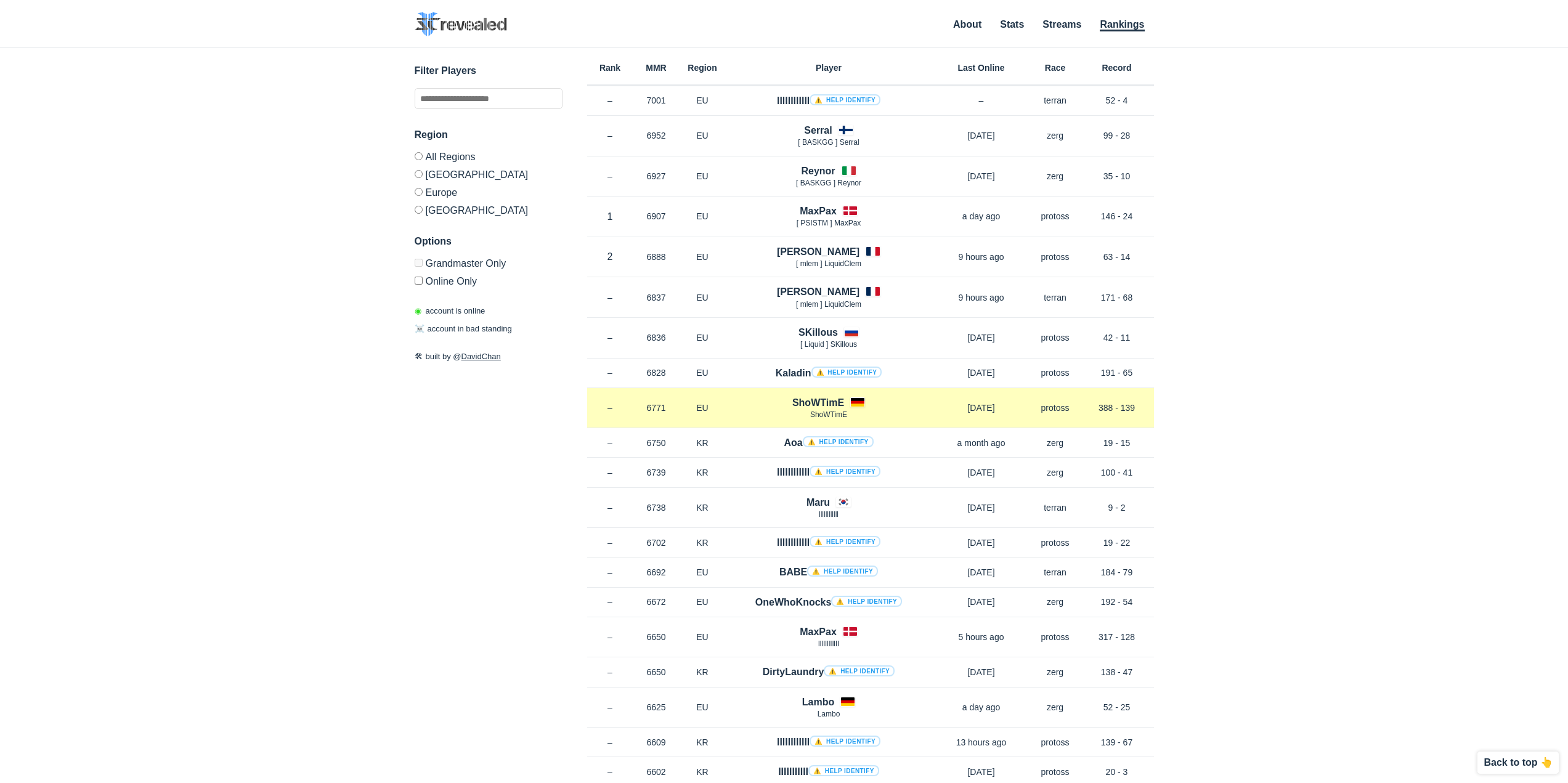
drag, startPoint x: 1144, startPoint y: 414, endPoint x: 1096, endPoint y: 410, distance: 48.2
click at [1096, 410] on p "388 - 139" at bounding box center [1117, 408] width 74 height 13
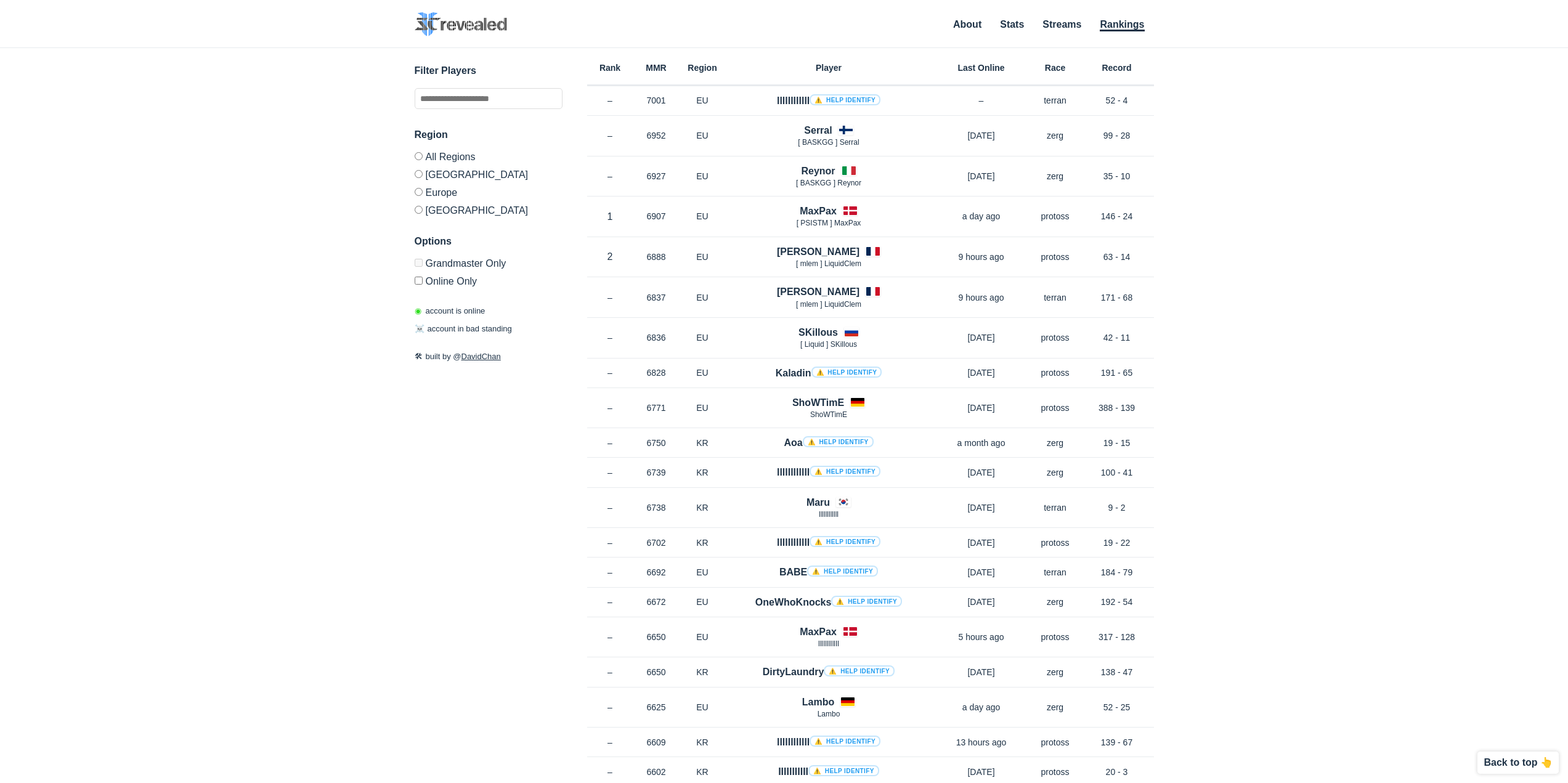
click at [1242, 406] on div "✕ Filter Players Region All Regions North America Europe Korea Options Grandmas…" at bounding box center [784, 400] width 1544 height 704
click at [1291, 486] on div "✕ Filter Players Region All Regions North America Europe Korea Options Grandmas…" at bounding box center [784, 400] width 1544 height 704
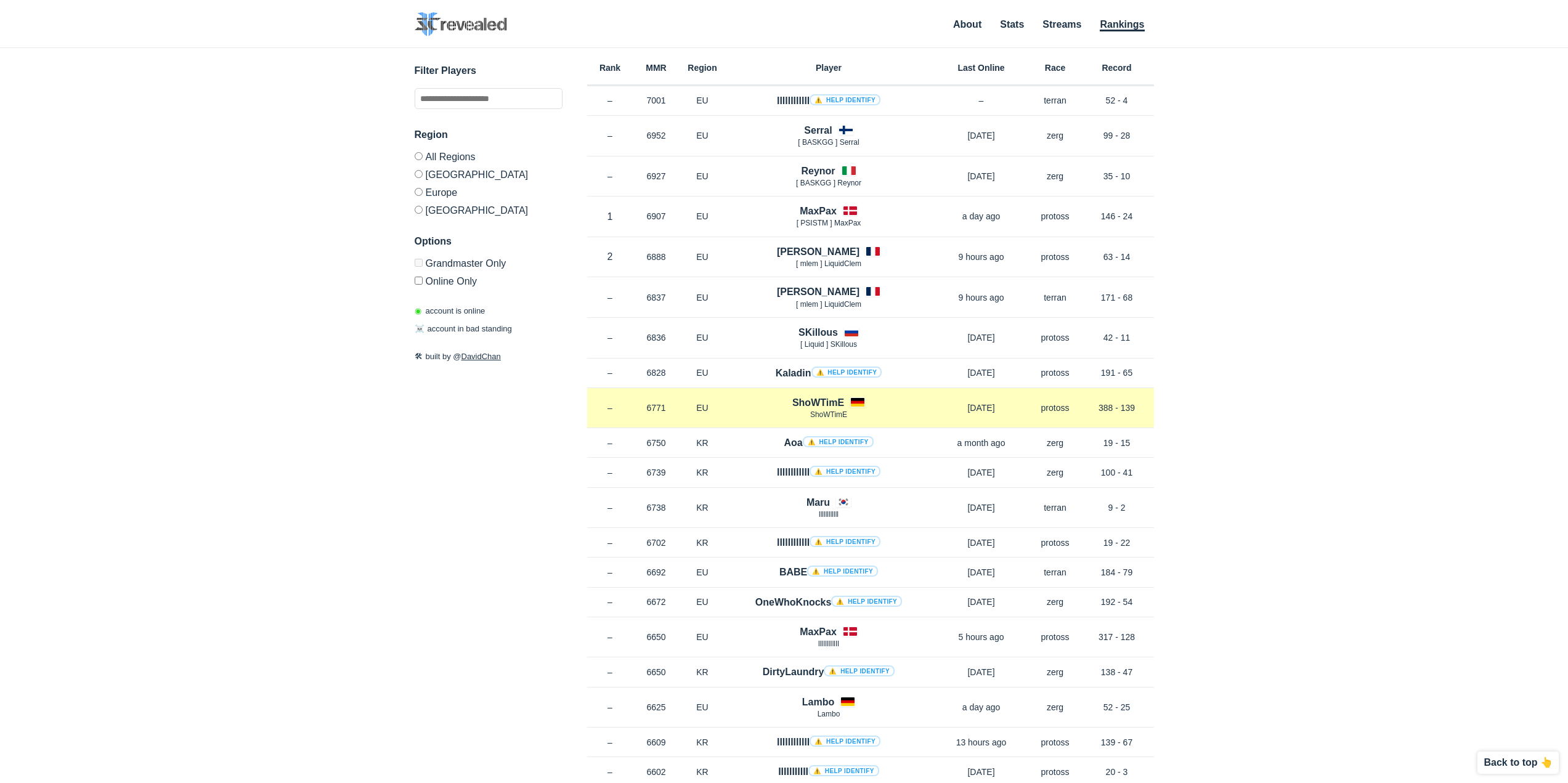
drag, startPoint x: 1140, startPoint y: 411, endPoint x: 1096, endPoint y: 406, distance: 44.3
click at [1096, 406] on p "388 - 139" at bounding box center [1117, 408] width 74 height 13
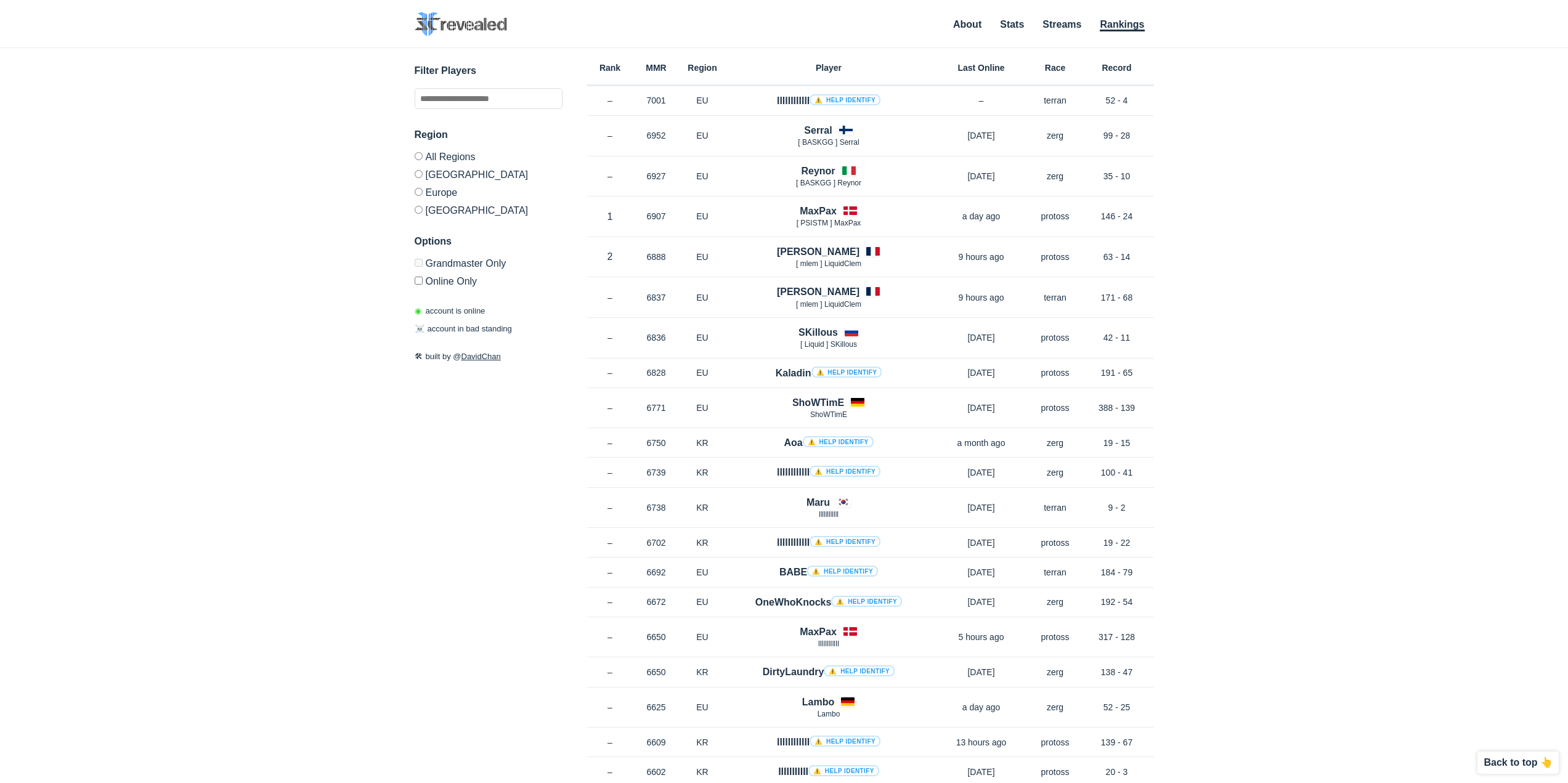
click at [1283, 460] on div "✕ Filter Players Region All Regions North America Europe Korea Options Grandmas…" at bounding box center [784, 400] width 1544 height 704
drag, startPoint x: 1324, startPoint y: 412, endPoint x: 1300, endPoint y: 432, distance: 31.2
click at [1323, 409] on div "✕ Filter Players Region All Regions North America Europe Korea Options Grandmas…" at bounding box center [784, 400] width 1544 height 704
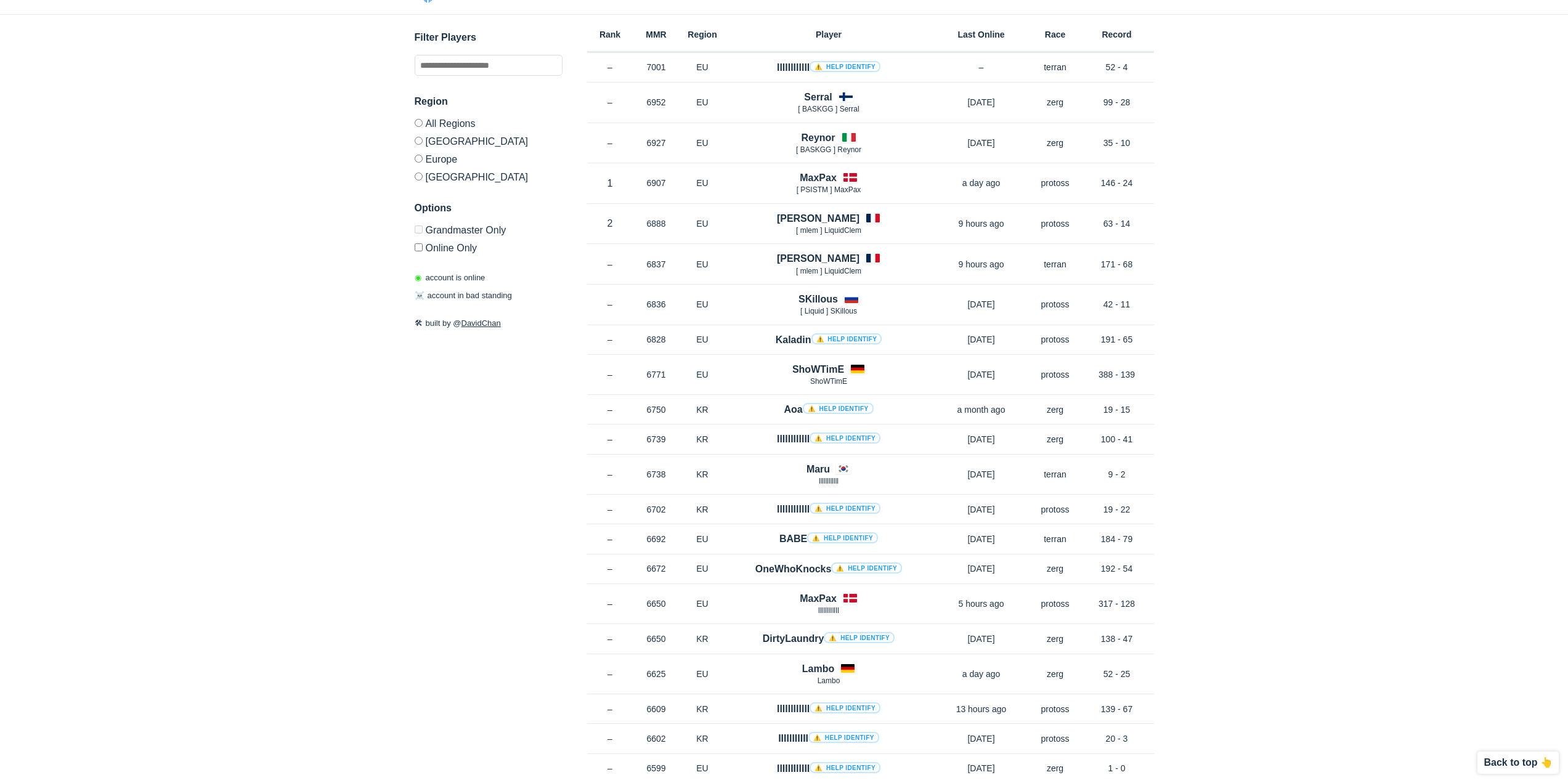
scroll to position [62, 0]
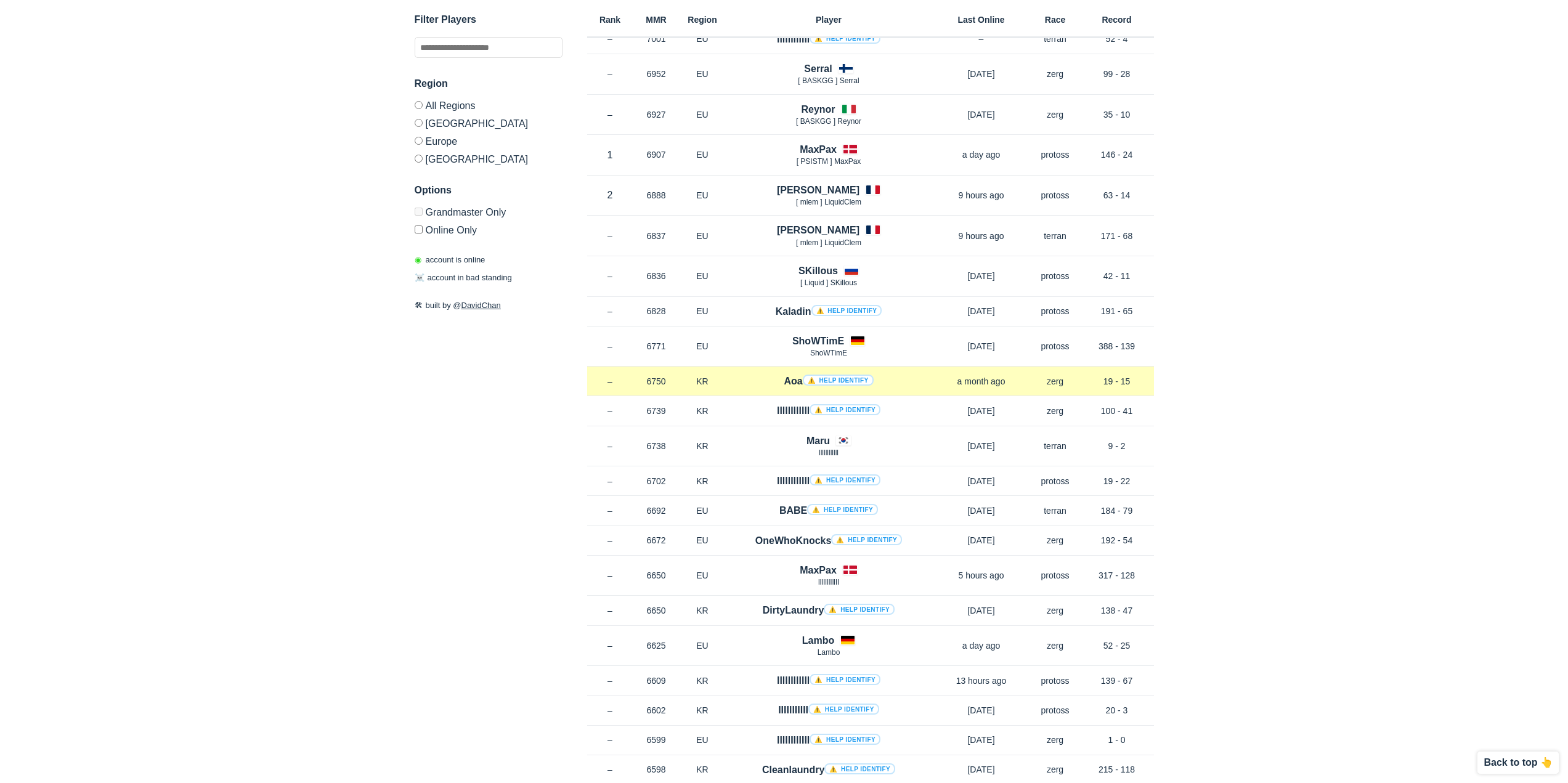
drag, startPoint x: 1136, startPoint y: 378, endPoint x: 1097, endPoint y: 374, distance: 39.2
click at [1097, 374] on div "Rank – MMR 6750 Region KR Aoa ⚠️ Help identify a month ago Race zerg Record 19 …" at bounding box center [870, 382] width 567 height 30
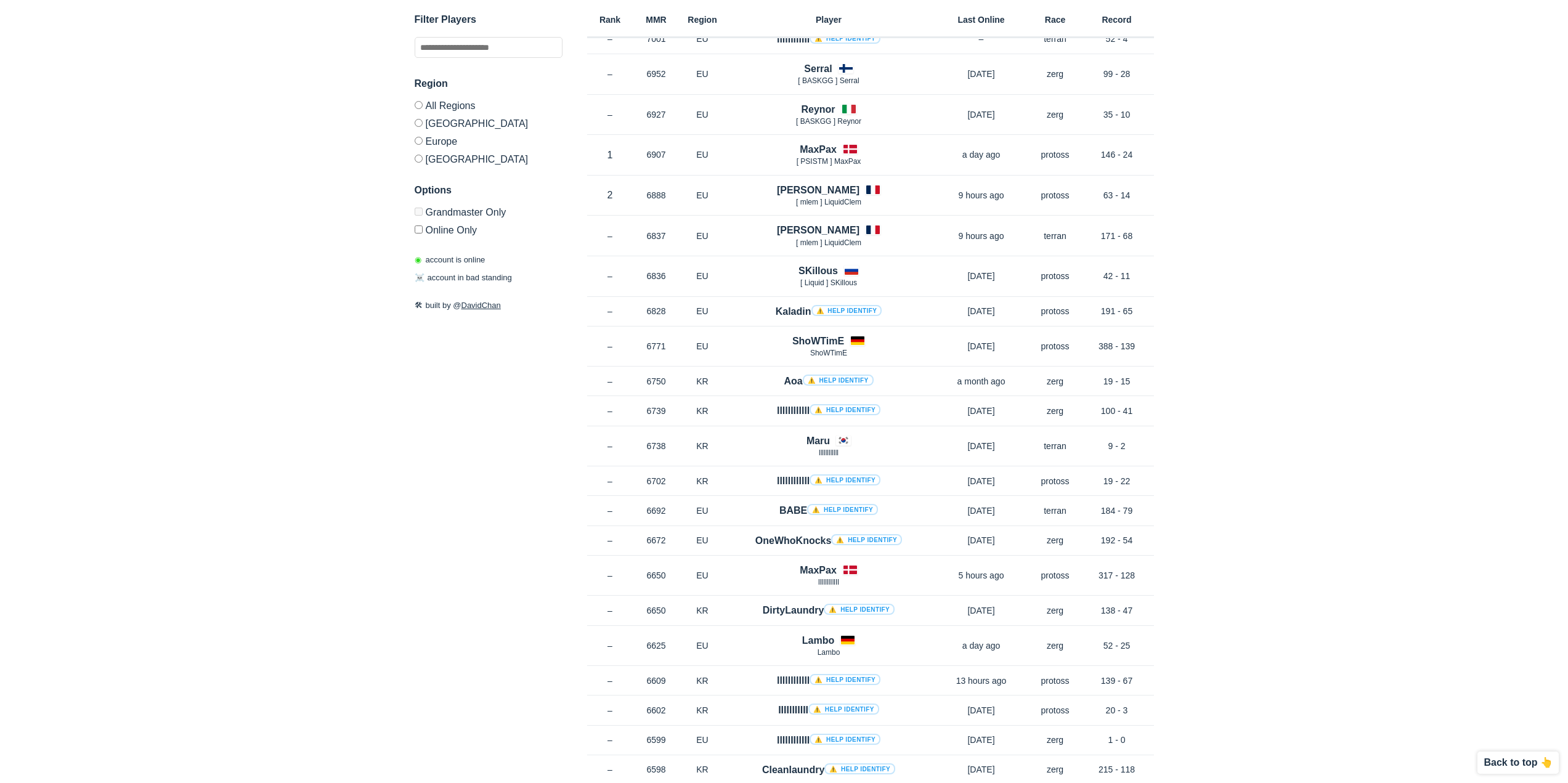
drag, startPoint x: 1256, startPoint y: 448, endPoint x: 1206, endPoint y: 432, distance: 52.5
click at [1252, 445] on div "✕ Filter Players Region All Regions North America Europe Korea Options Grandmas…" at bounding box center [784, 339] width 1544 height 704
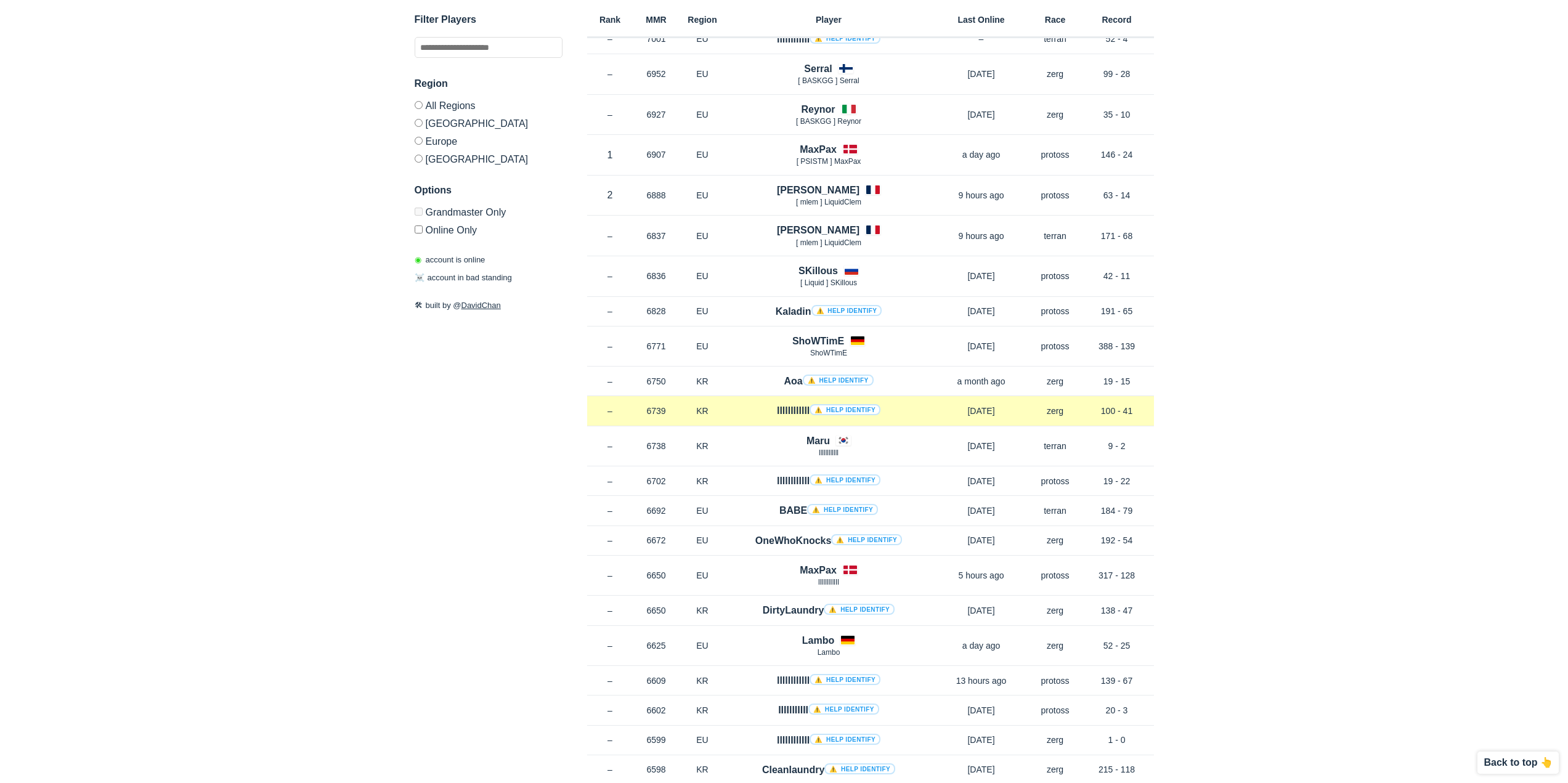
drag, startPoint x: 1143, startPoint y: 409, endPoint x: 1100, endPoint y: 404, distance: 43.3
click at [1100, 405] on p "100 - 41" at bounding box center [1117, 411] width 74 height 13
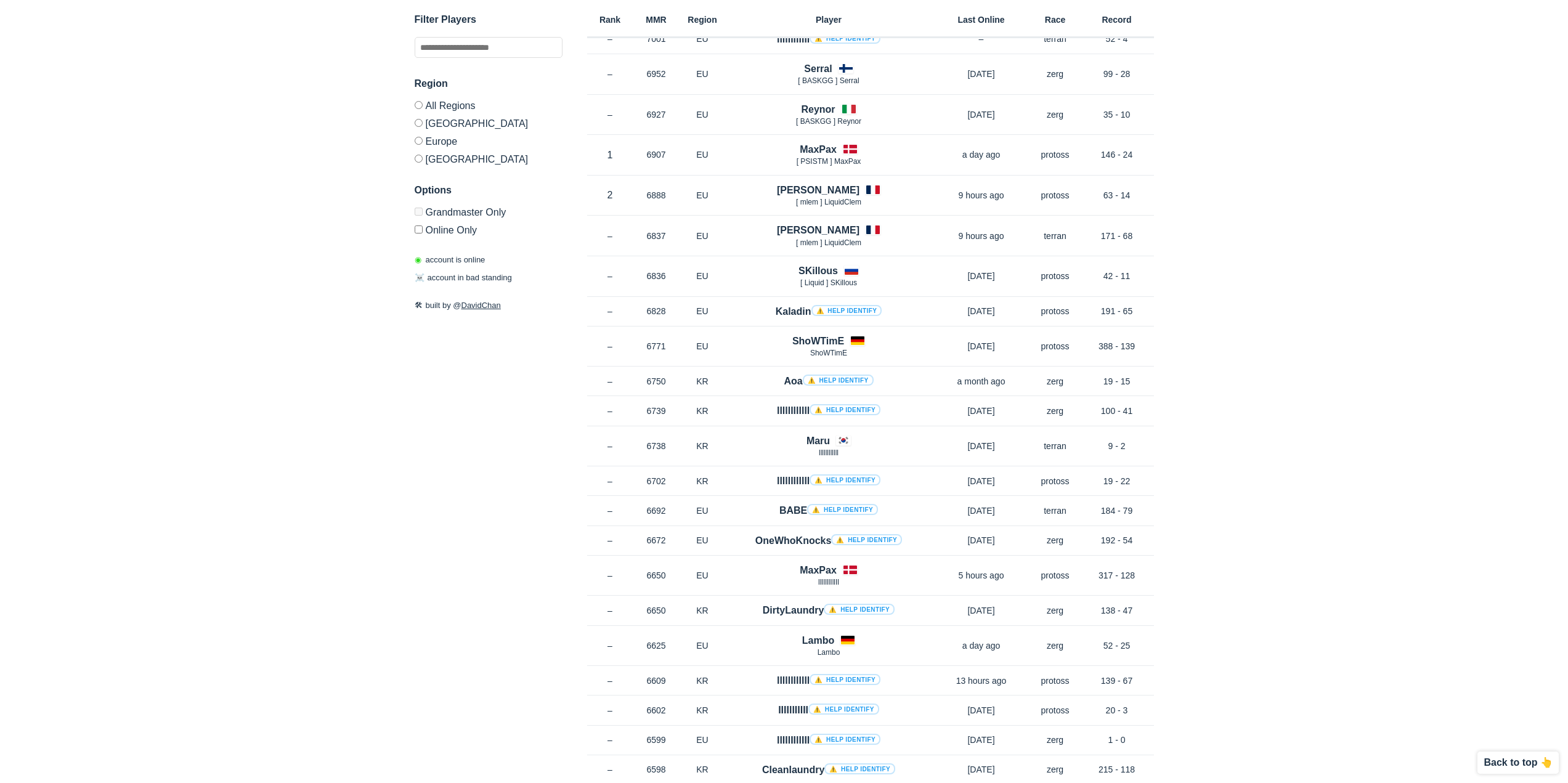
drag, startPoint x: 1271, startPoint y: 443, endPoint x: 1247, endPoint y: 447, distance: 24.3
click at [1270, 443] on div "✕ Filter Players Region All Regions North America Europe Korea Options Grandmas…" at bounding box center [784, 339] width 1544 height 704
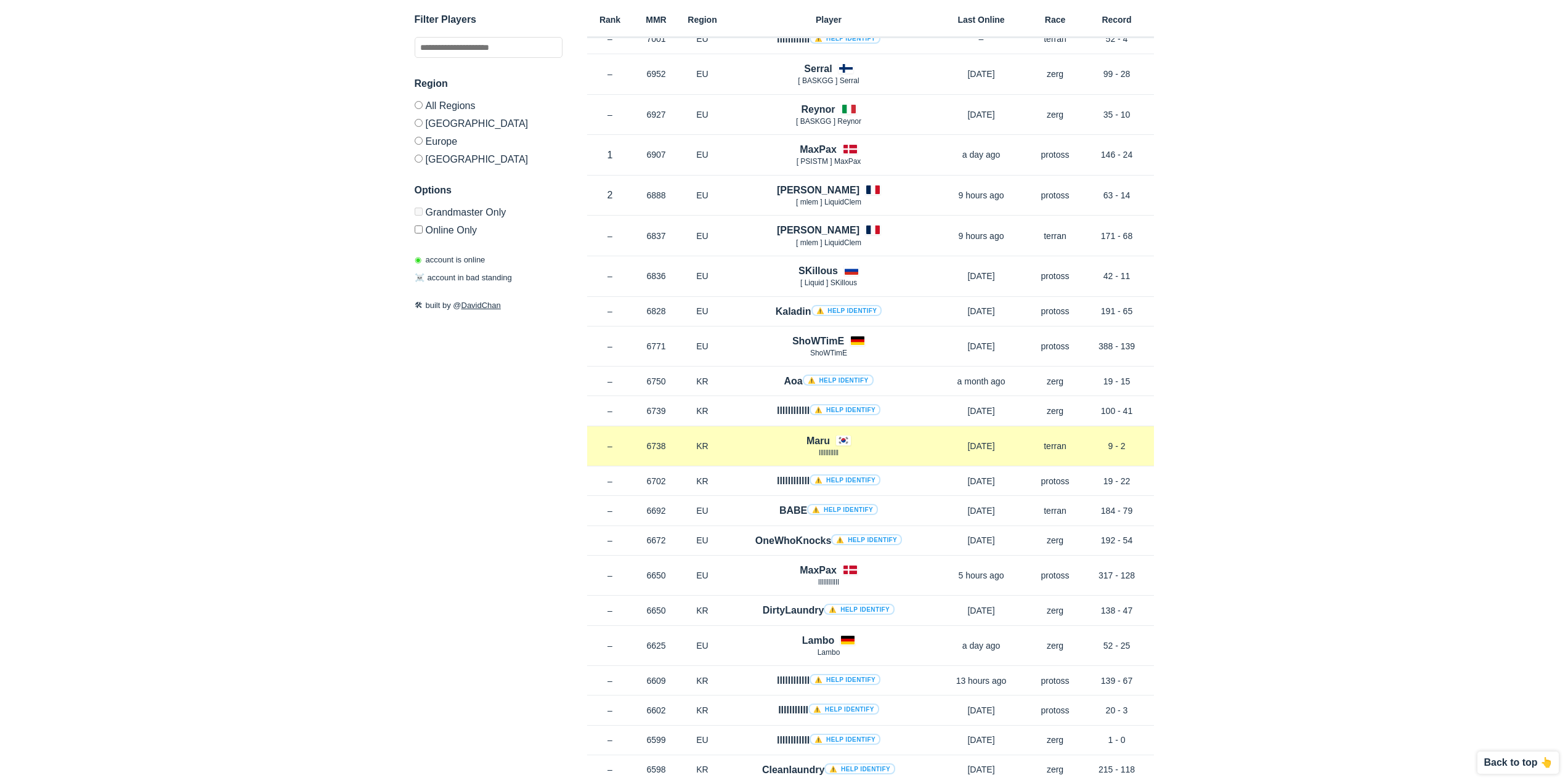
drag, startPoint x: 1100, startPoint y: 437, endPoint x: 1242, endPoint y: 457, distance: 143.4
click at [1143, 448] on div "Rank – MMR 6738 Region KR Maru llllllllllll 4 months ago Race terran Record 9 -…" at bounding box center [870, 446] width 567 height 41
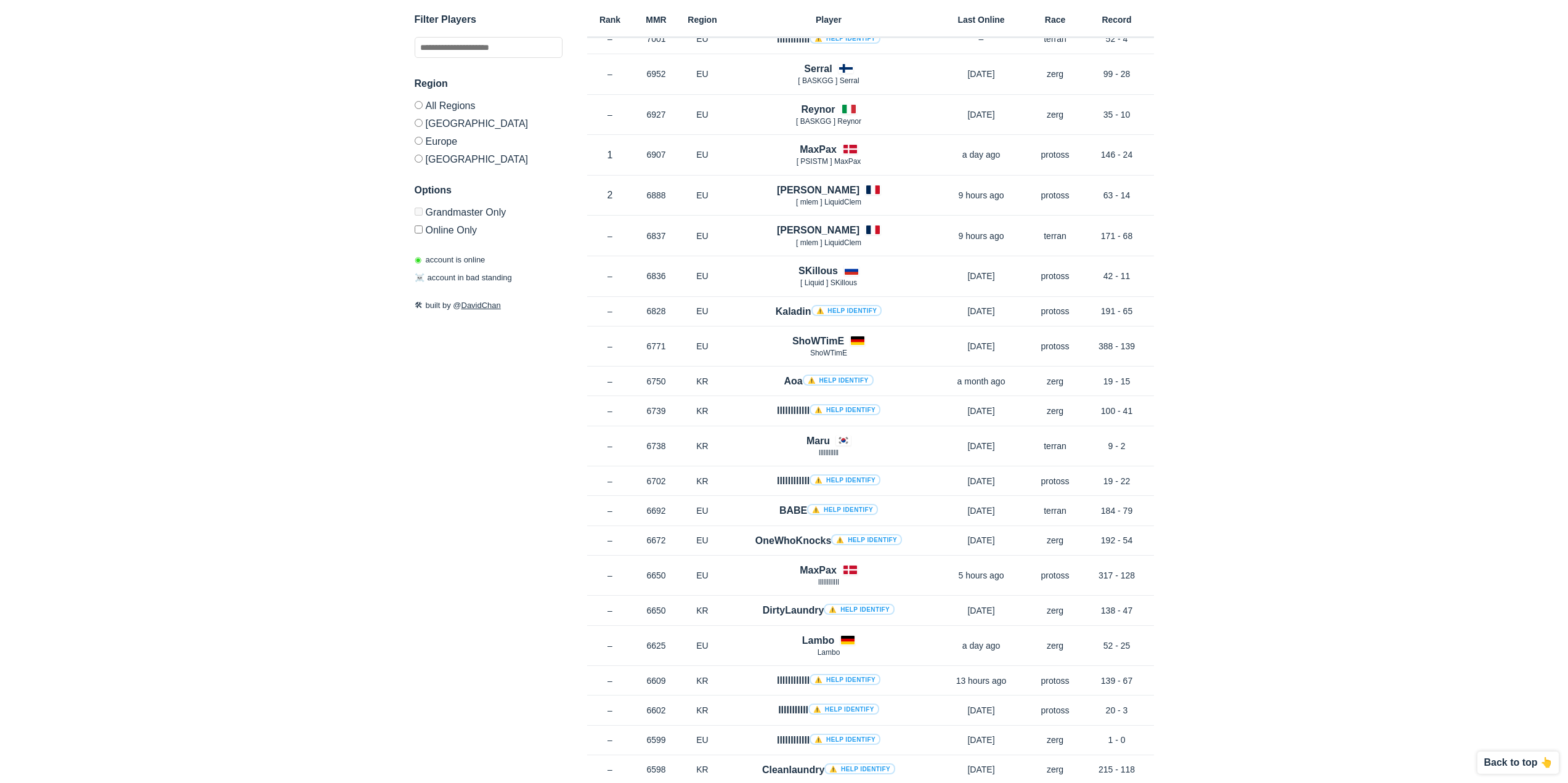
click at [1314, 504] on div "✕ Filter Players Region All Regions North America Europe Korea Options Grandmas…" at bounding box center [784, 339] width 1544 height 704
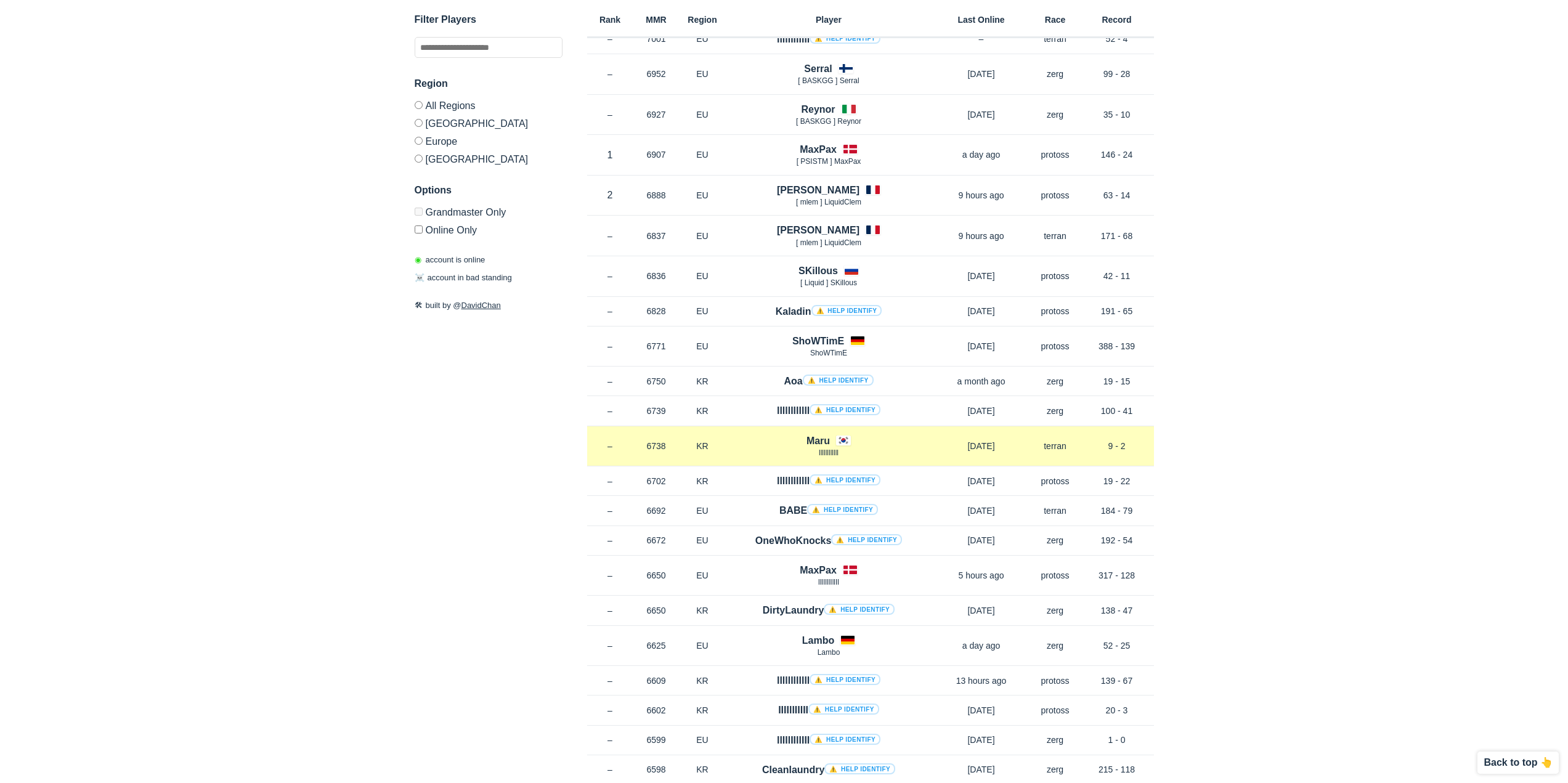
drag, startPoint x: 1139, startPoint y: 451, endPoint x: 1105, endPoint y: 449, distance: 34.1
click at [1105, 449] on p "9 - 2" at bounding box center [1117, 446] width 74 height 13
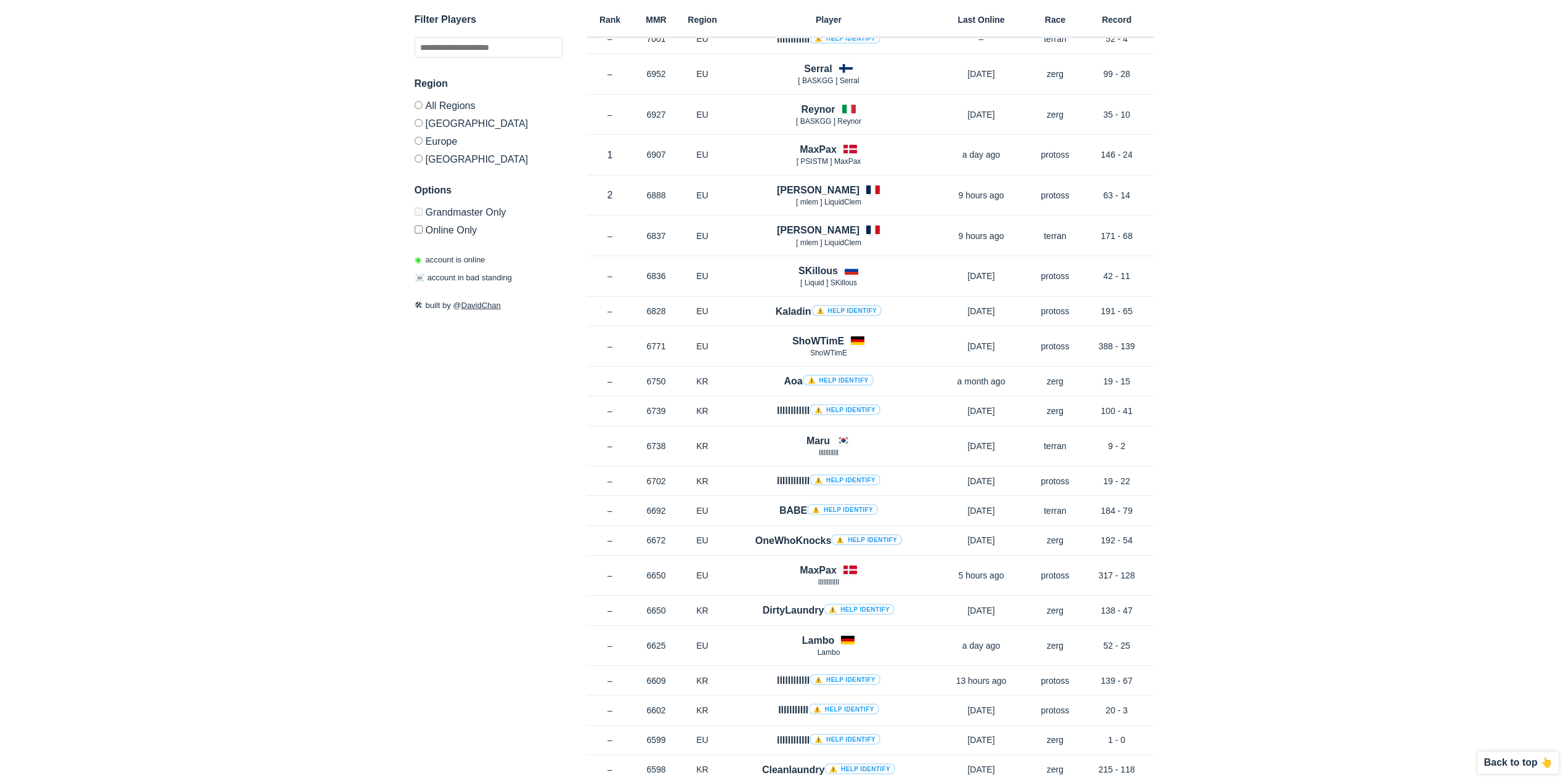
drag, startPoint x: 1251, startPoint y: 498, endPoint x: 1167, endPoint y: 455, distance: 94.4
click at [1240, 487] on div "✕ Filter Players Region All Regions North America Europe Korea Options Grandmas…" at bounding box center [784, 339] width 1544 height 704
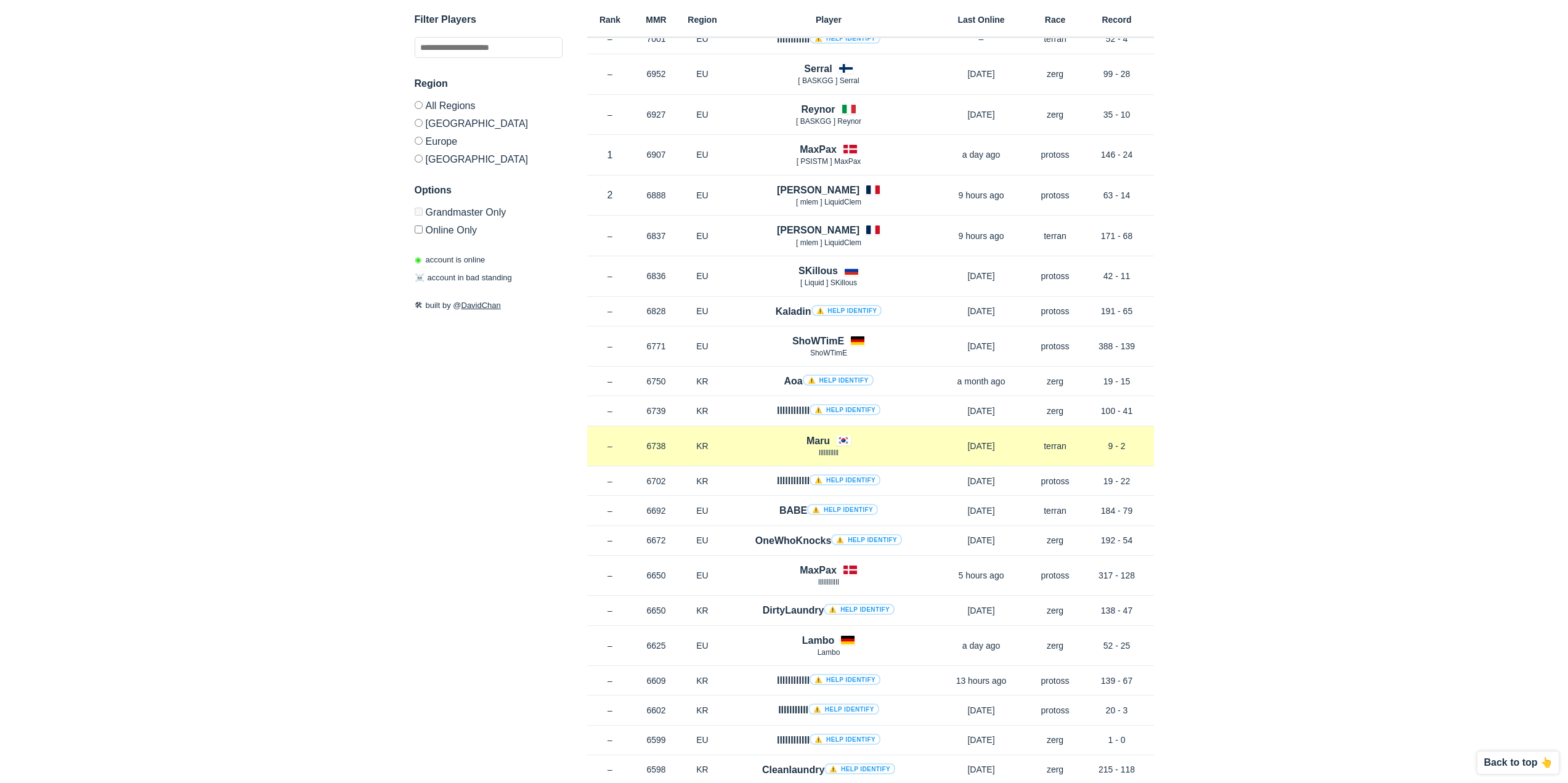
click at [1127, 449] on p "9 - 2" at bounding box center [1117, 446] width 74 height 13
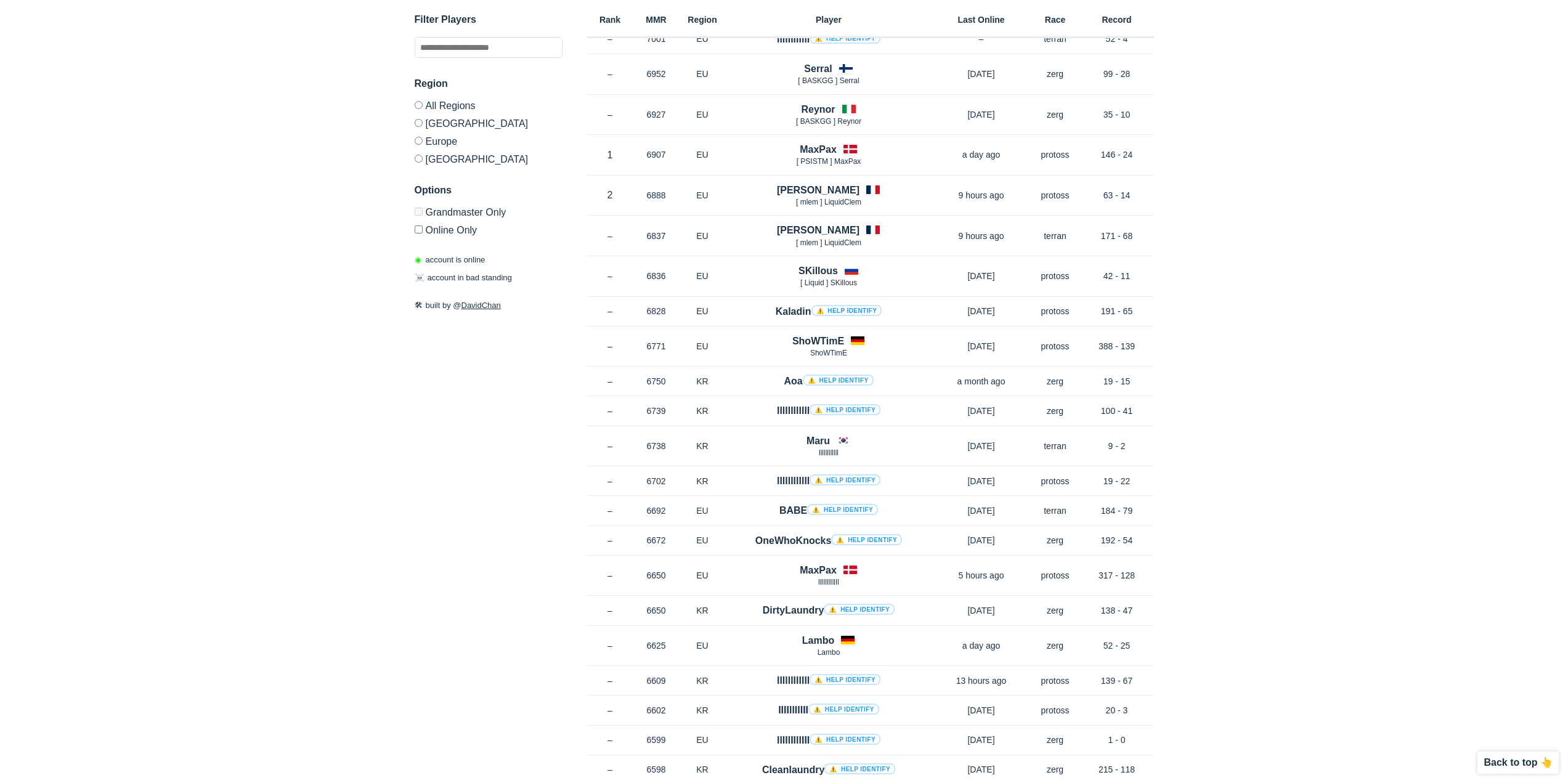
drag, startPoint x: 1246, startPoint y: 492, endPoint x: 1194, endPoint y: 478, distance: 53.9
click at [1246, 491] on div "✕ Filter Players Region All Regions North America Europe Korea Options Grandmas…" at bounding box center [784, 339] width 1544 height 704
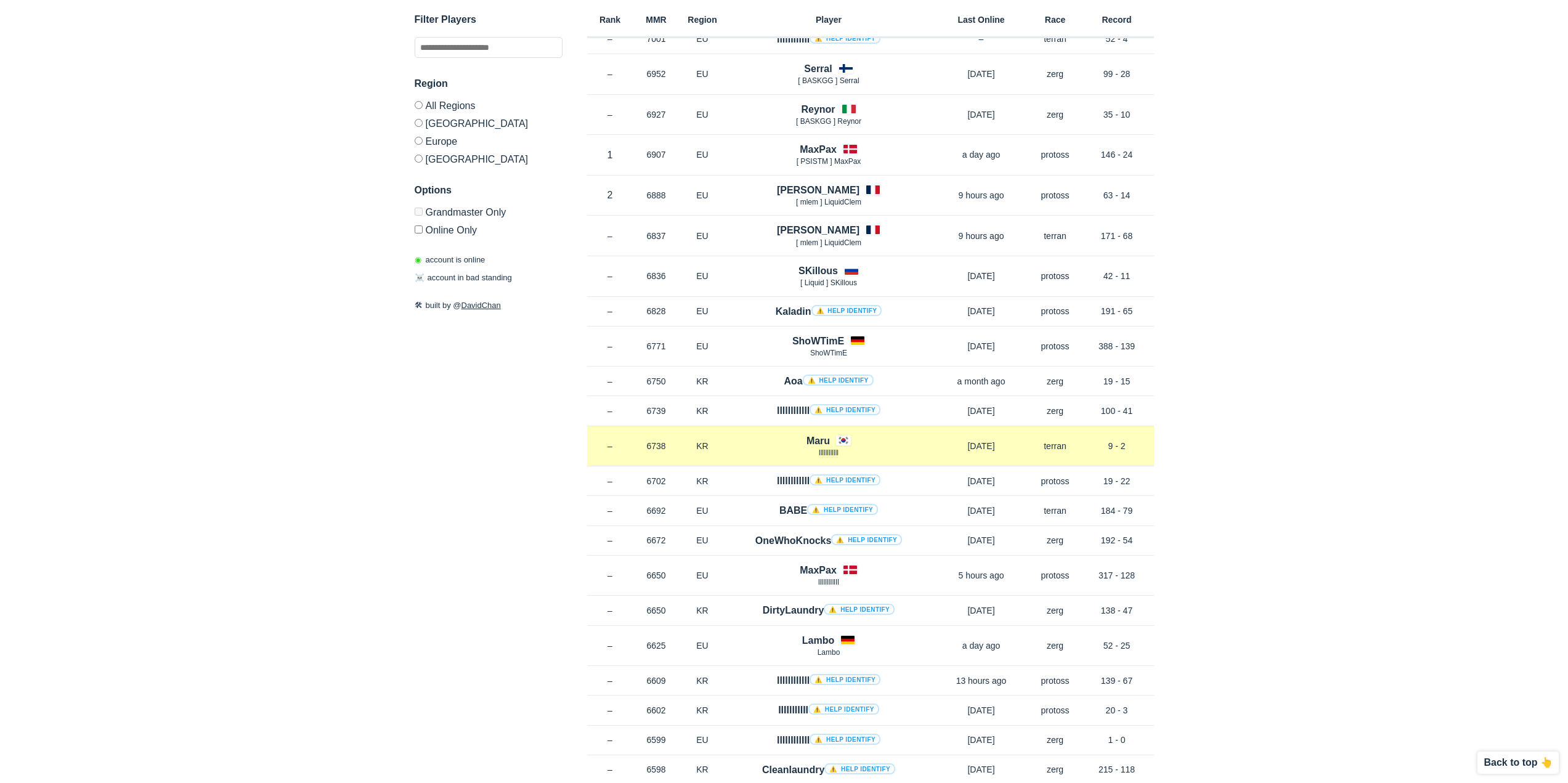
drag, startPoint x: 1140, startPoint y: 441, endPoint x: 1103, endPoint y: 443, distance: 37.1
click at [1103, 443] on p "9 - 2" at bounding box center [1117, 446] width 74 height 13
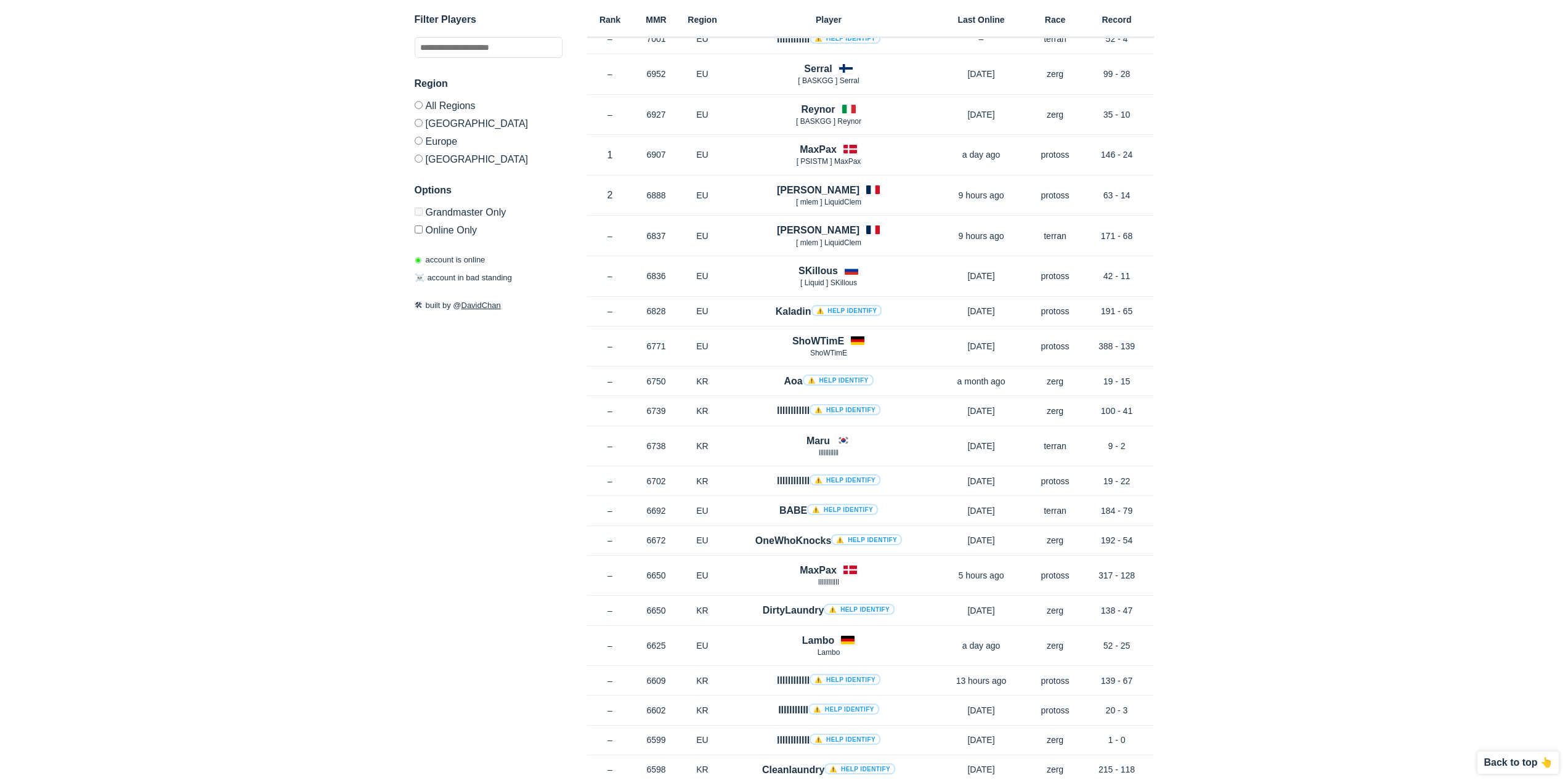
click at [1214, 460] on div "✕ Filter Players Region All Regions North America Europe Korea Options Grandmas…" at bounding box center [784, 339] width 1544 height 704
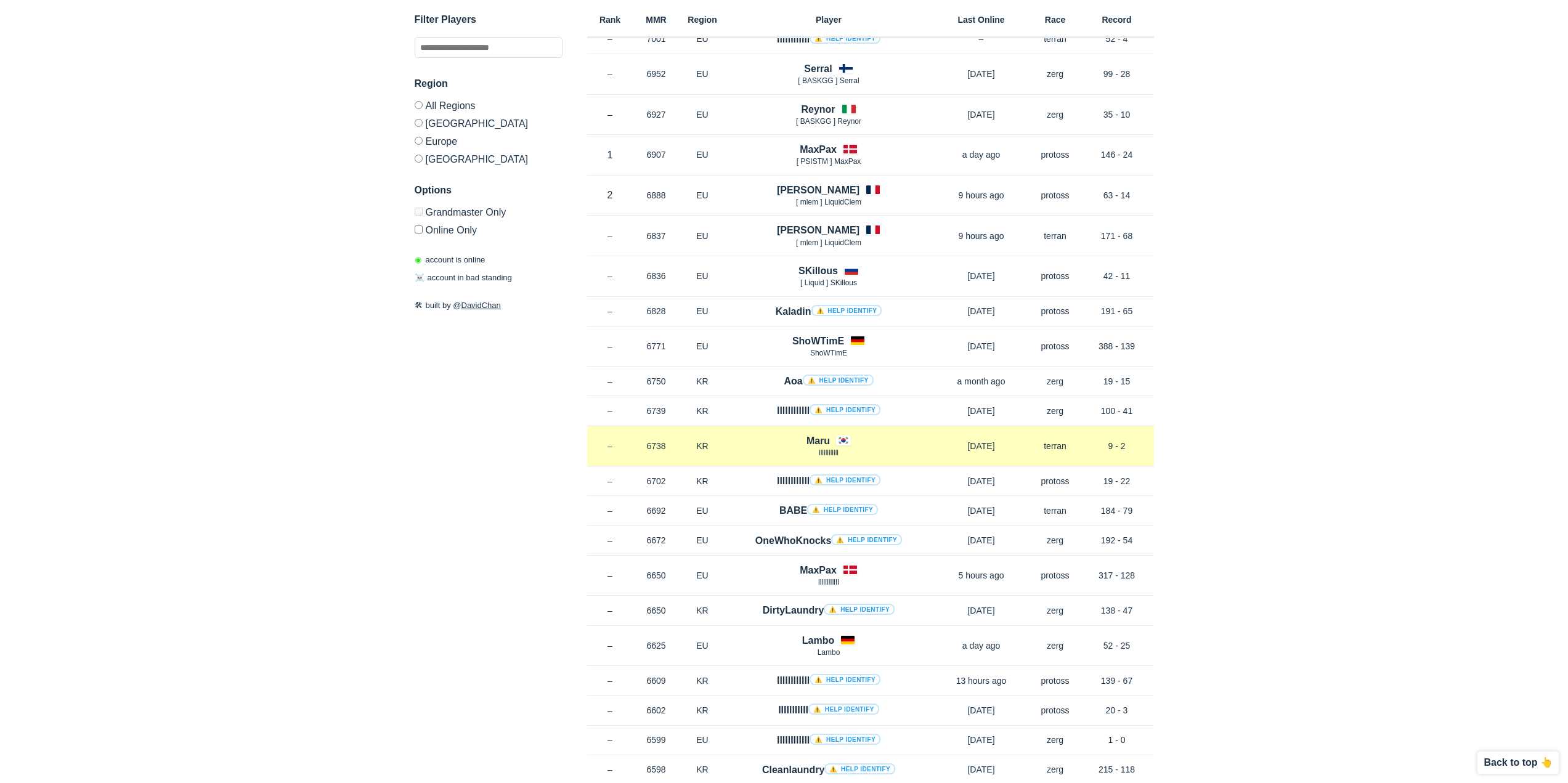
drag, startPoint x: 1105, startPoint y: 444, endPoint x: 1150, endPoint y: 449, distance: 45.3
click at [1149, 449] on p "9 - 2" at bounding box center [1117, 446] width 74 height 13
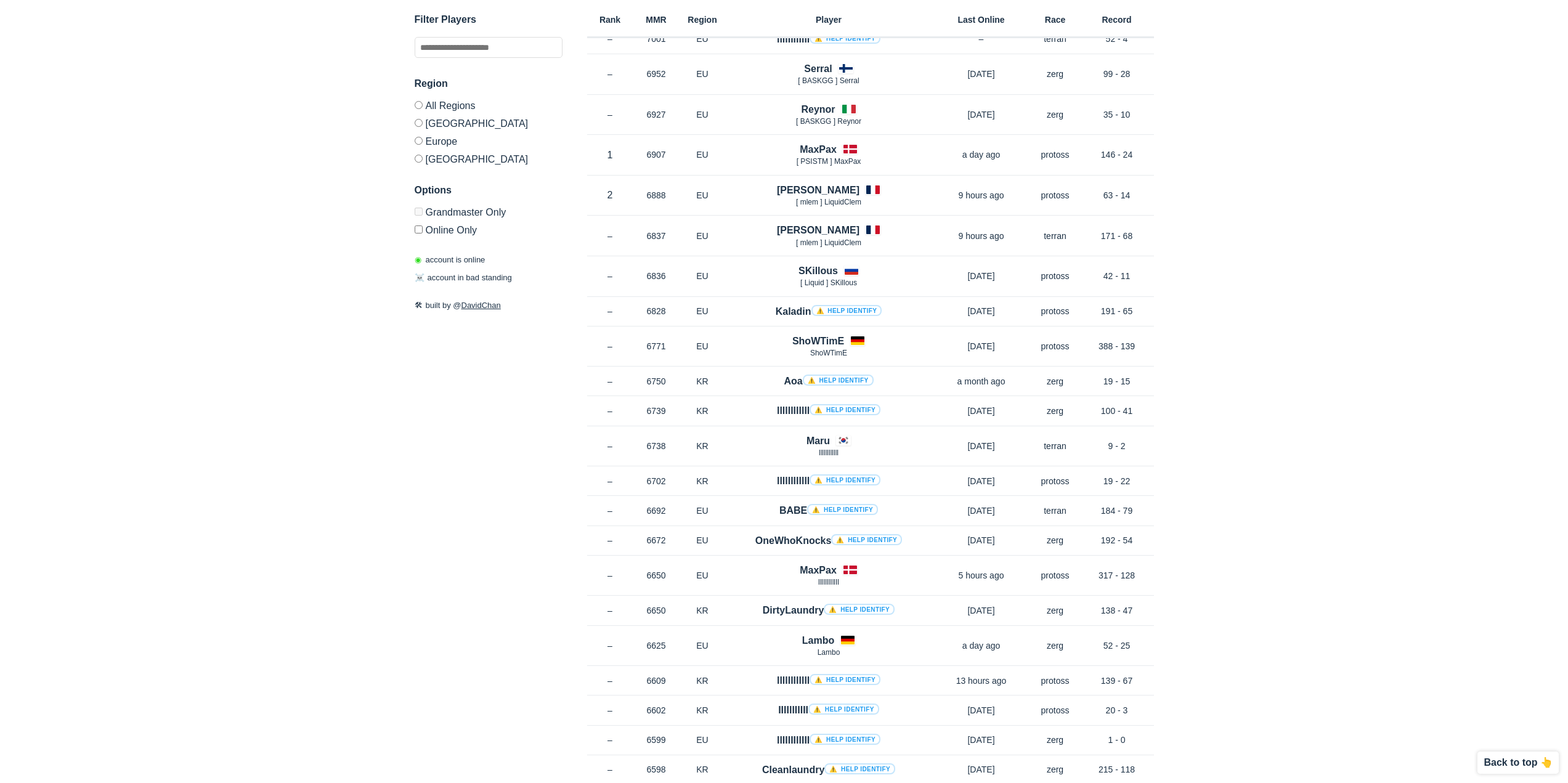
click at [1239, 476] on div "✕ Filter Players Region All Regions North America Europe Korea Options Grandmas…" at bounding box center [784, 339] width 1544 height 704
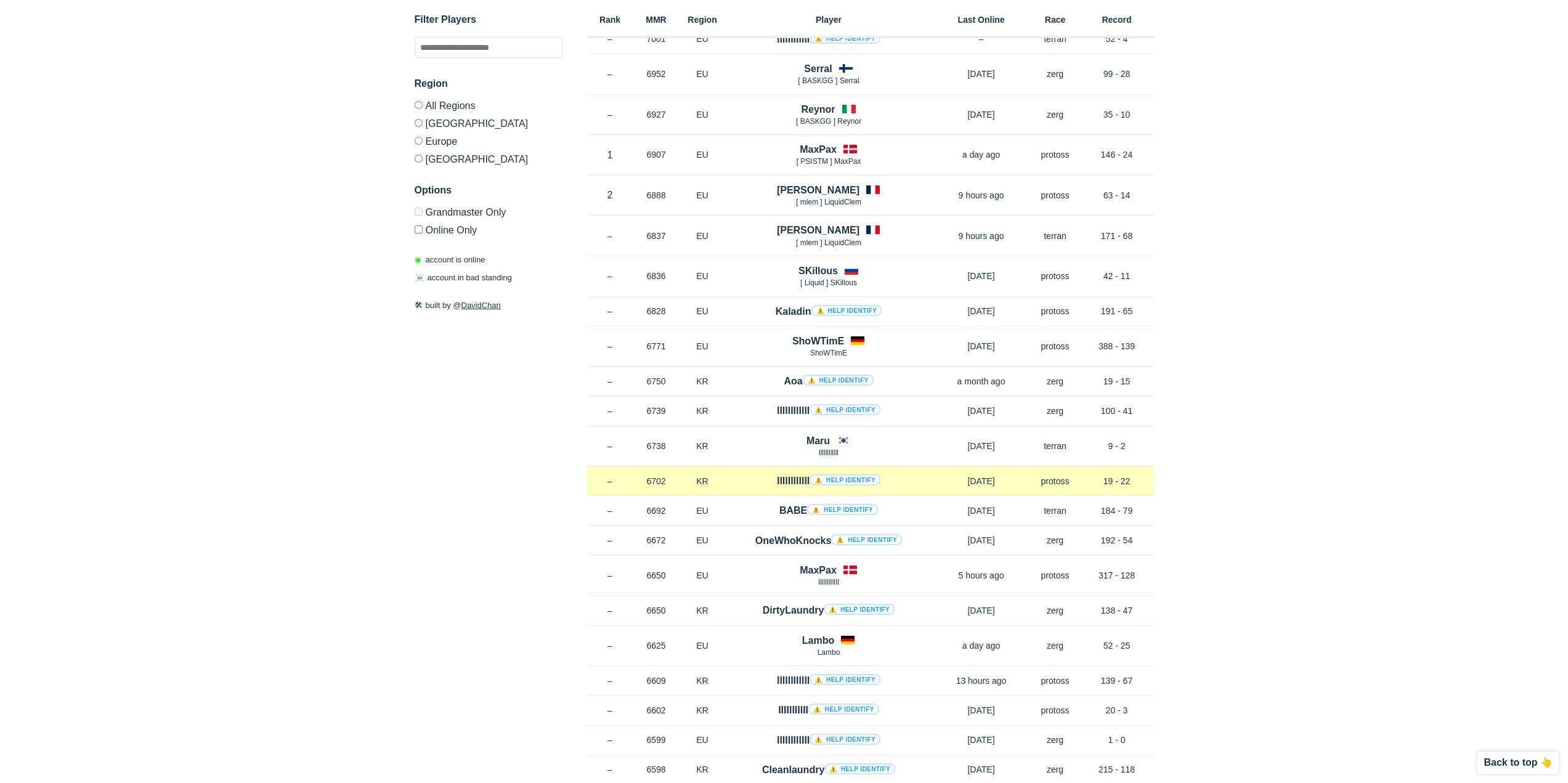
drag, startPoint x: 1151, startPoint y: 480, endPoint x: 1079, endPoint y: 478, distance: 72.0
click at [1079, 478] on div "Rank – MMR 6702 Region KR llllllllllll ⚠️ Help identify 2 months ago Race proto…" at bounding box center [870, 481] width 567 height 30
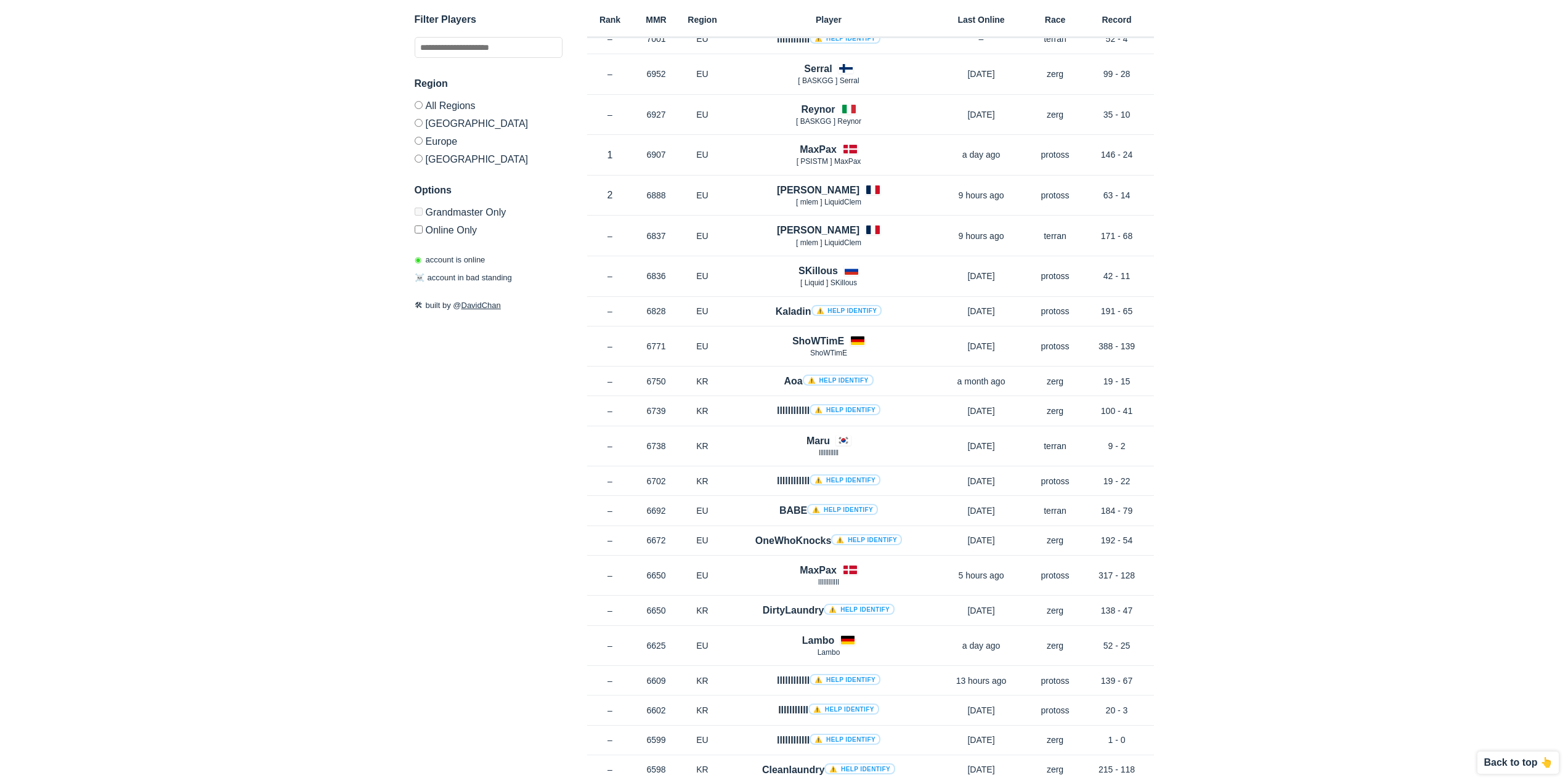
drag, startPoint x: 1297, startPoint y: 498, endPoint x: 1289, endPoint y: 505, distance: 10.6
click at [1297, 497] on div "✕ Filter Players Region All Regions North America Europe Korea Options Grandmas…" at bounding box center [784, 339] width 1544 height 704
click at [1238, 476] on div "✕ Filter Players Region All Regions North America Europe Korea Options Grandmas…" at bounding box center [784, 339] width 1544 height 704
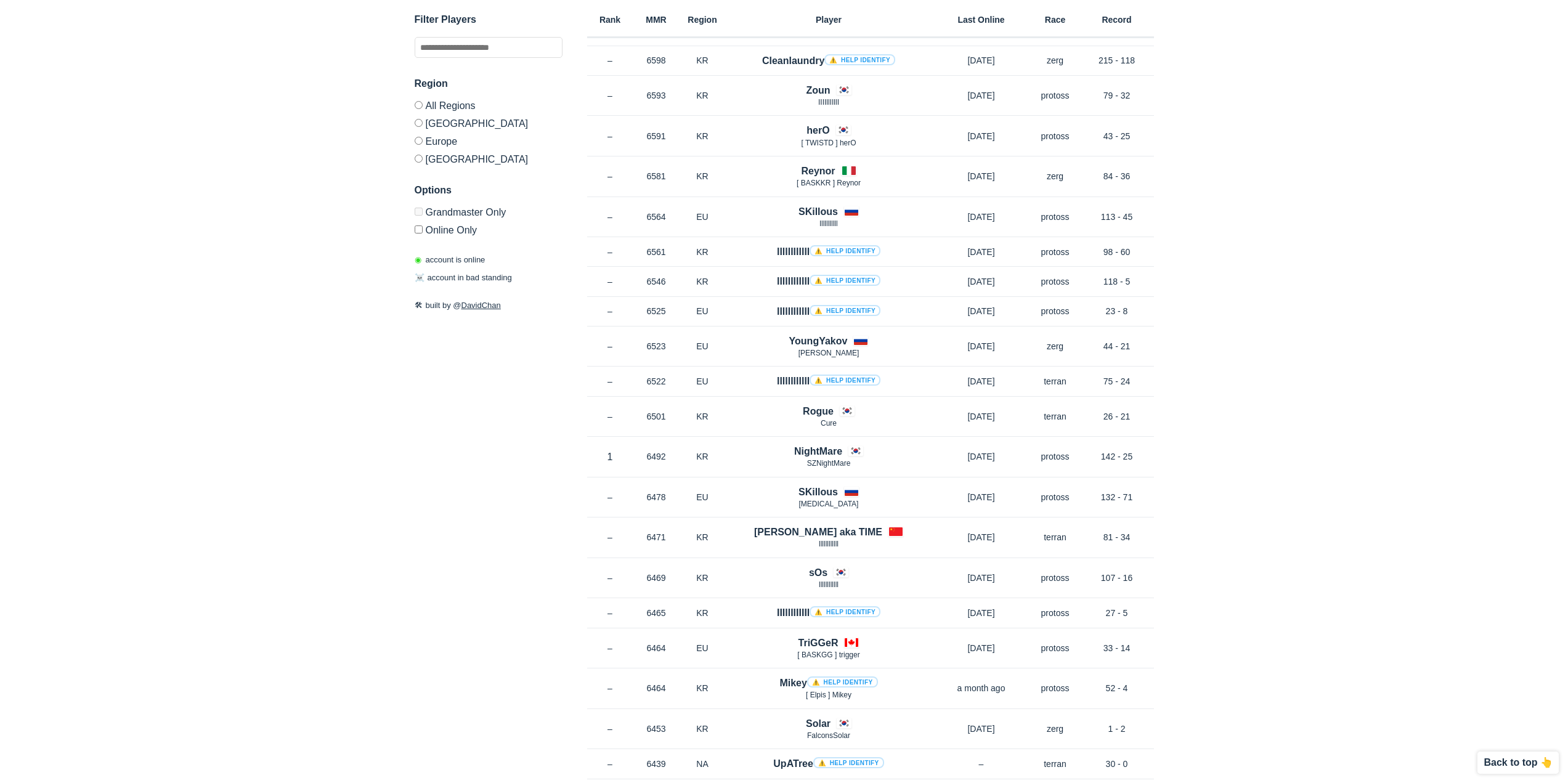
scroll to position [0, 0]
